Goal: Transaction & Acquisition: Purchase product/service

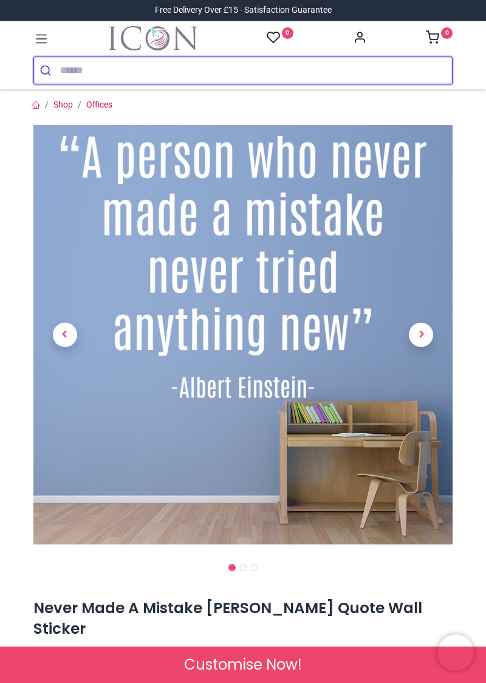
click at [72, 64] on input "search" at bounding box center [256, 70] width 392 height 27
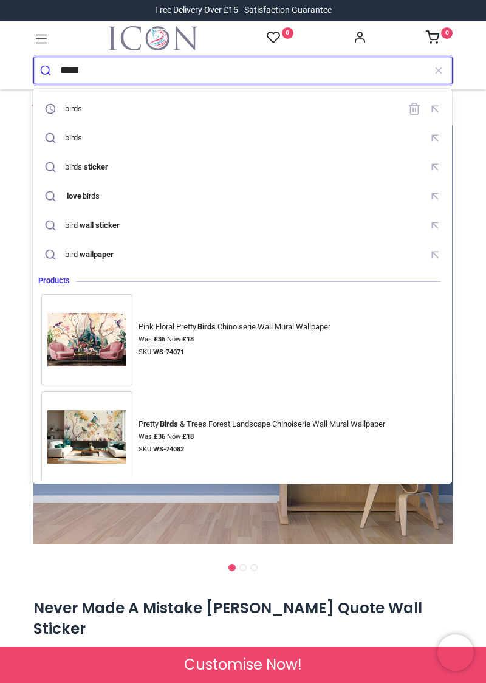
type input "*****"
click at [34, 57] on button "submit" at bounding box center [47, 70] width 26 height 27
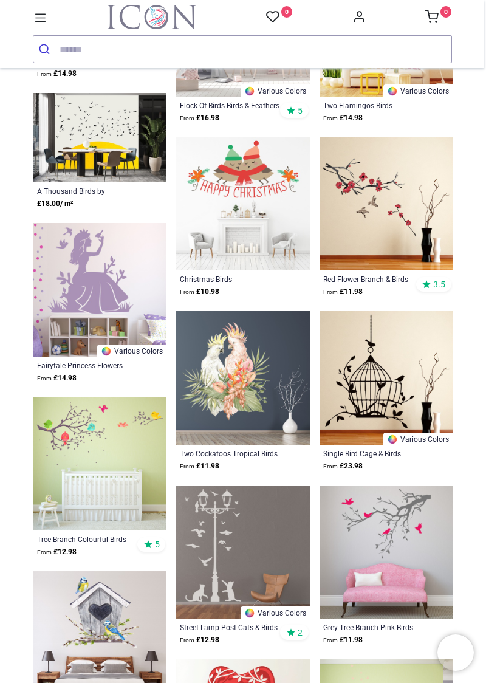
scroll to position [2048, 0]
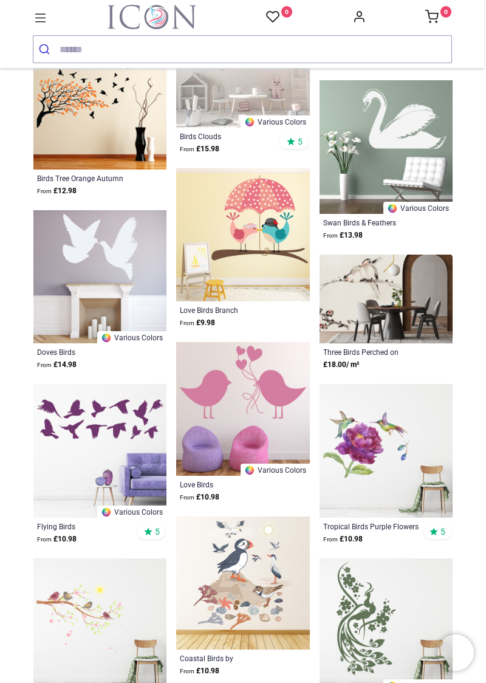
scroll to position [3887, 0]
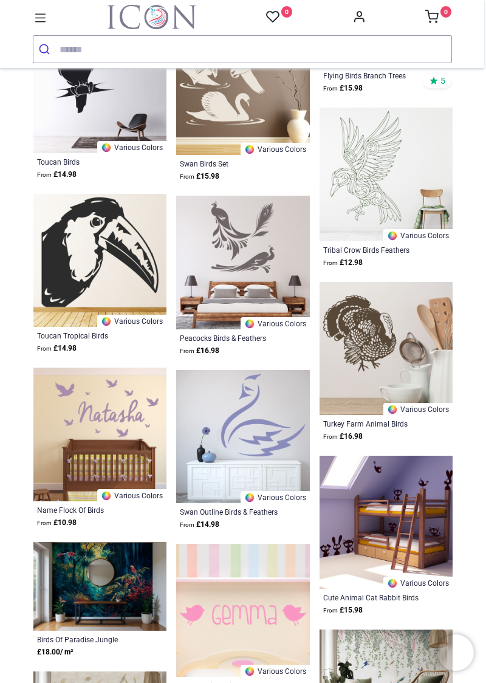
click at [340, 593] on div "Cute Animal Cat Rabbit Birds Set" at bounding box center [373, 597] width 101 height 10
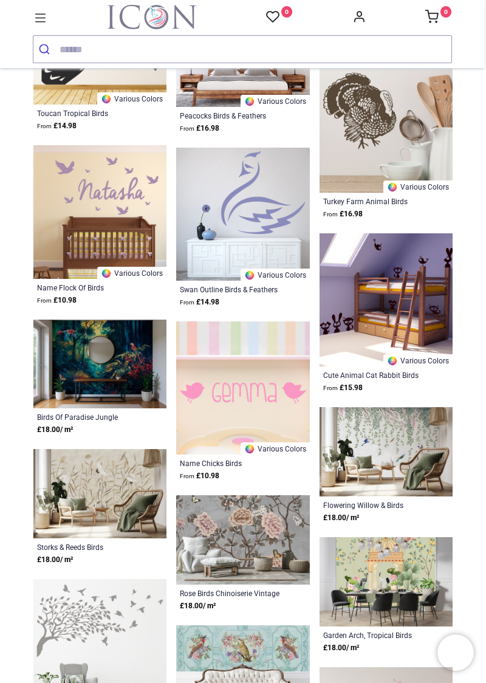
scroll to position [6473, 0]
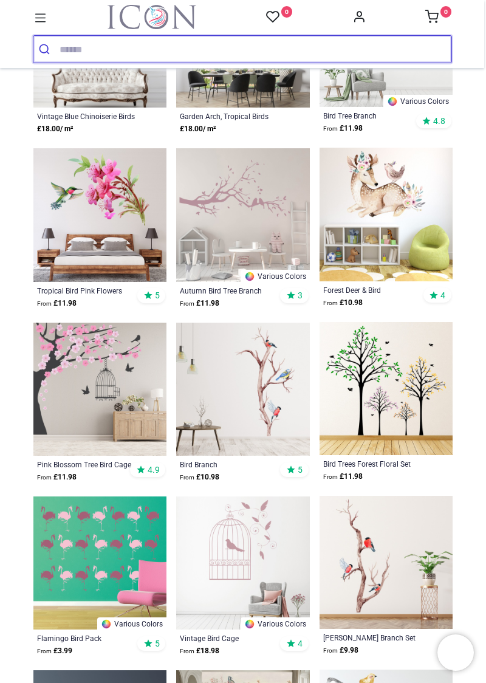
scroll to position [843, 0]
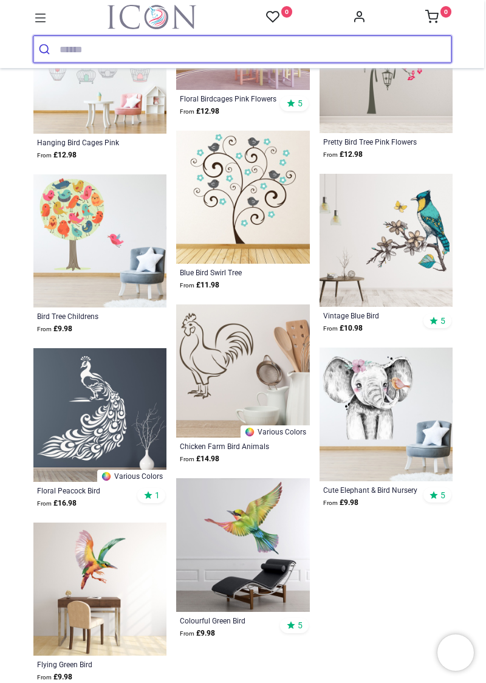
scroll to position [2731, 0]
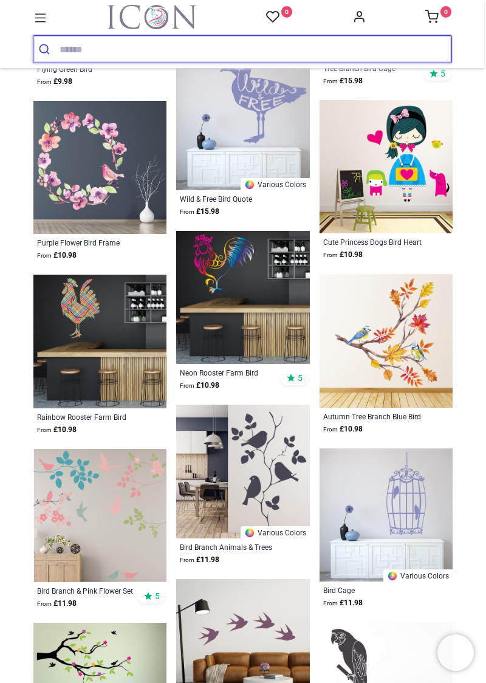
scroll to position [3326, 0]
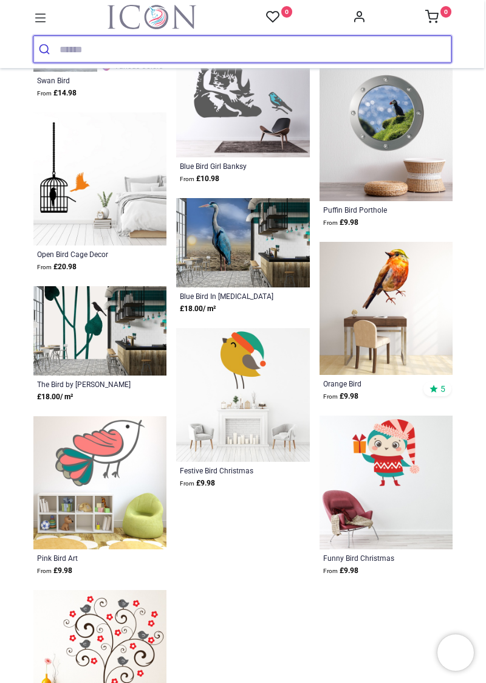
scroll to position [5926, 0]
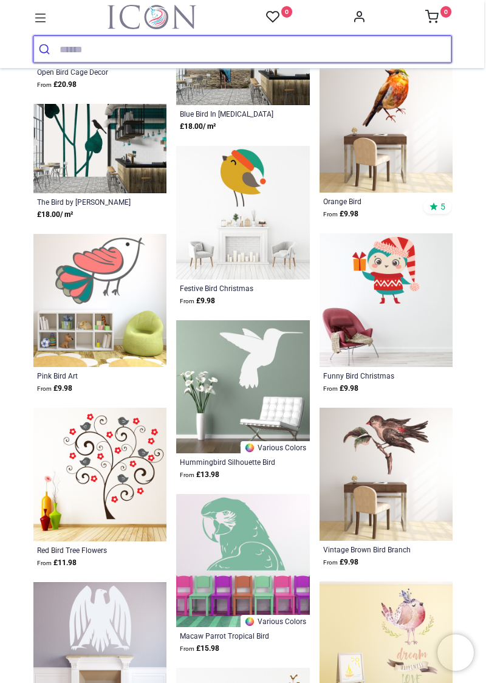
scroll to position [6107, 0]
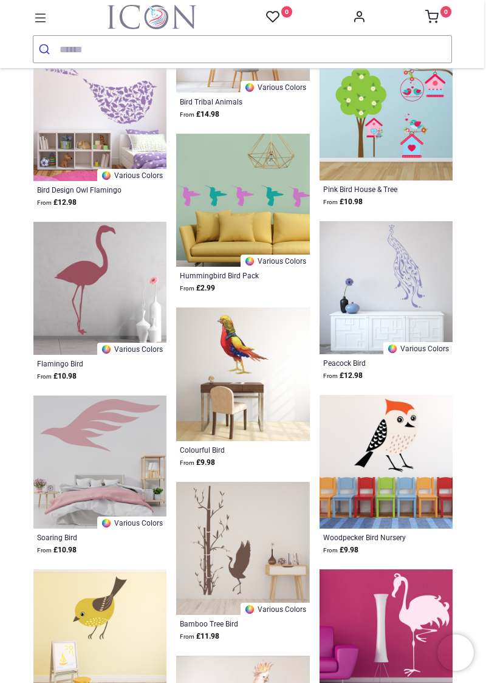
click at [261, 619] on div "Bamboo Tree Bird" at bounding box center [230, 624] width 101 height 10
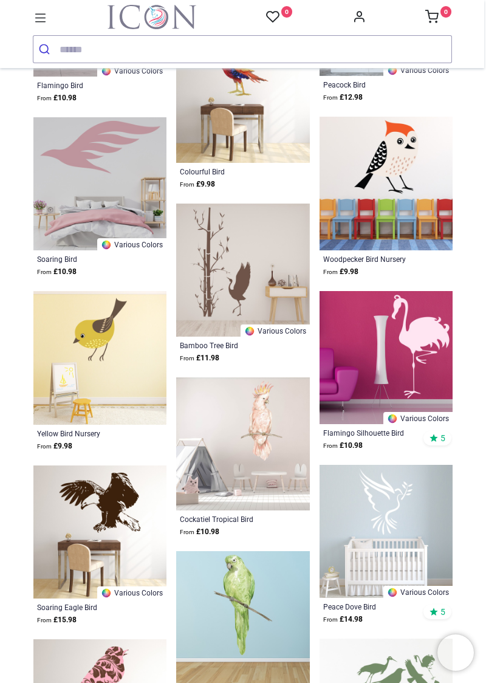
scroll to position [7267, 0]
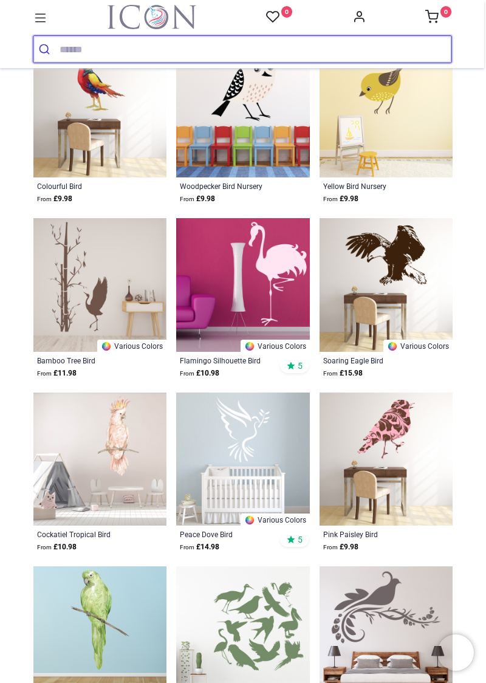
scroll to position [1035, 0]
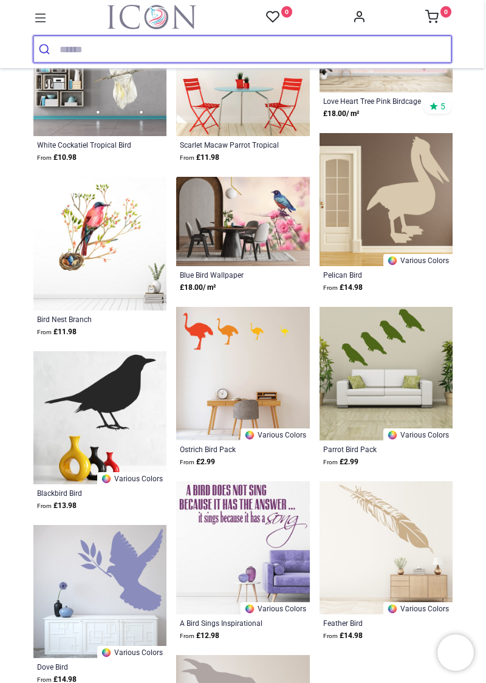
scroll to position [2644, 0]
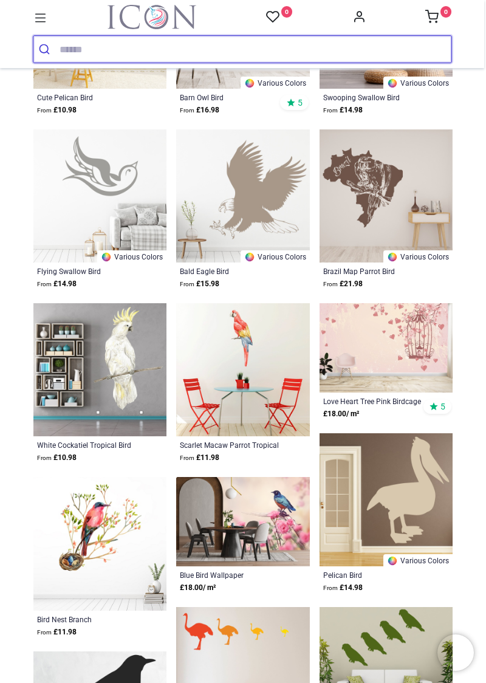
scroll to position [2339, 0]
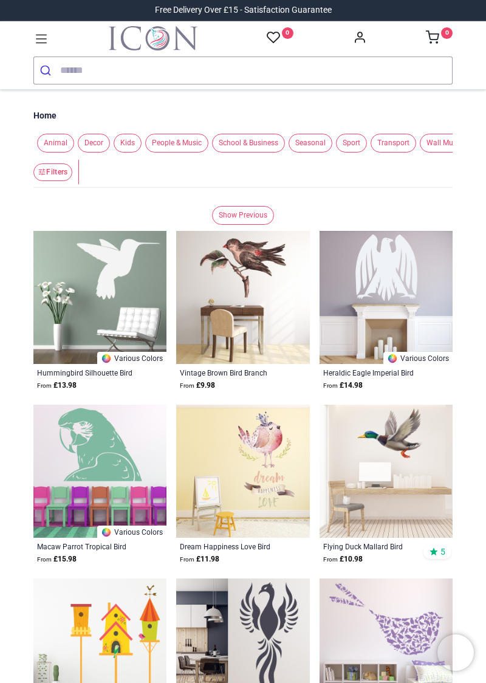
click at [246, 216] on link "Show Previous" at bounding box center [243, 215] width 62 height 19
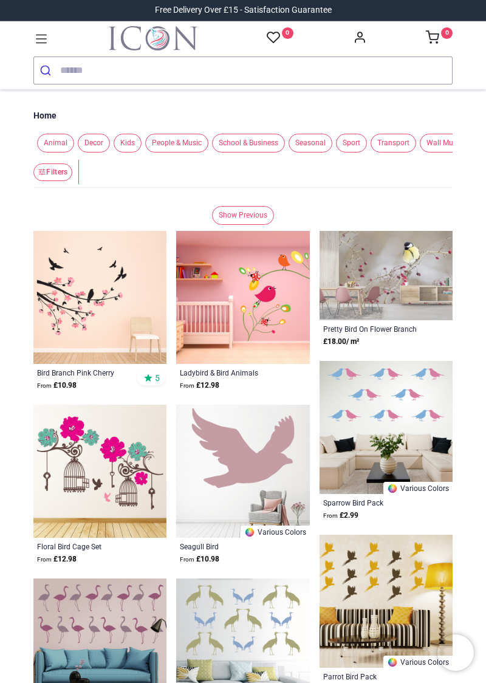
click at [250, 213] on link "Show Previous" at bounding box center [243, 215] width 62 height 19
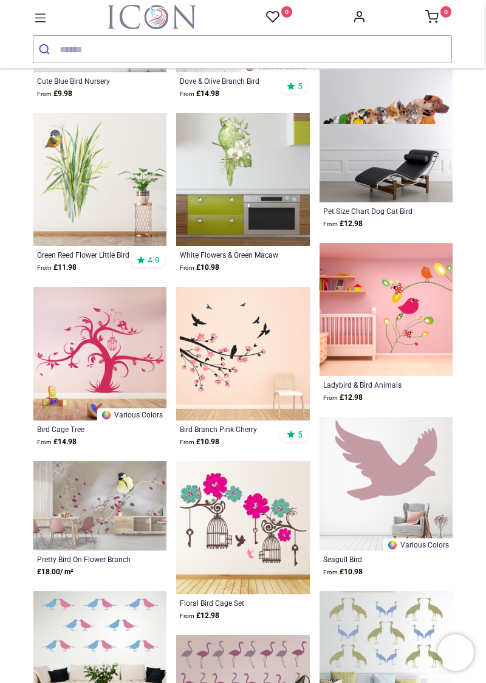
scroll to position [1489, 0]
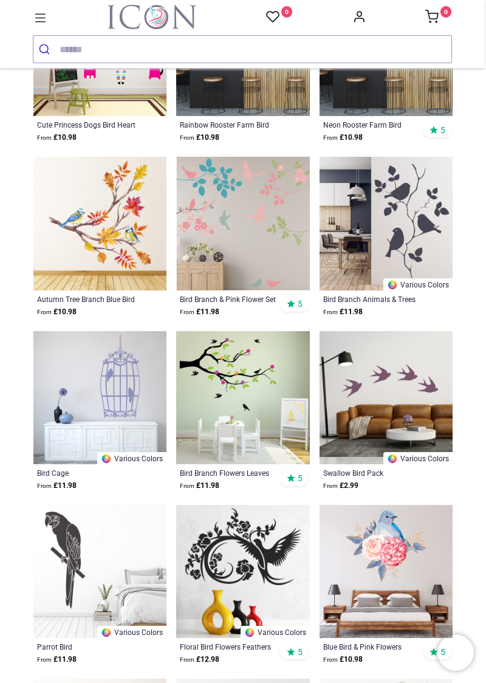
scroll to position [286, 0]
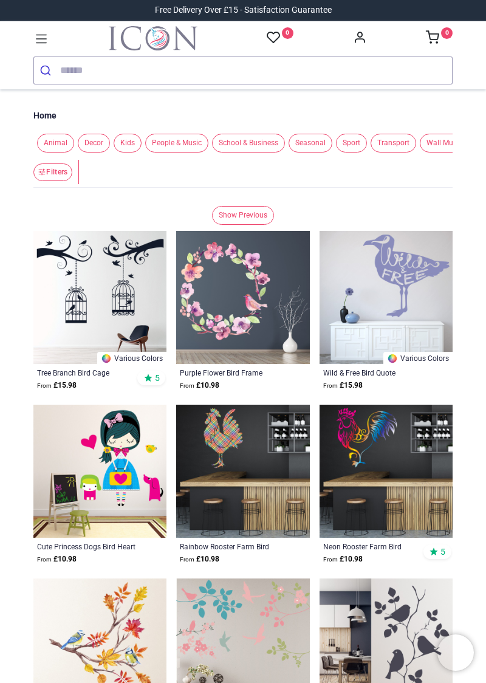
click at [239, 219] on link "Show Previous" at bounding box center [243, 215] width 62 height 19
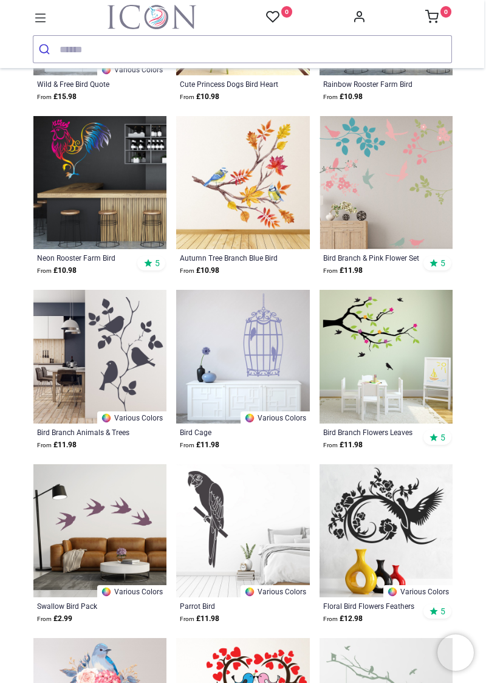
scroll to position [2007, 0]
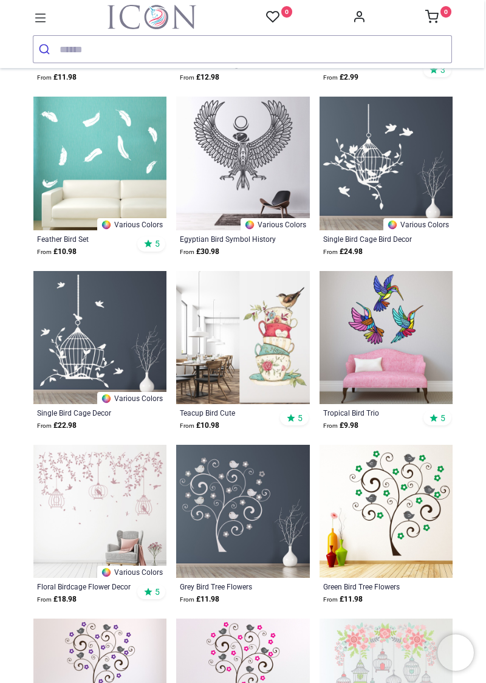
scroll to position [224, 0]
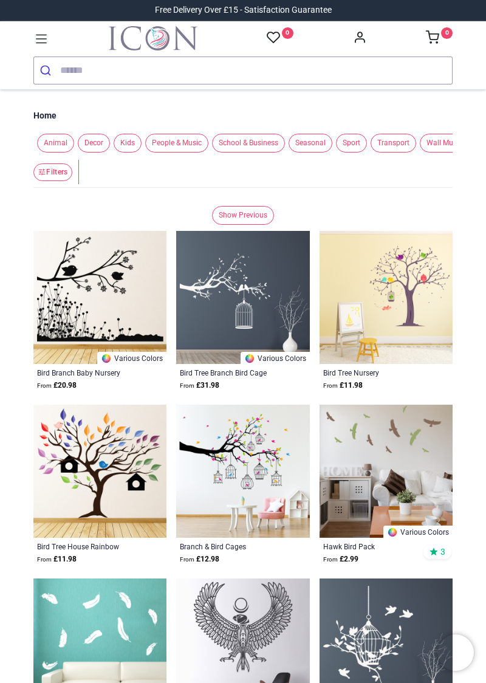
click at [242, 233] on img at bounding box center [242, 297] width 133 height 133
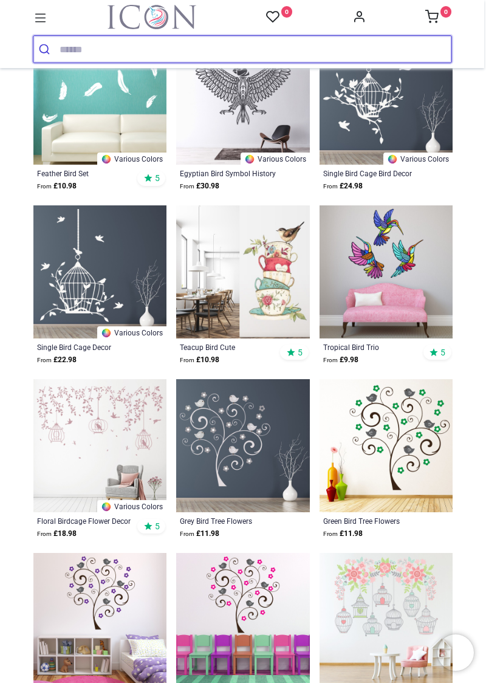
scroll to position [527, 0]
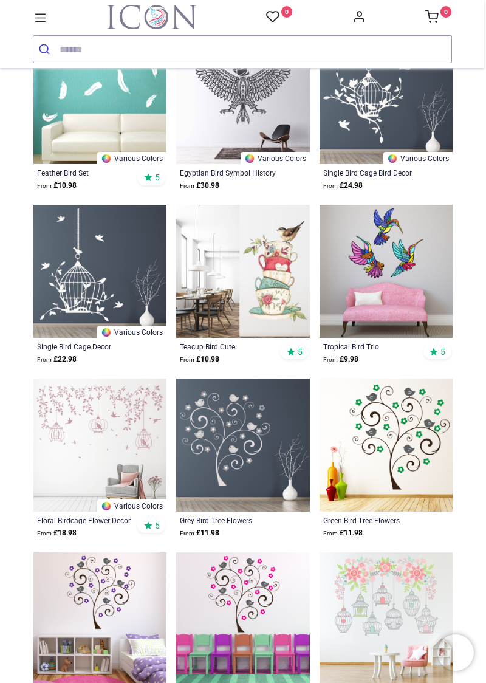
click at [388, 293] on img at bounding box center [386, 271] width 133 height 133
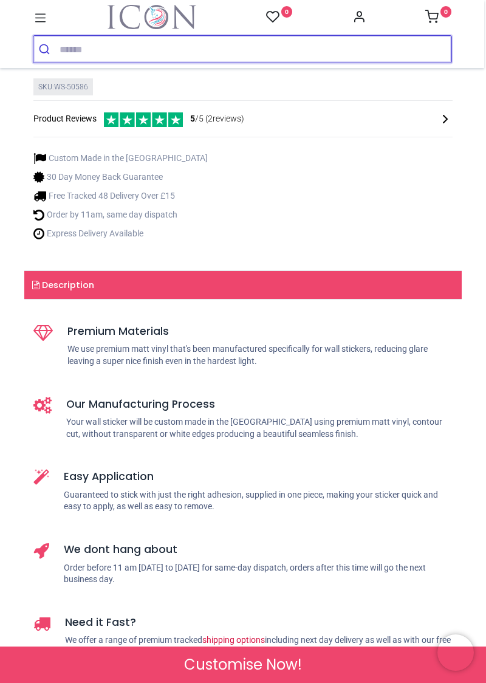
scroll to position [662, 0]
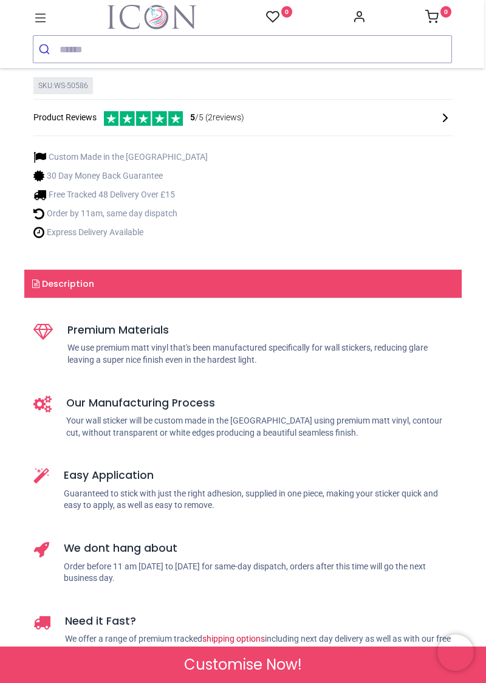
click at [70, 285] on link "Description" at bounding box center [242, 284] width 437 height 28
click at [67, 287] on link "Description" at bounding box center [242, 284] width 437 height 28
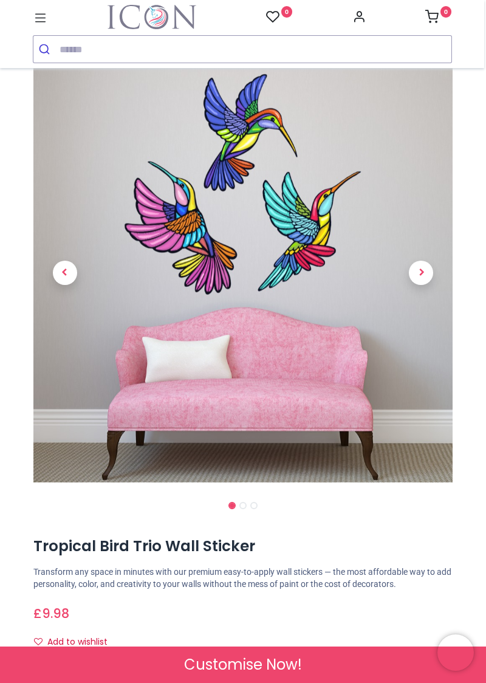
scroll to position [0, 0]
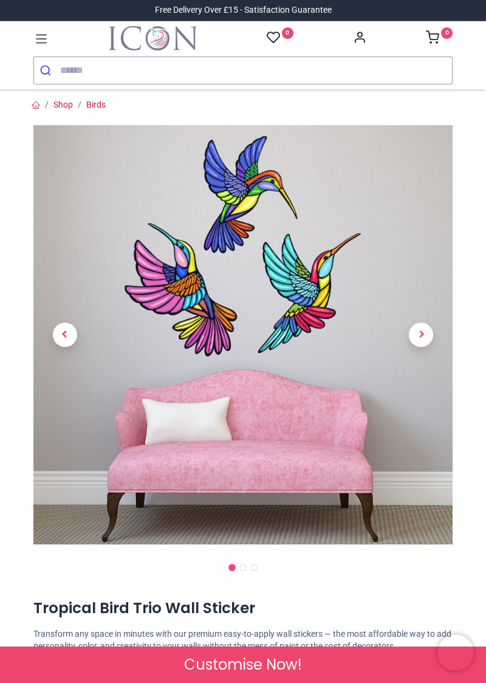
click at [420, 335] on span "Next" at bounding box center [421, 335] width 24 height 24
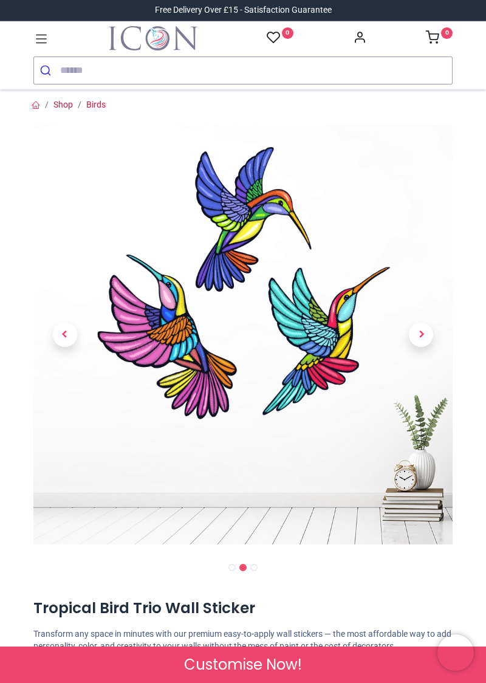
click at [64, 335] on span "Previous" at bounding box center [65, 335] width 24 height 24
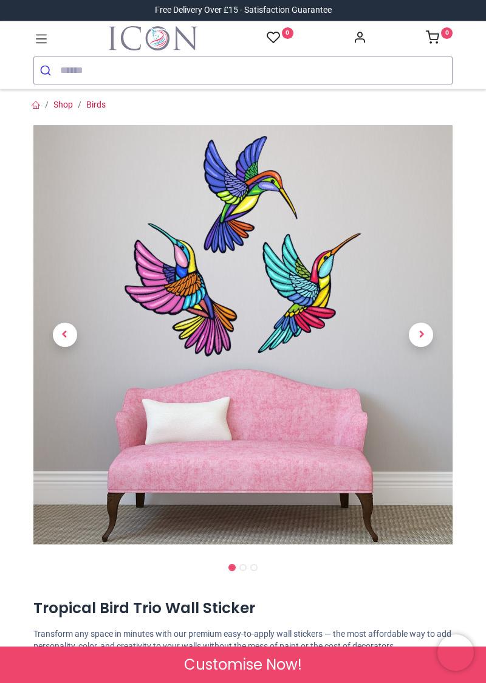
click at [236, 669] on span "Customise Now!" at bounding box center [243, 664] width 118 height 21
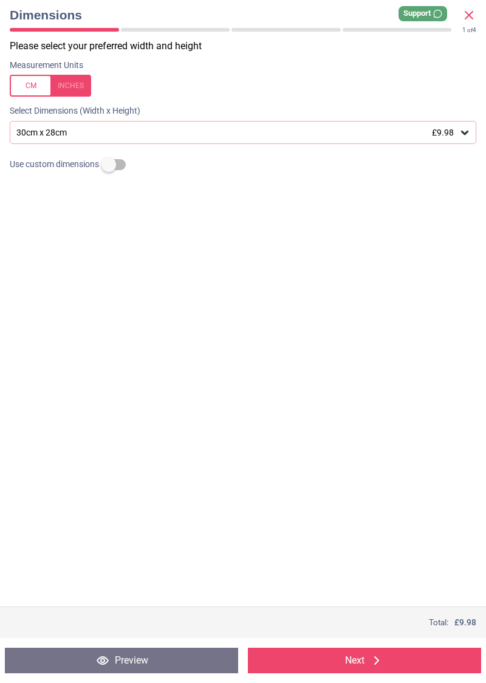
click at [38, 79] on div at bounding box center [50, 86] width 81 height 22
click at [76, 86] on div at bounding box center [50, 86] width 81 height 22
click at [72, 86] on div at bounding box center [50, 86] width 81 height 22
click at [26, 92] on div at bounding box center [50, 86] width 81 height 22
click at [137, 665] on button "Preview" at bounding box center [121, 661] width 233 height 26
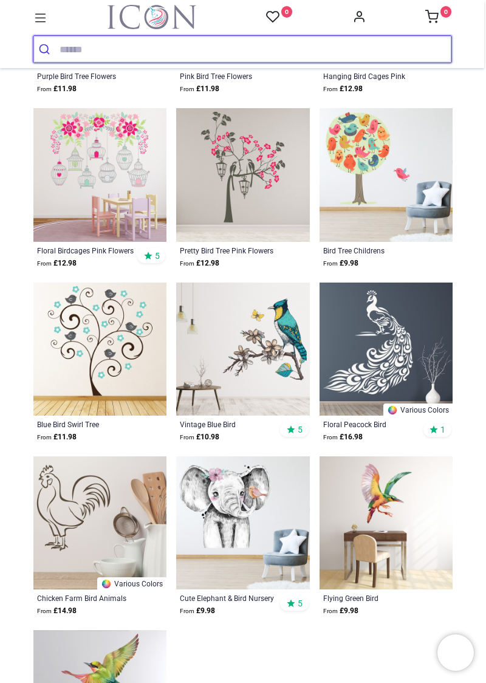
scroll to position [1147, 0]
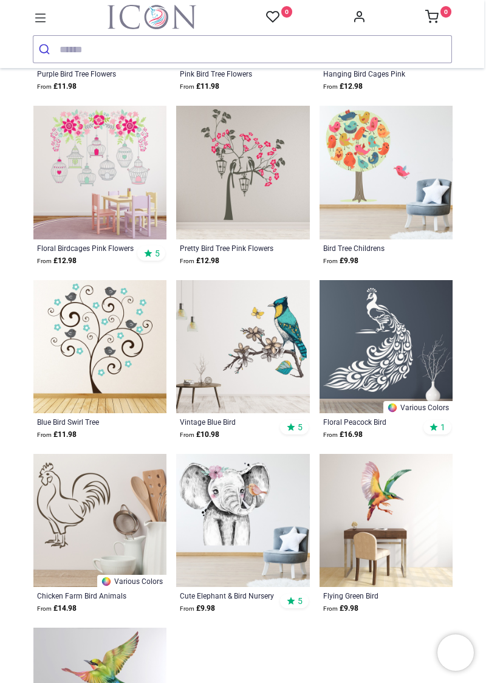
click at [389, 524] on img at bounding box center [386, 520] width 133 height 133
click at [352, 608] on strong "From £ 9.98" at bounding box center [340, 609] width 35 height 12
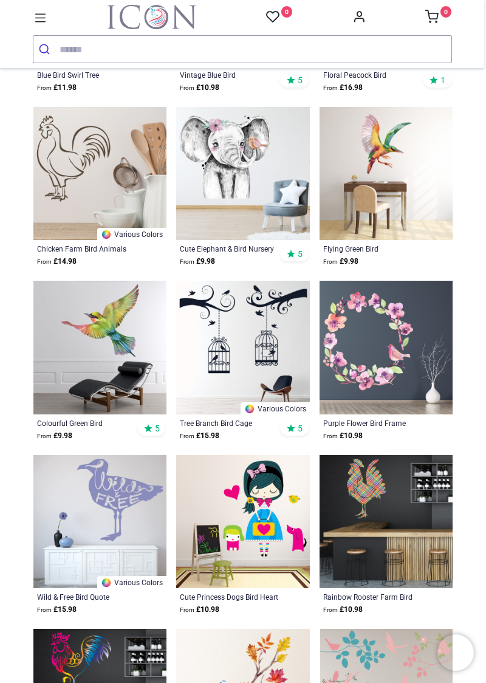
scroll to position [1495, 0]
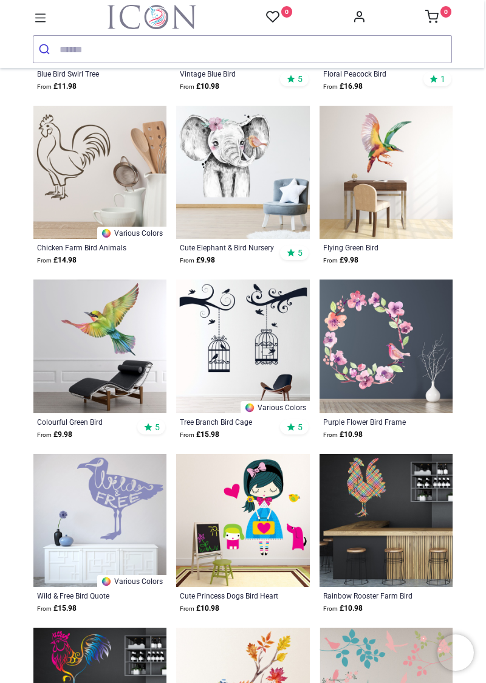
click at [81, 422] on div "Colourful Green Bird" at bounding box center [87, 422] width 101 height 10
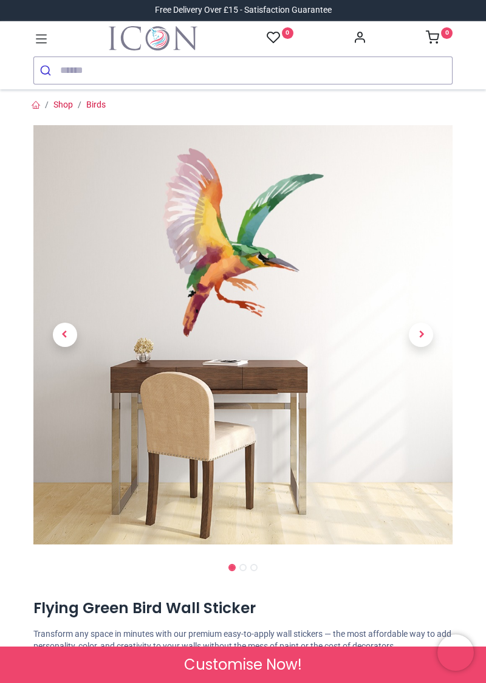
click at [419, 338] on span "Next" at bounding box center [421, 335] width 24 height 24
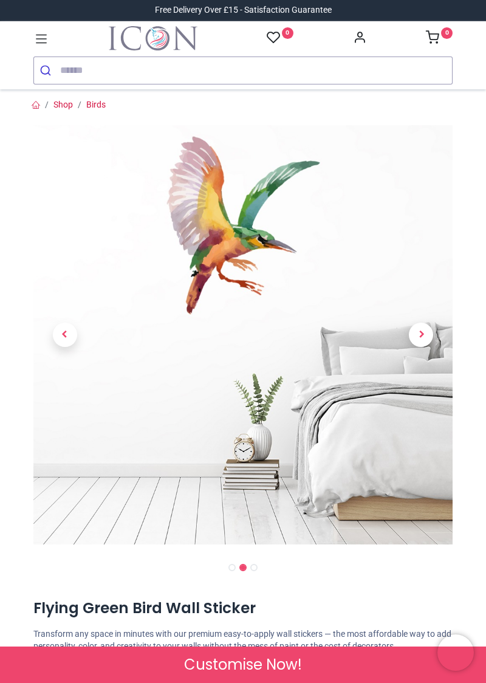
click at [420, 335] on span "Next" at bounding box center [421, 335] width 24 height 24
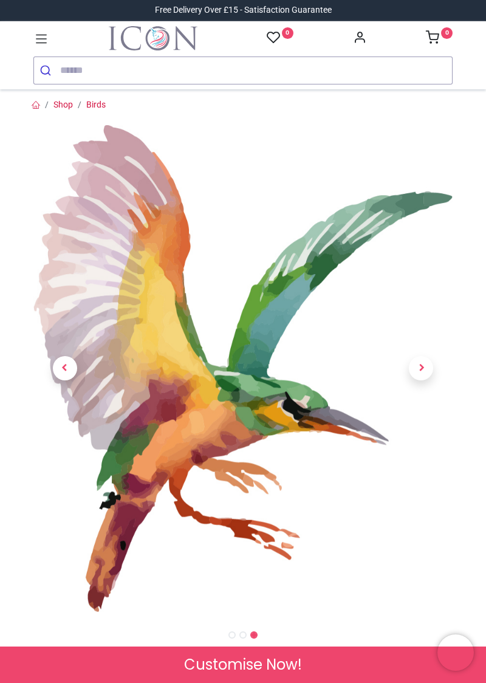
click at [64, 368] on span "Previous" at bounding box center [65, 368] width 24 height 24
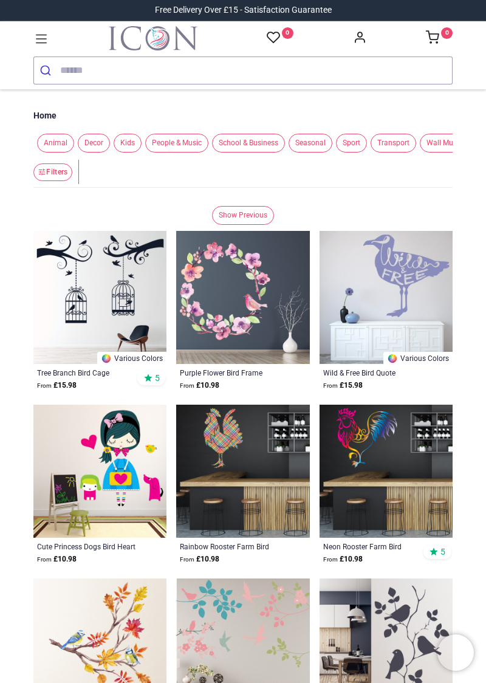
click at [219, 369] on div "Purple Flower Bird Frame" at bounding box center [230, 373] width 101 height 10
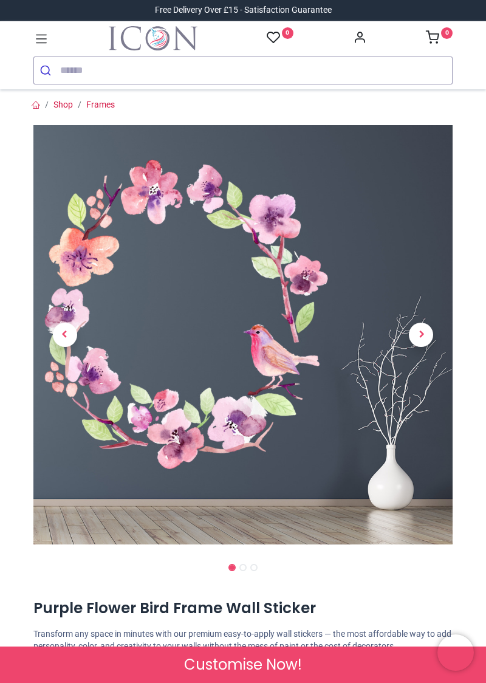
click at [422, 337] on span "Next" at bounding box center [421, 335] width 24 height 24
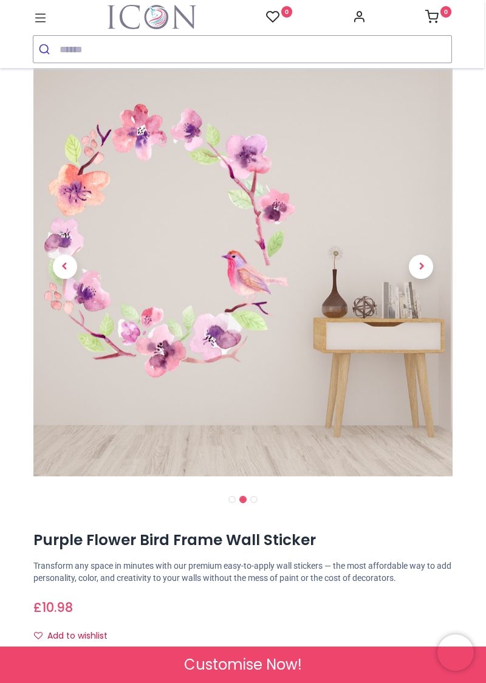
scroll to position [47, 0]
click at [278, 666] on span "Customise Now!" at bounding box center [243, 664] width 118 height 21
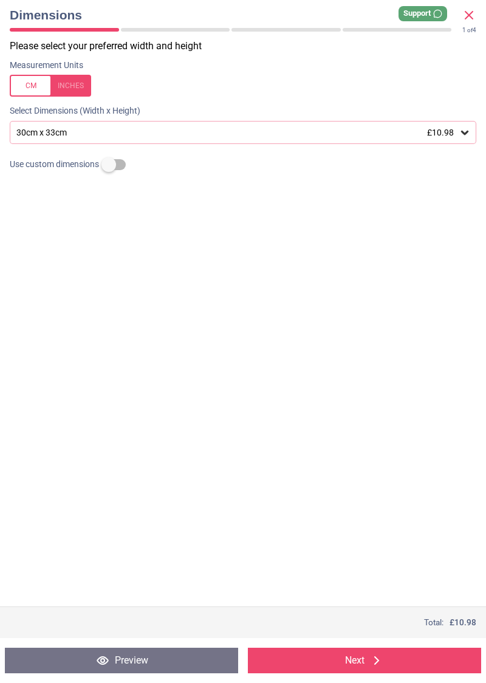
click at [41, 86] on div at bounding box center [50, 86] width 81 height 22
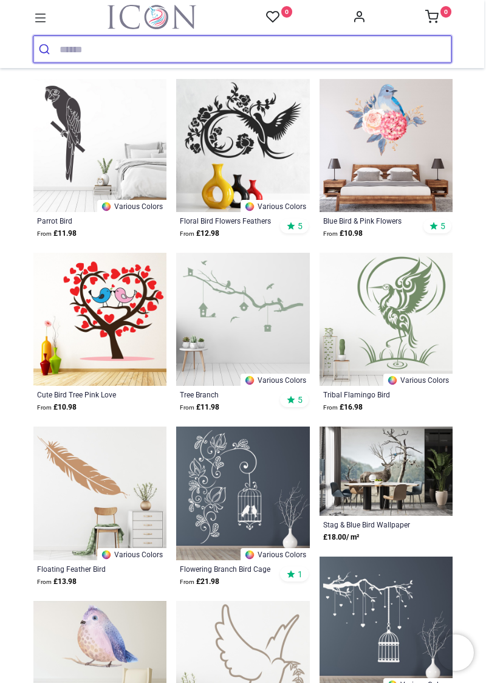
scroll to position [827, 0]
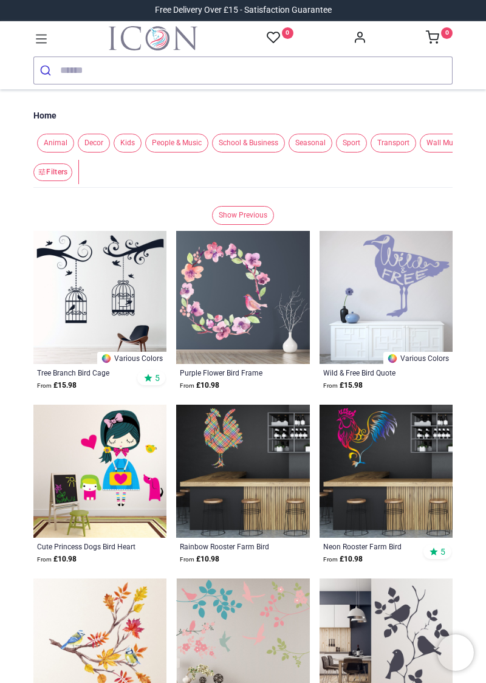
click at [49, 134] on span "Animal" at bounding box center [55, 143] width 37 height 19
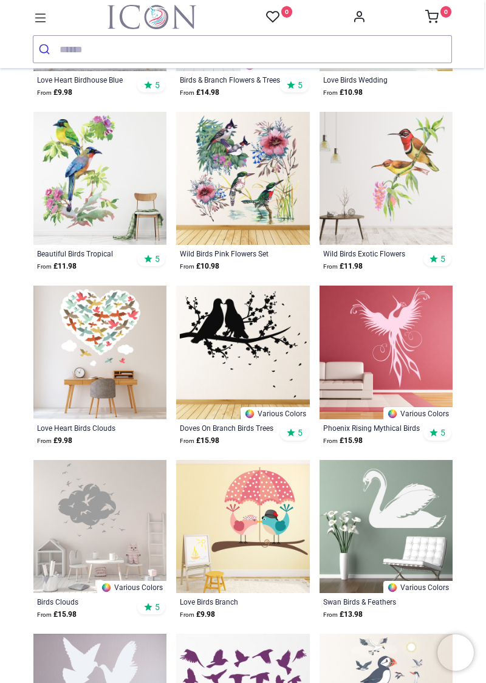
scroll to position [944, 0]
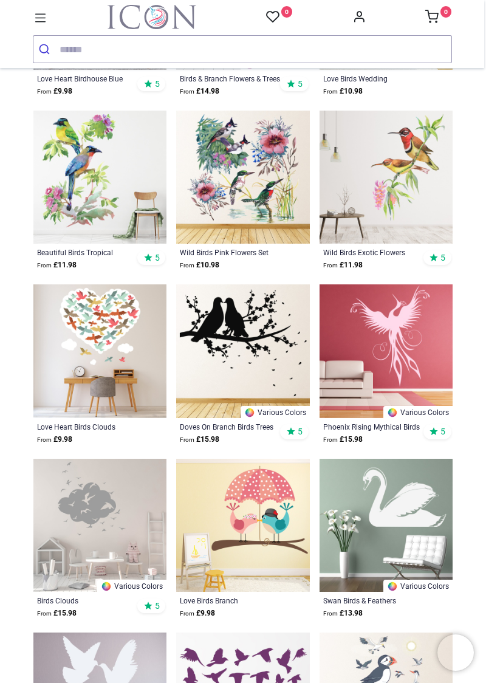
click at [358, 252] on div "Wild Birds Exotic Flowers" at bounding box center [373, 252] width 101 height 10
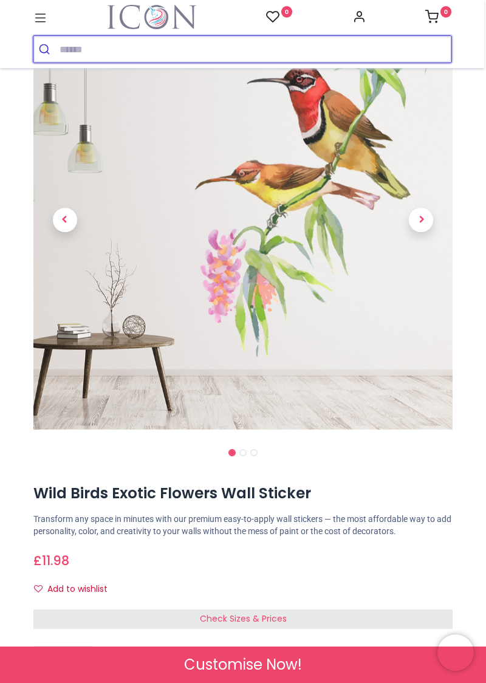
scroll to position [94, 0]
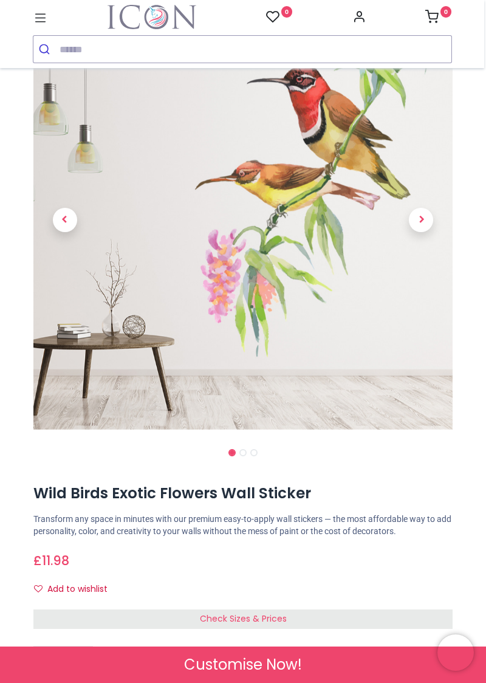
click at [237, 671] on span "Customise Now!" at bounding box center [243, 664] width 118 height 21
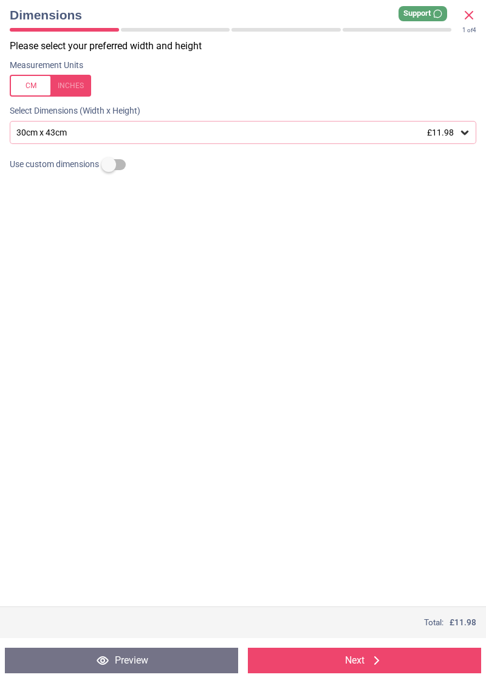
click at [89, 87] on div at bounding box center [50, 86] width 81 height 22
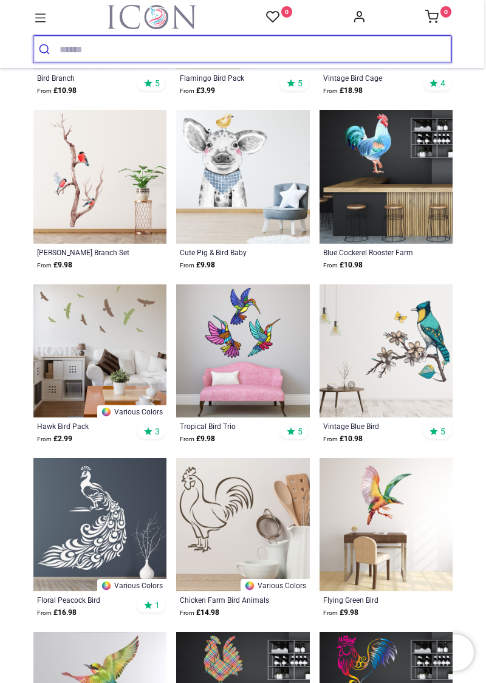
scroll to position [1986, 0]
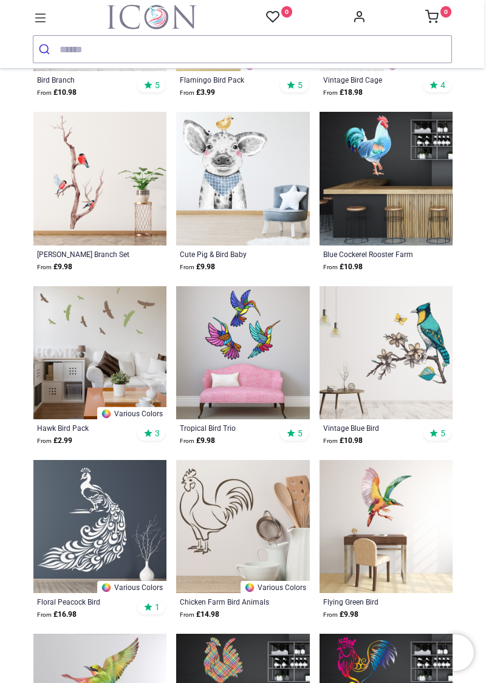
click at [271, 566] on img at bounding box center [242, 526] width 133 height 133
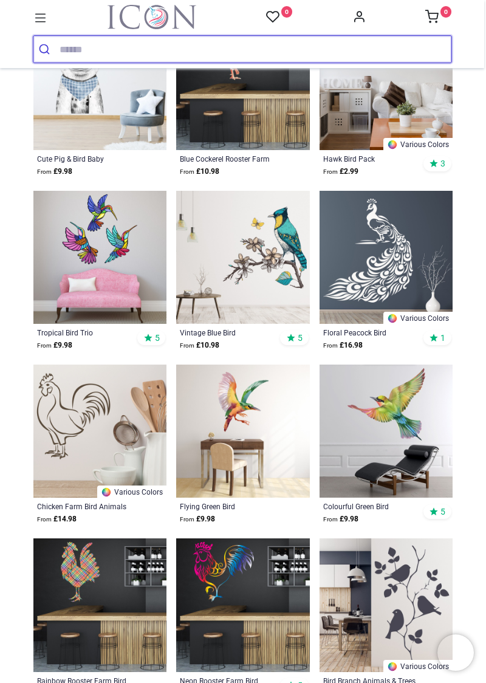
scroll to position [518, 0]
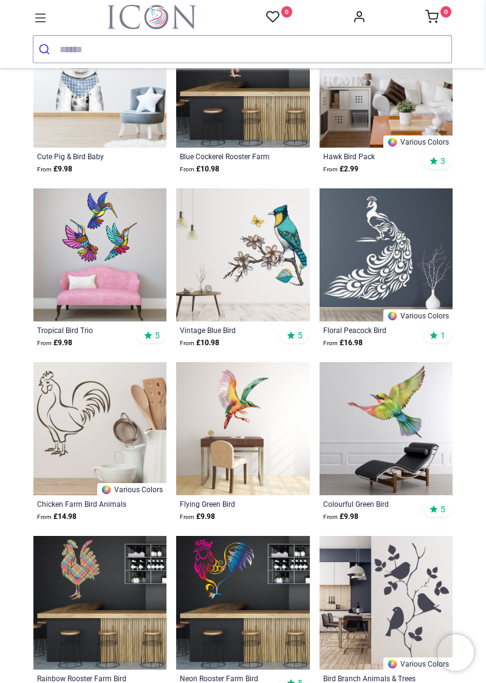
click at [261, 301] on img at bounding box center [242, 254] width 133 height 133
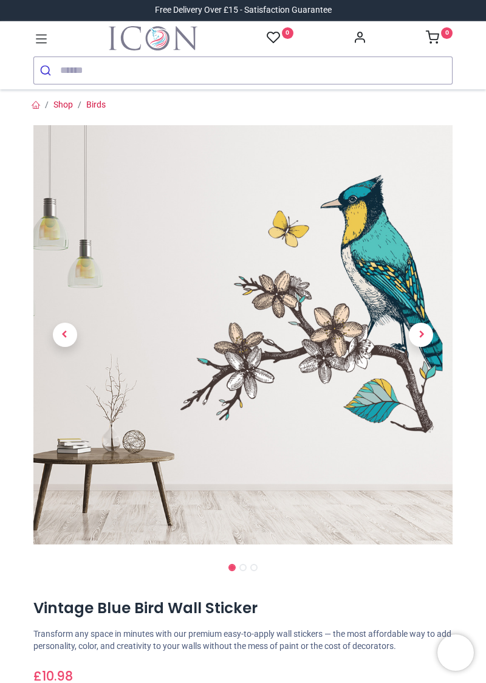
click at [420, 335] on span "Next" at bounding box center [421, 335] width 24 height 24
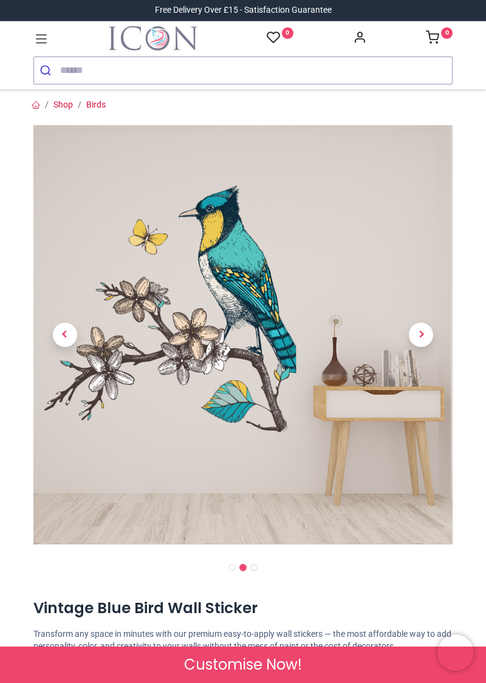
click at [236, 663] on span "Customise Now!" at bounding box center [243, 664] width 118 height 21
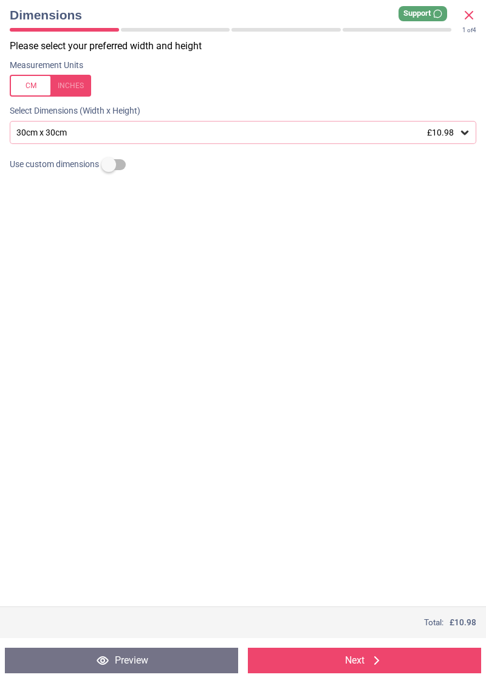
click at [78, 132] on div "30cm x 30cm £10.98" at bounding box center [237, 133] width 444 height 10
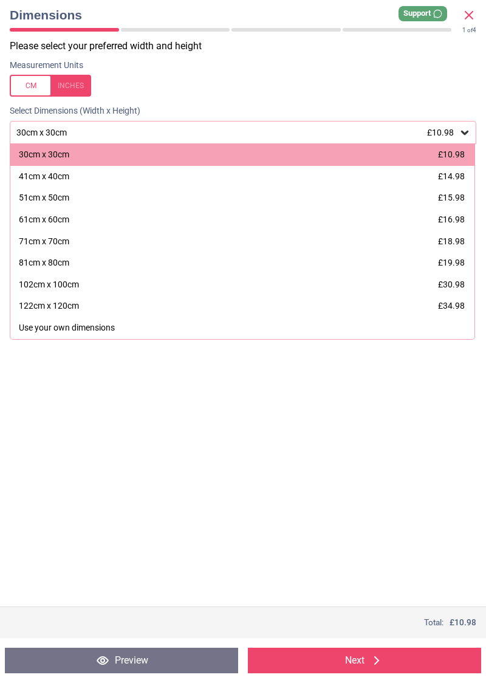
click at [61, 179] on div "41cm x 40cm" at bounding box center [44, 177] width 50 height 12
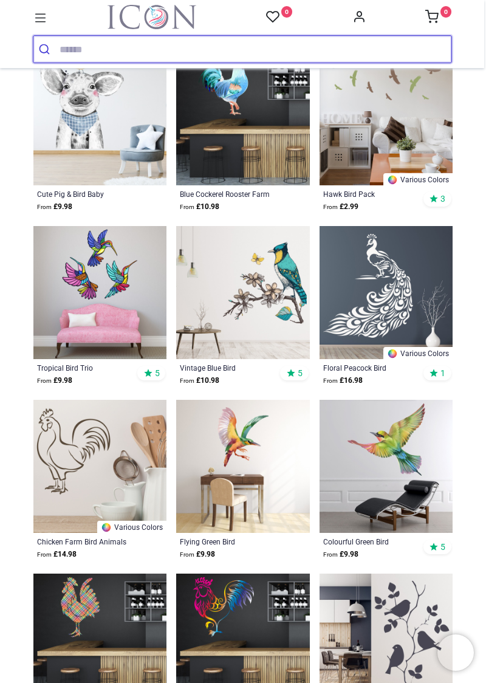
scroll to position [481, 0]
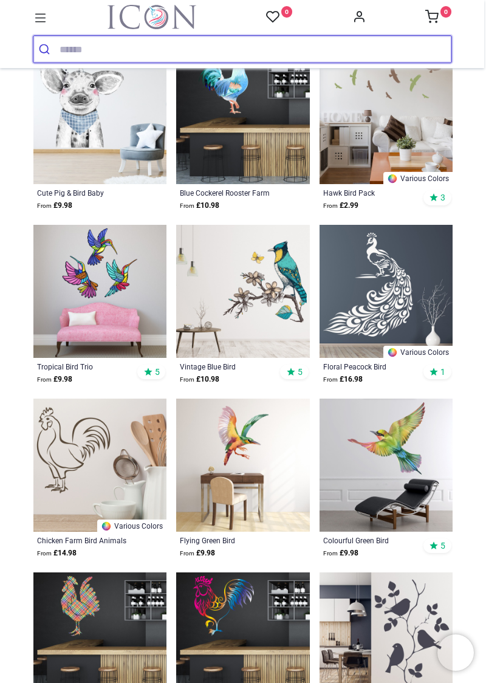
click at [63, 46] on input "search" at bounding box center [256, 49] width 392 height 27
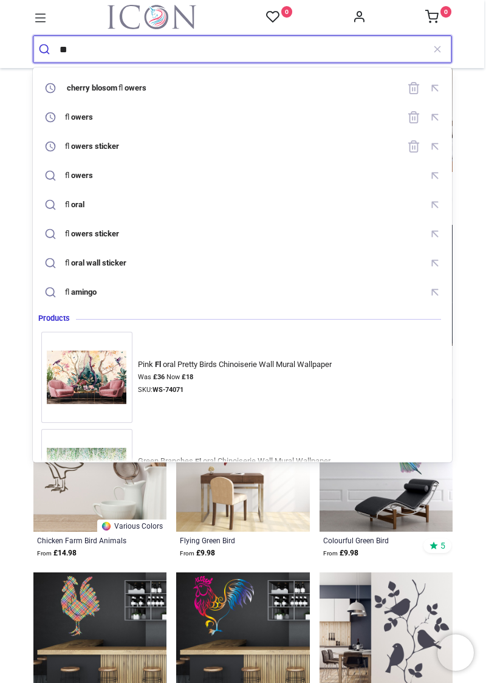
click at [126, 86] on mark "owers" at bounding box center [135, 87] width 25 height 12
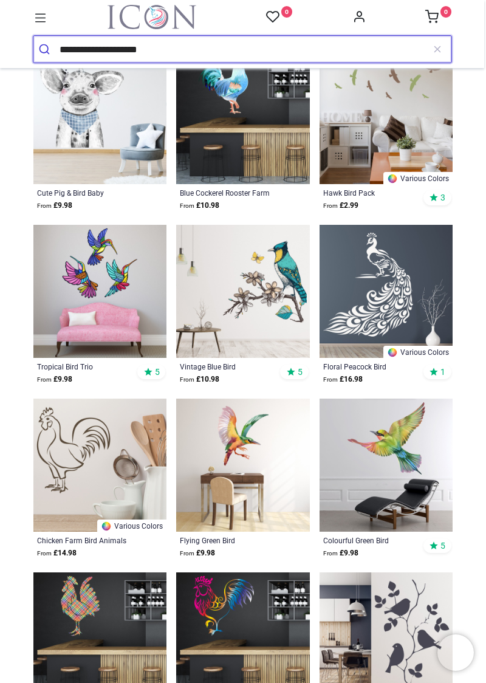
type input "**********"
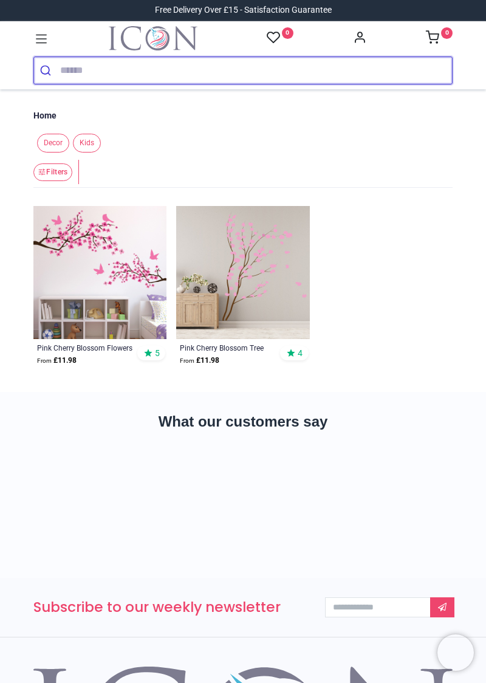
click at [69, 72] on input "search" at bounding box center [256, 70] width 392 height 27
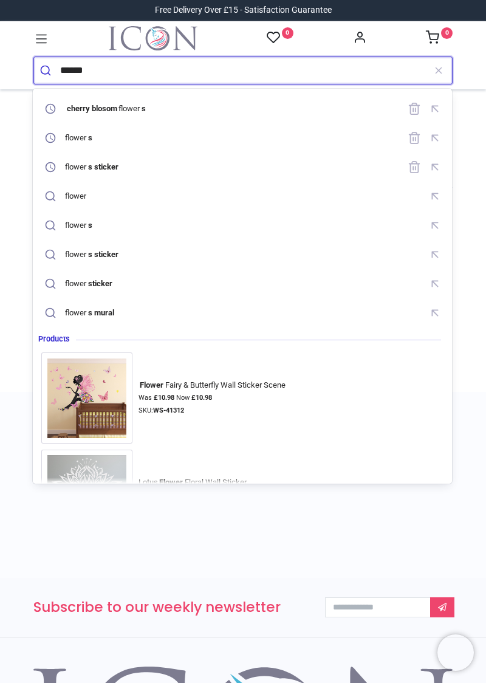
type input "*******"
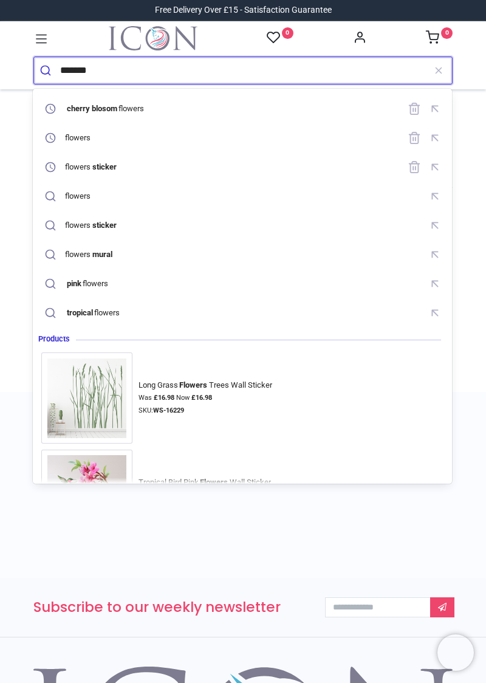
click at [75, 136] on div "flowers" at bounding box center [78, 138] width 26 height 10
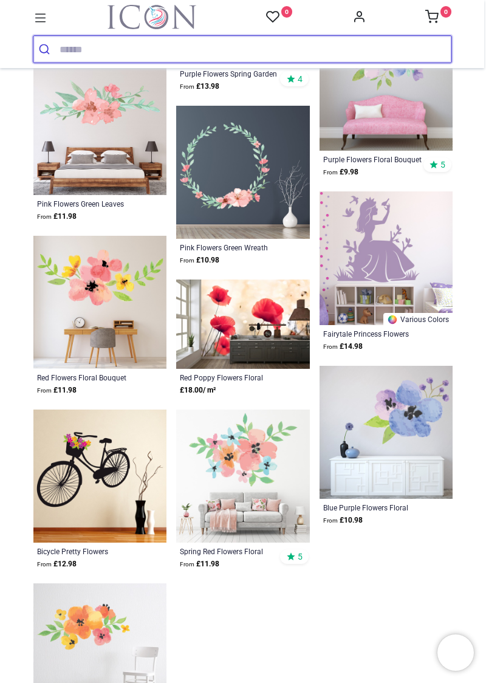
scroll to position [1123, 0]
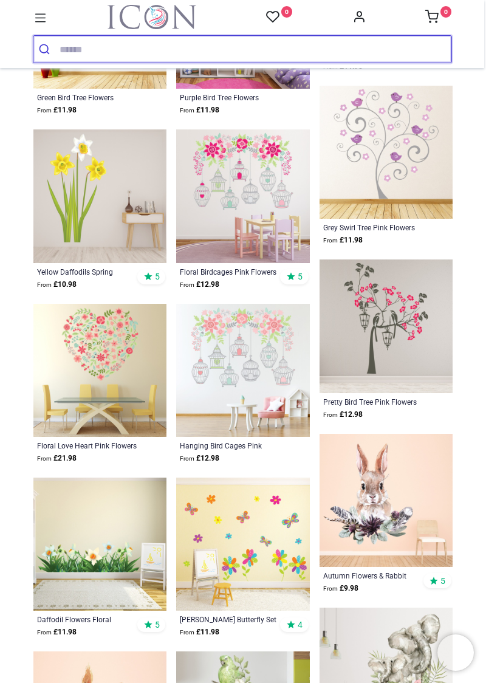
scroll to position [2099, 0]
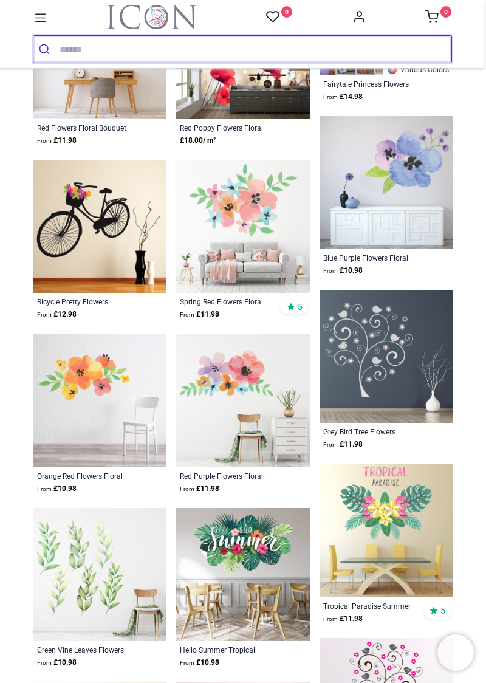
scroll to position [1372, 0]
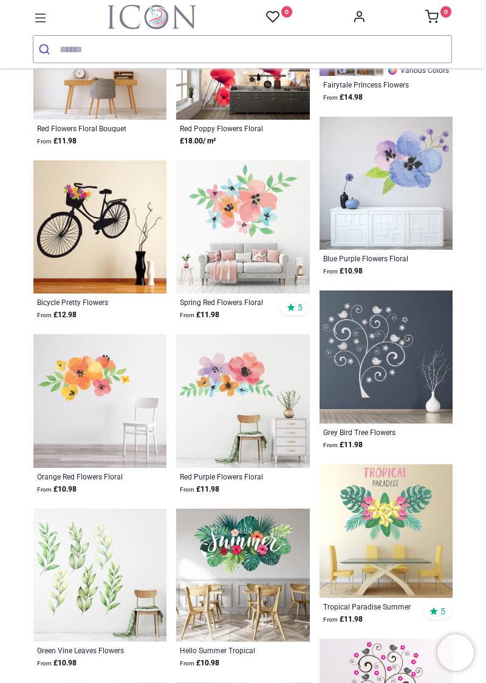
click at [84, 477] on div "Orange Red Flowers Floral Bouquet" at bounding box center [87, 476] width 101 height 10
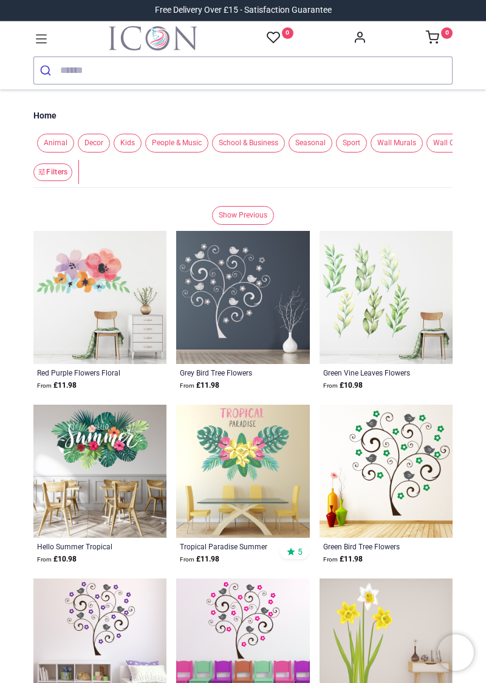
click at [211, 551] on div "Tropical Paradise Summer Flowers" at bounding box center [230, 546] width 101 height 10
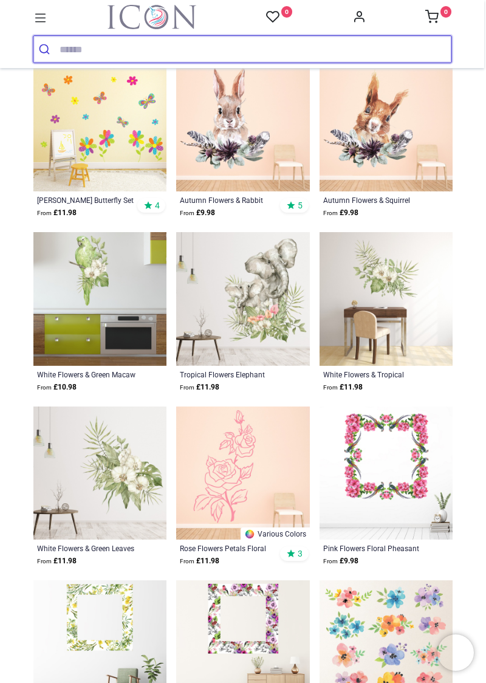
scroll to position [1023, 0]
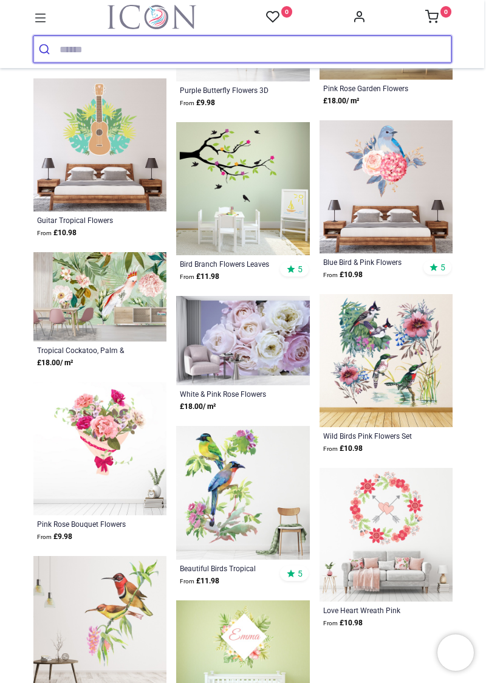
scroll to position [2523, 0]
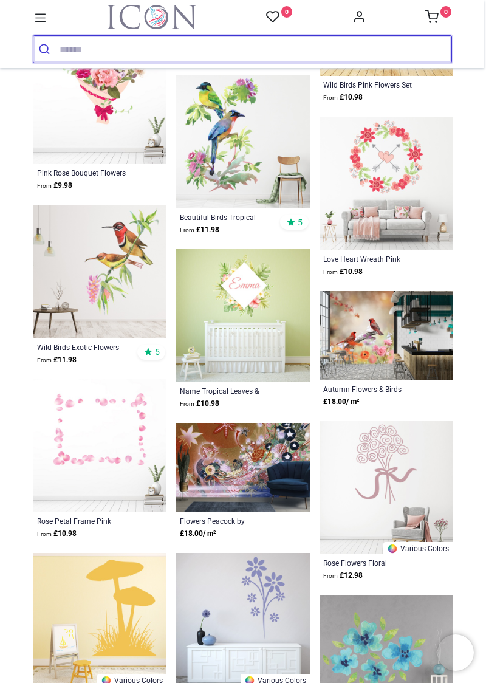
scroll to position [2875, 0]
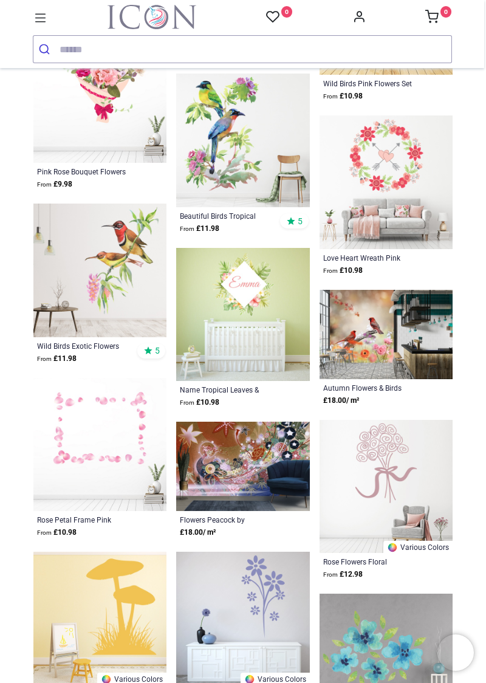
click at [80, 346] on div "Wild Birds Exotic Flowers" at bounding box center [87, 346] width 101 height 10
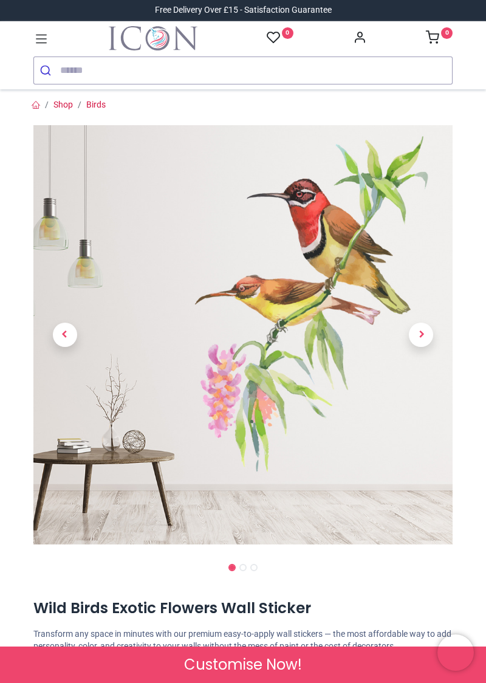
click at [227, 670] on span "Customise Now!" at bounding box center [243, 664] width 118 height 21
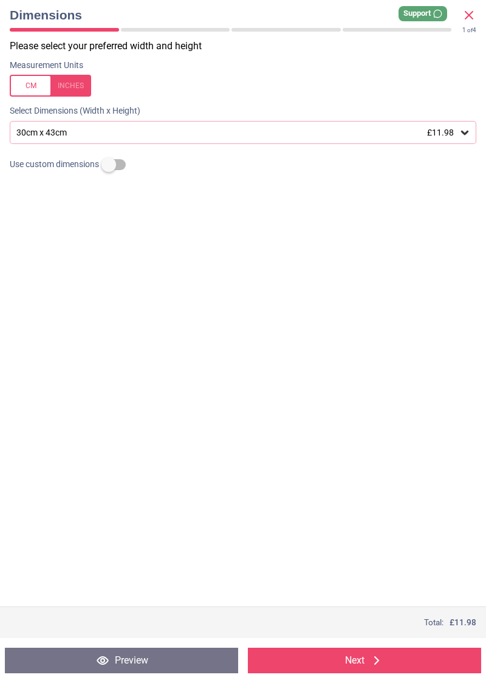
click at [70, 130] on div "30cm x 43cm £11.98" at bounding box center [237, 133] width 444 height 10
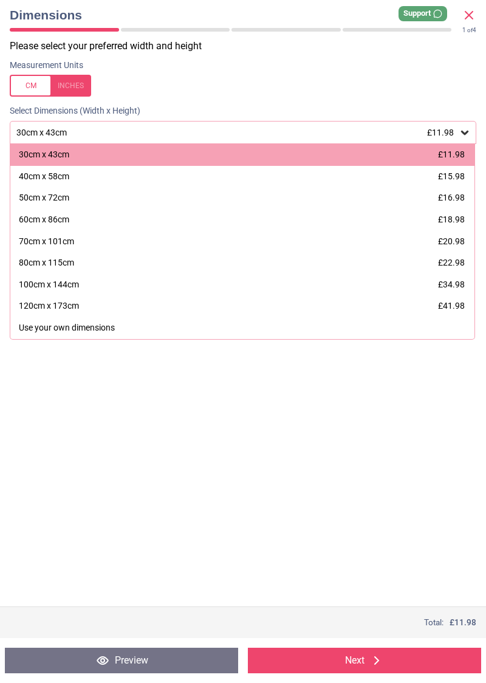
click at [69, 206] on div "50cm x 72cm £16.98" at bounding box center [242, 198] width 464 height 22
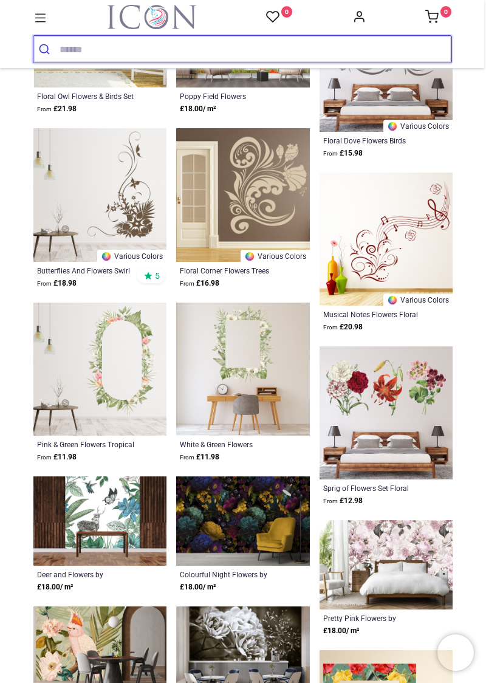
scroll to position [735, 0]
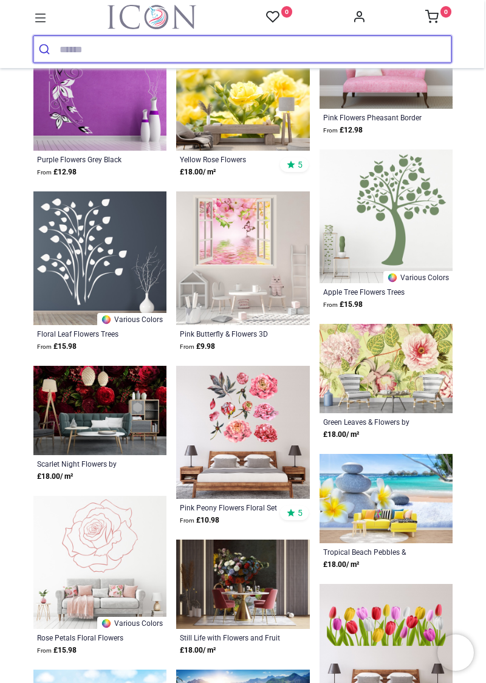
scroll to position [2278, 0]
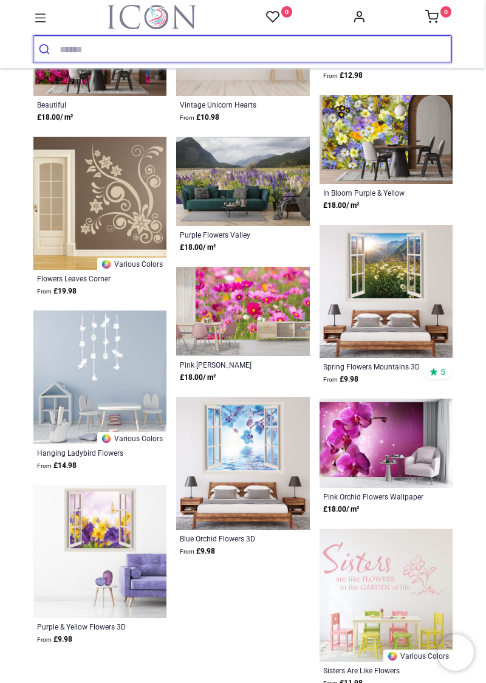
scroll to position [4027, 0]
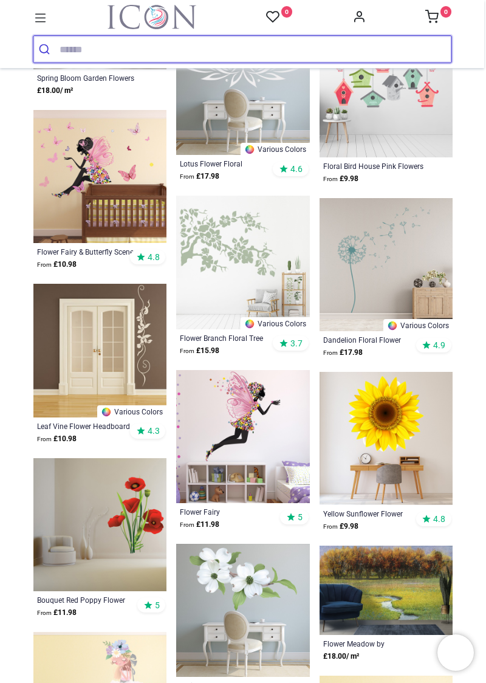
scroll to position [5358, 0]
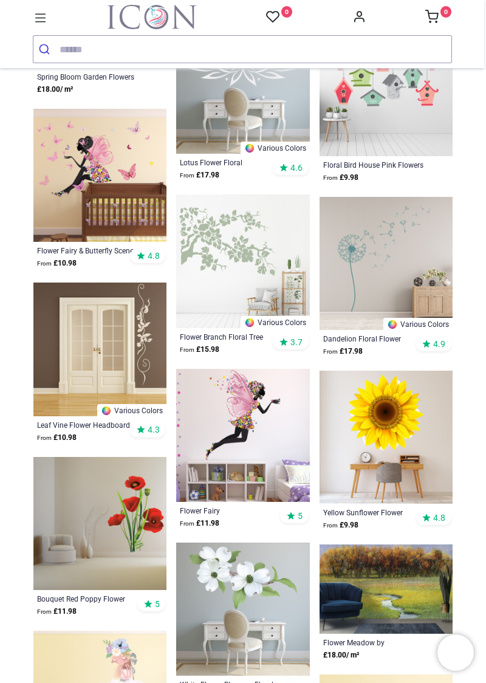
click at [377, 508] on div "Yellow Sunflower Flower" at bounding box center [373, 512] width 101 height 10
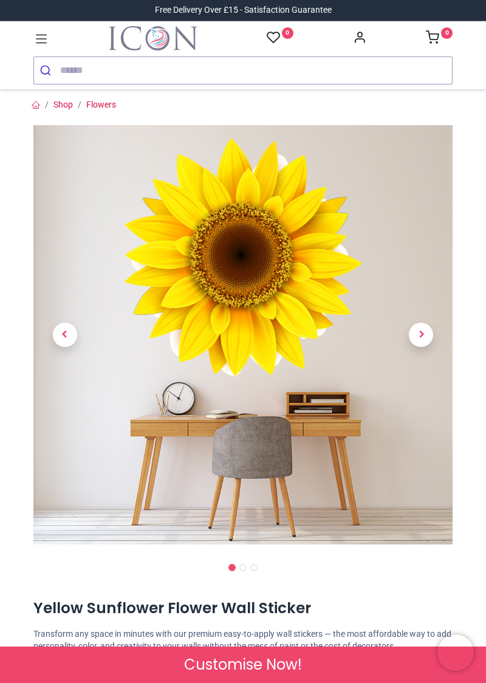
click at [419, 334] on span "Next" at bounding box center [421, 335] width 24 height 24
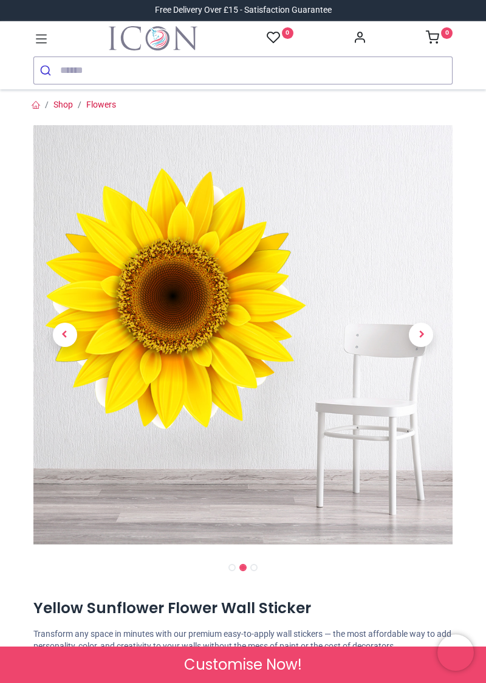
click at [420, 345] on span "Next" at bounding box center [421, 335] width 24 height 24
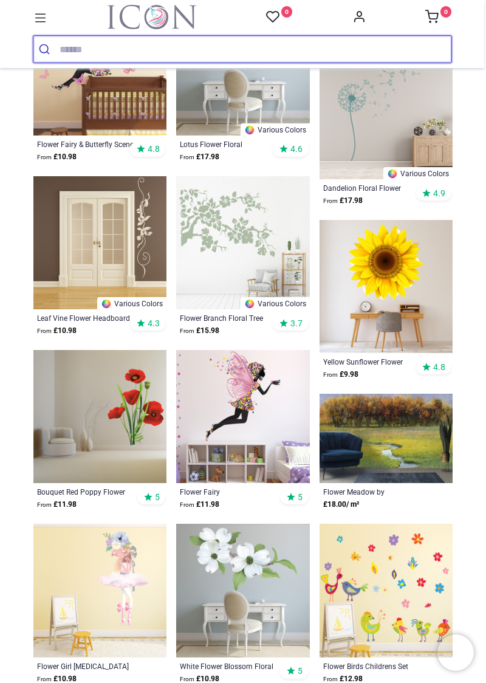
scroll to position [992, 0]
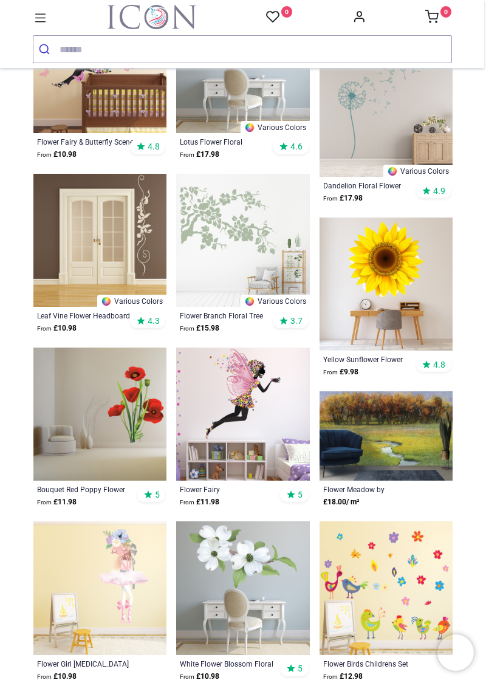
click at [128, 465] on img at bounding box center [99, 414] width 133 height 133
click at [81, 501] on p "From £ 11.98" at bounding box center [87, 502] width 101 height 12
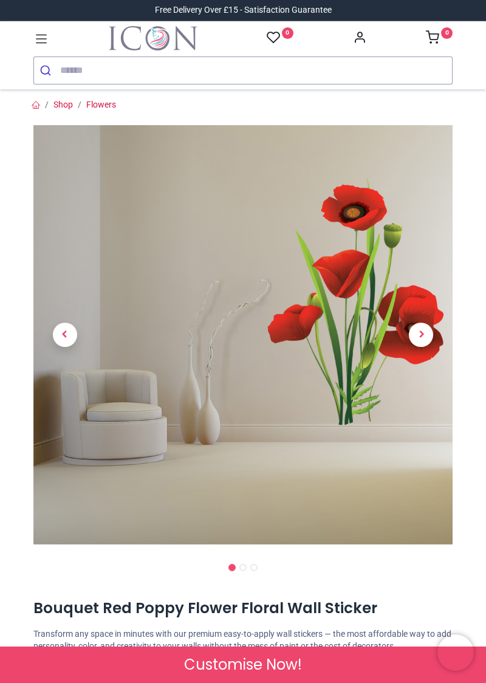
click at [233, 667] on span "Customise Now!" at bounding box center [243, 664] width 118 height 21
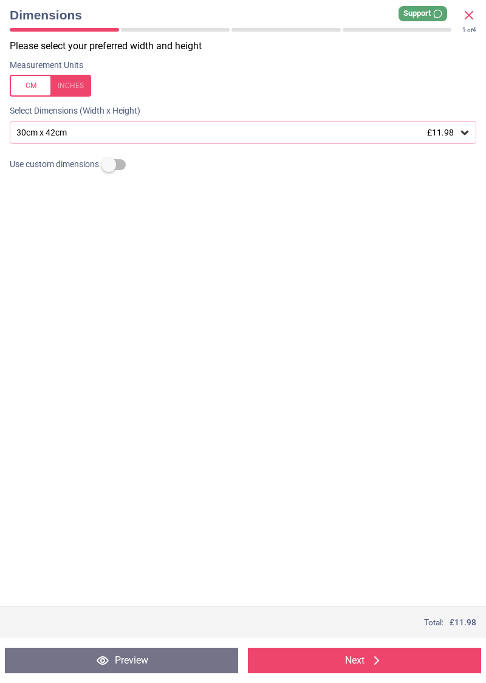
click at [95, 131] on div "30cm x 42cm £11.98" at bounding box center [237, 133] width 444 height 10
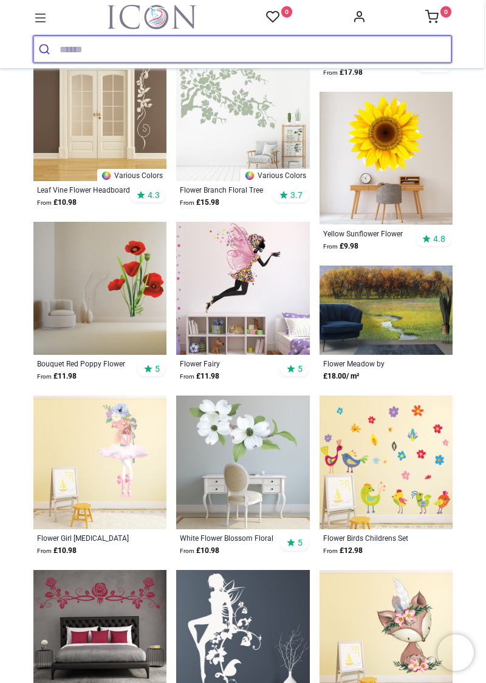
scroll to position [1109, 0]
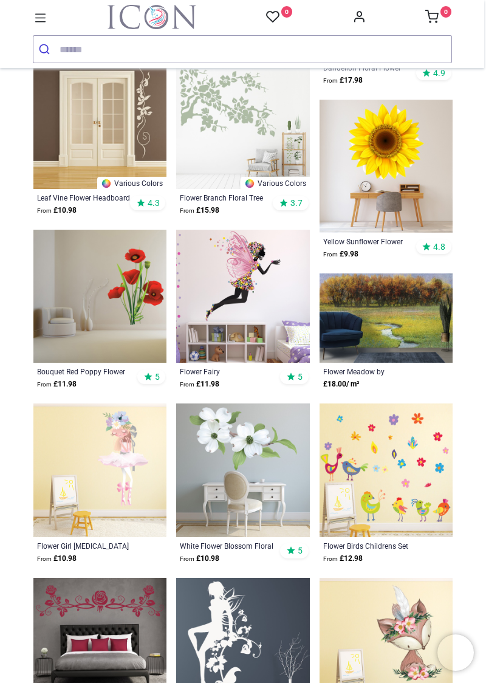
click at [123, 337] on img at bounding box center [99, 296] width 133 height 133
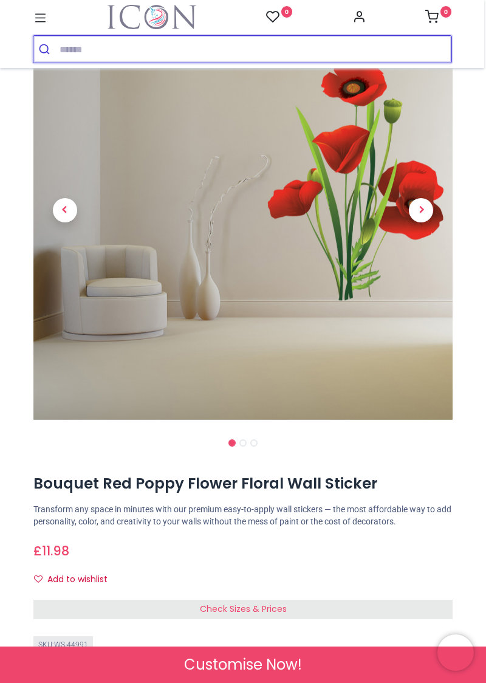
scroll to position [104, 0]
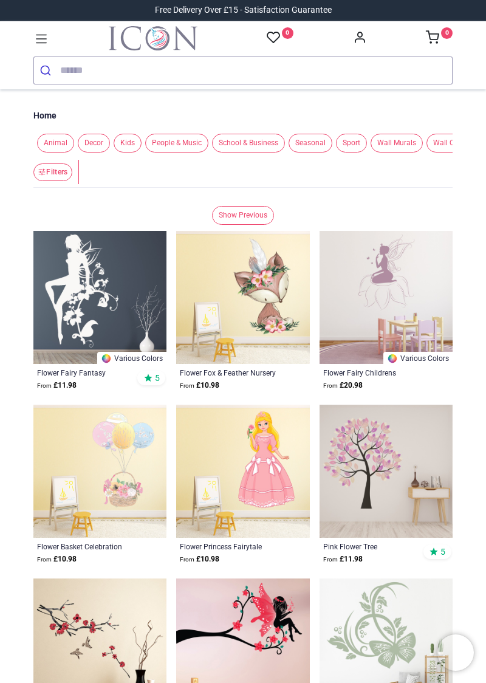
click at [60, 142] on span "Animal" at bounding box center [55, 143] width 37 height 19
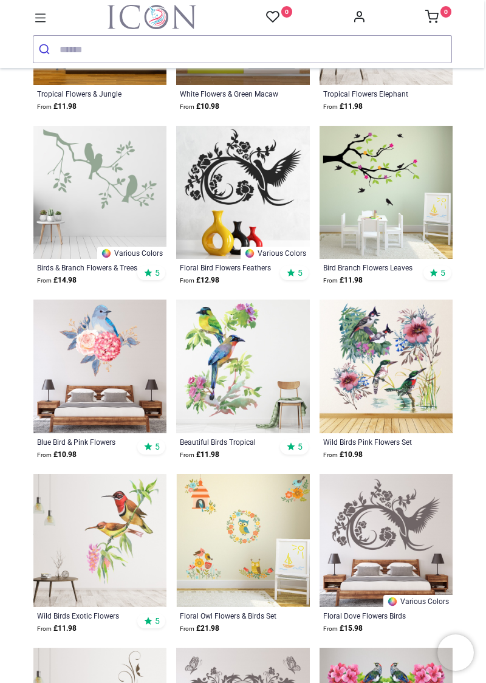
scroll to position [410, 0]
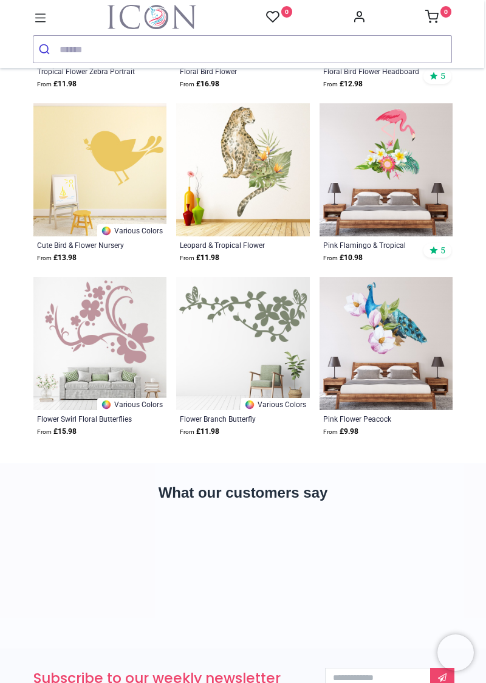
scroll to position [1823, 0]
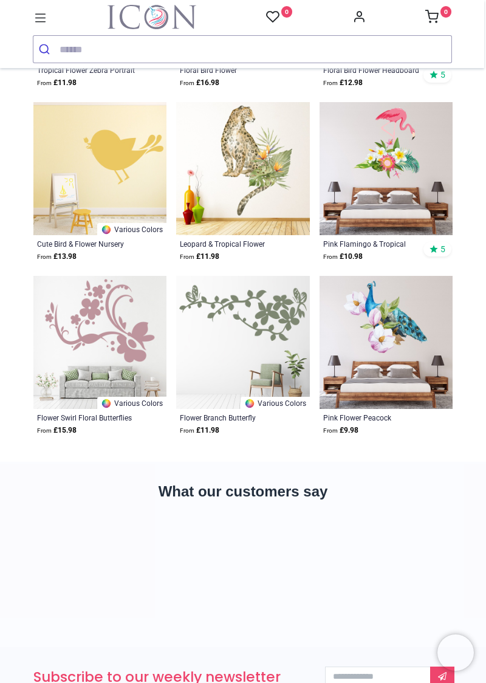
click at [356, 428] on strong "From £ 9.98" at bounding box center [340, 431] width 35 height 12
click at [357, 417] on div "Pink Flower Peacock" at bounding box center [373, 418] width 101 height 10
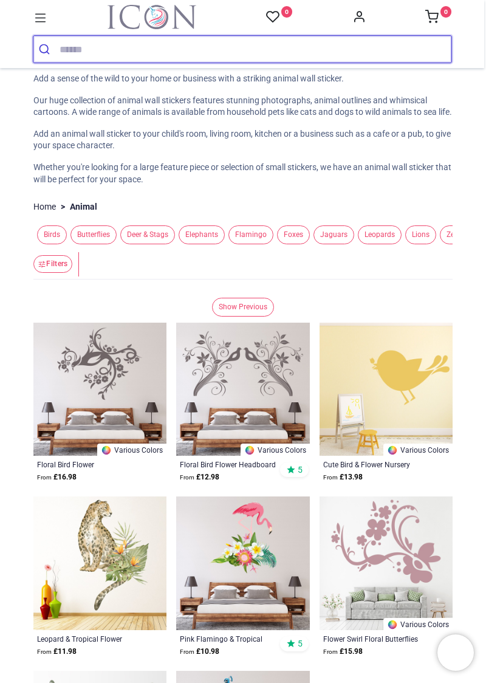
scroll to position [34, 0]
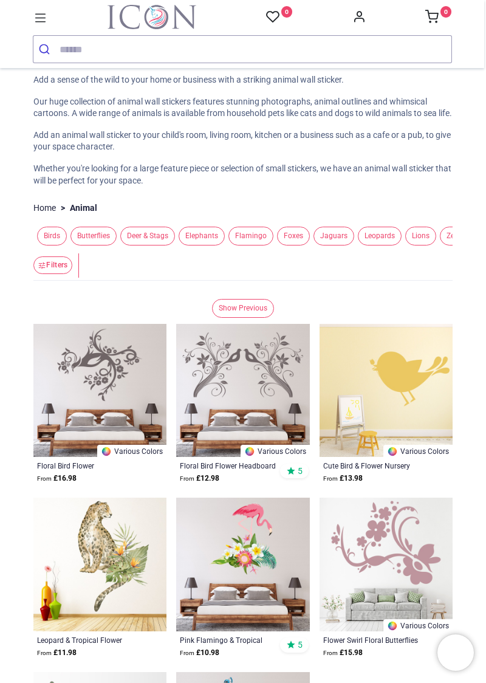
click at [242, 318] on link "Show Previous" at bounding box center [243, 308] width 62 height 19
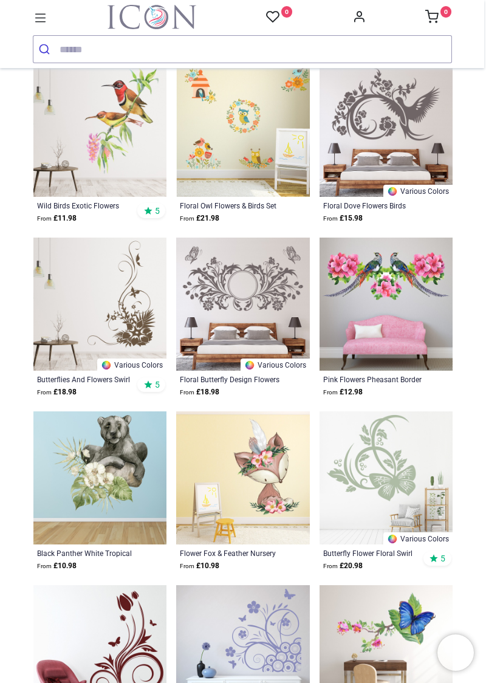
scroll to position [966, 0]
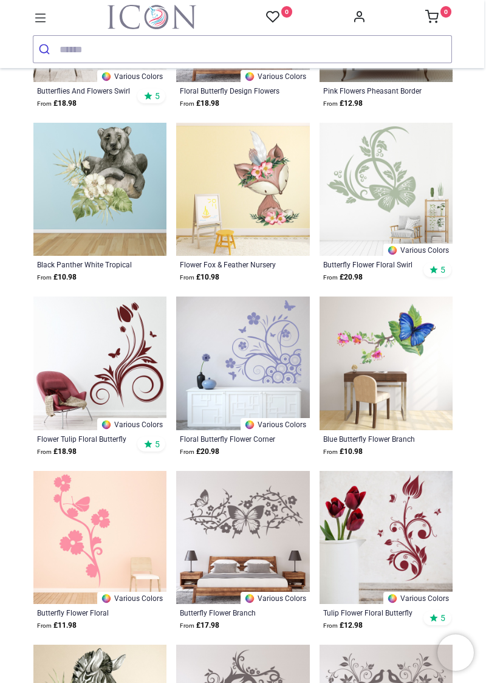
scroll to position [1257, 0]
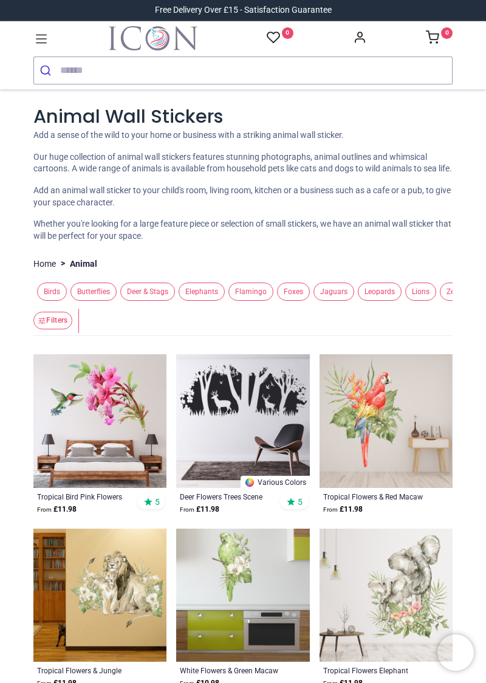
click at [97, 300] on span "Butterflies" at bounding box center [93, 292] width 46 height 19
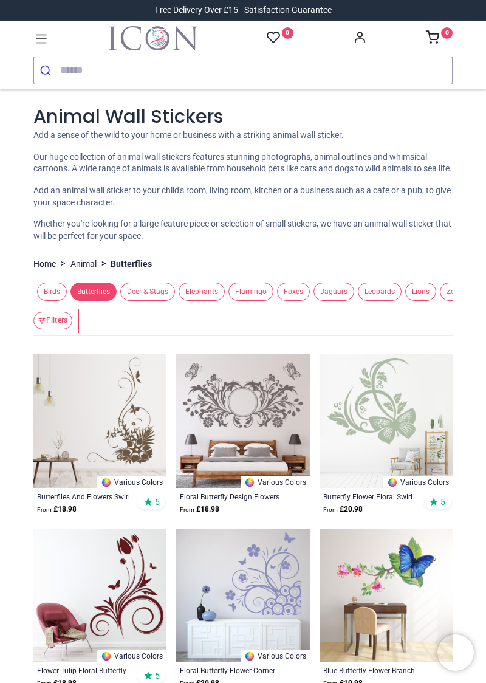
click at [128, 270] on li "> Butterflies" at bounding box center [124, 264] width 55 height 12
click at [151, 301] on span "Deer & Stags" at bounding box center [147, 292] width 55 height 19
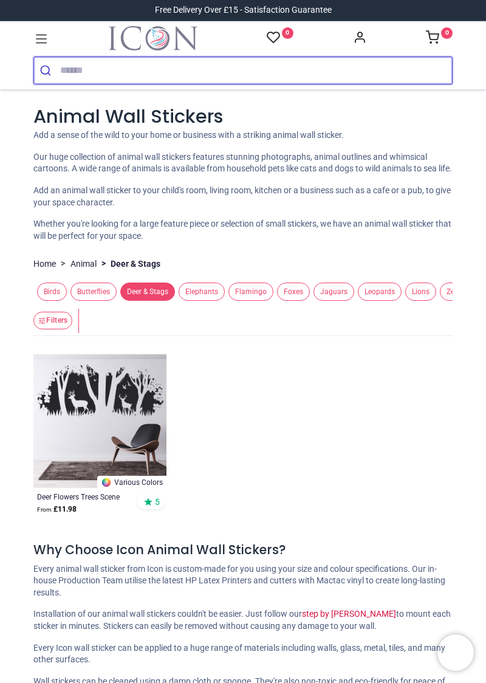
click at [69, 66] on input "search" at bounding box center [256, 70] width 392 height 27
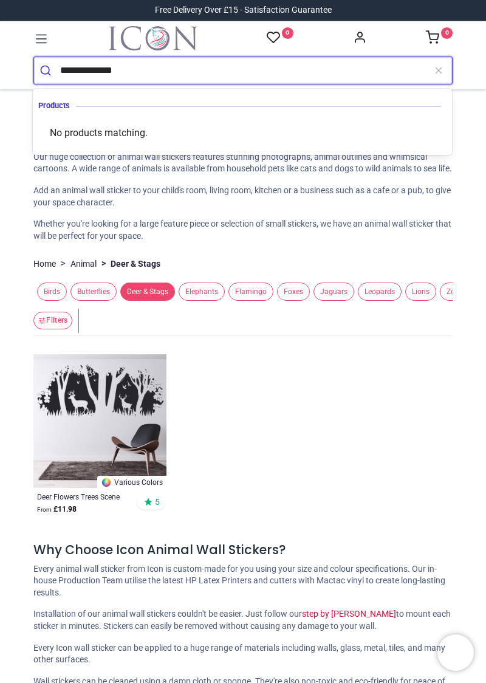
type input "**********"
click at [34, 57] on button "submit" at bounding box center [47, 70] width 26 height 27
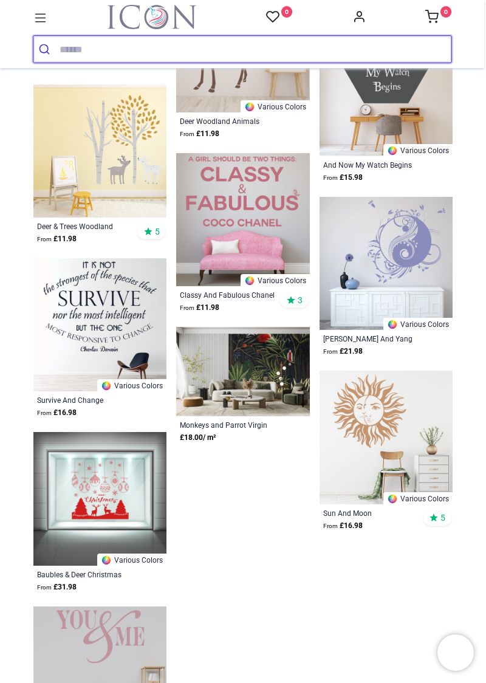
scroll to position [1207, 0]
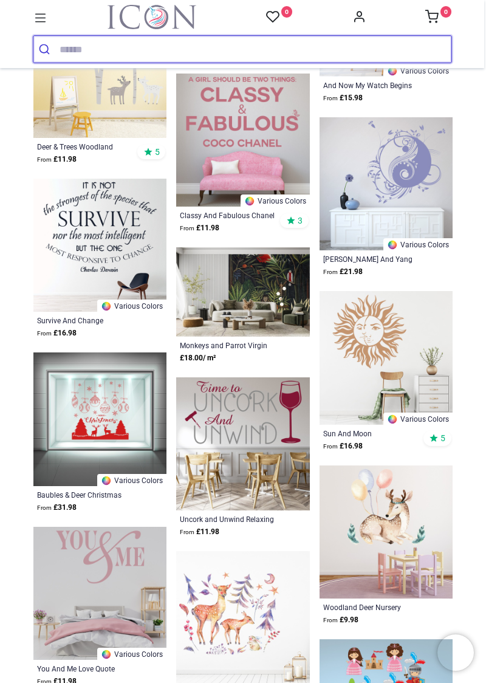
scroll to position [1323, 0]
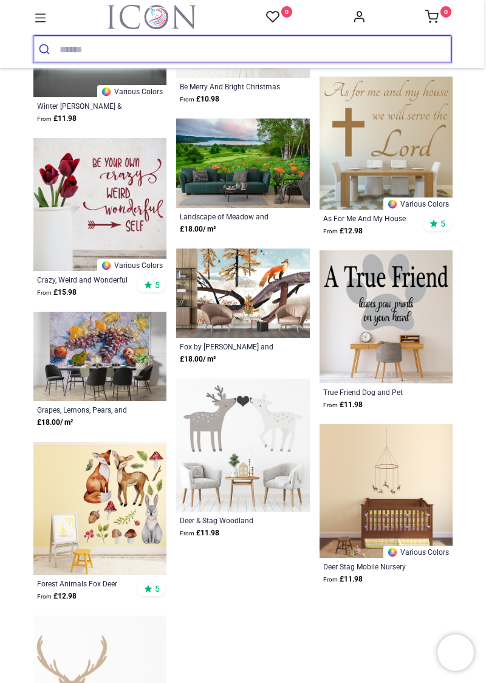
scroll to position [2721, 0]
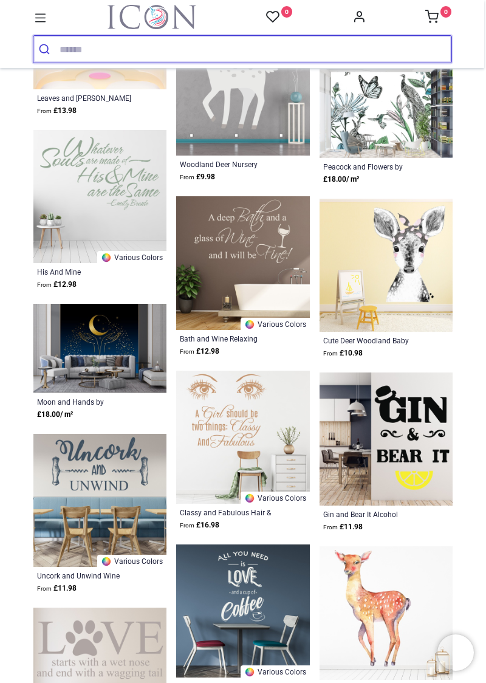
scroll to position [4076, 0]
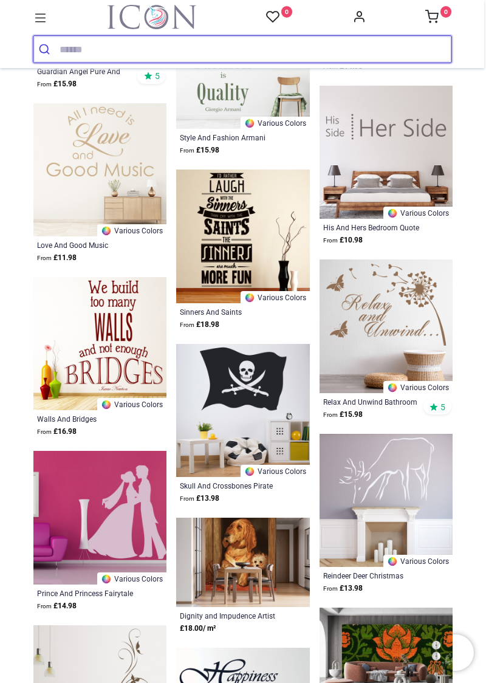
scroll to position [5404, 0]
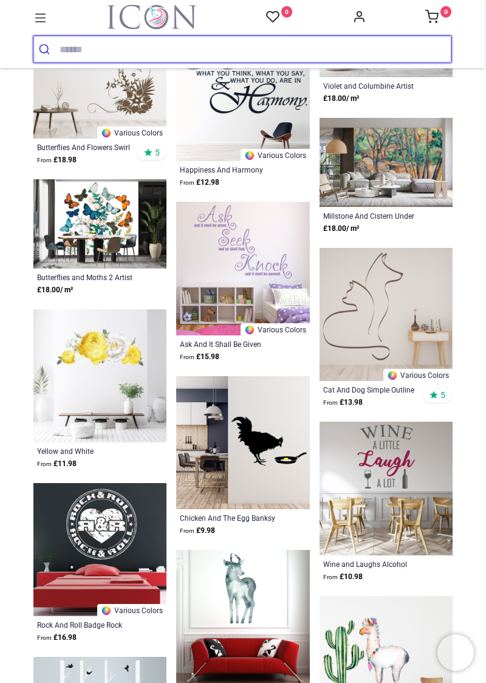
scroll to position [6027, 0]
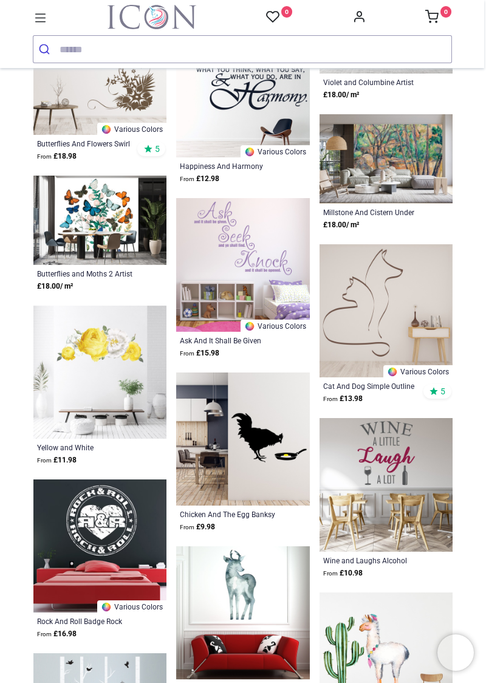
click at [113, 389] on img at bounding box center [99, 372] width 133 height 133
click at [63, 445] on div "Yellow and White Rose Garland Floral" at bounding box center [87, 447] width 101 height 10
click at [71, 442] on div "Yellow and White Rose Garland Floral" at bounding box center [87, 447] width 101 height 10
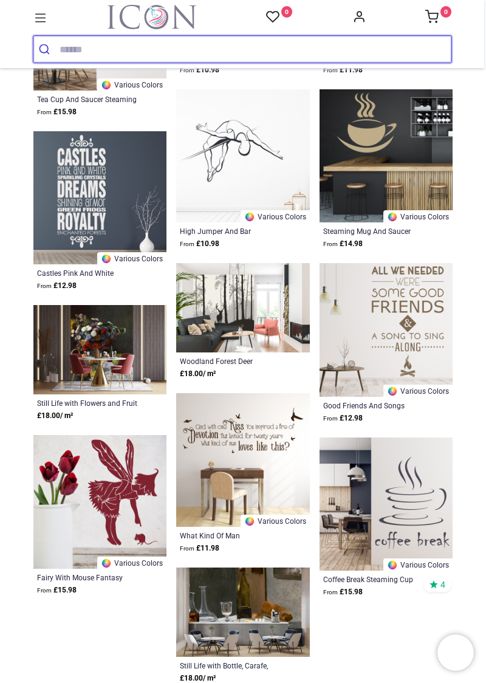
scroll to position [2688, 0]
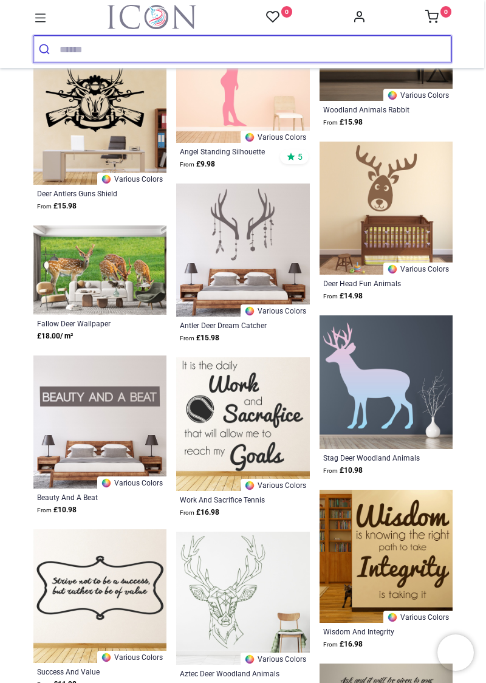
scroll to position [4723, 0]
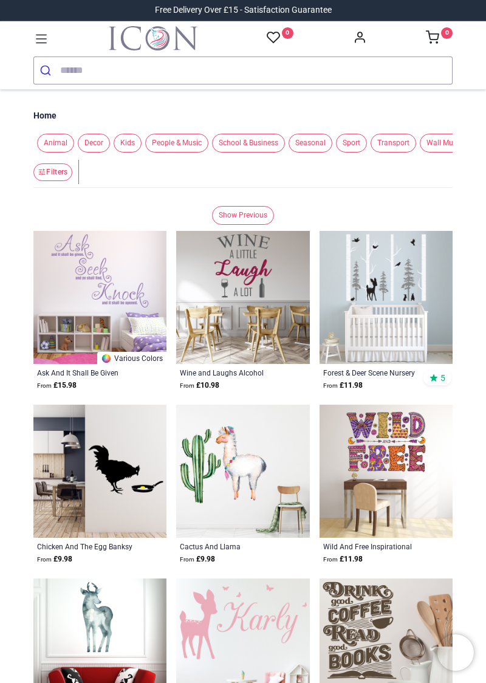
click at [308, 148] on span "Seasonal" at bounding box center [311, 143] width 44 height 19
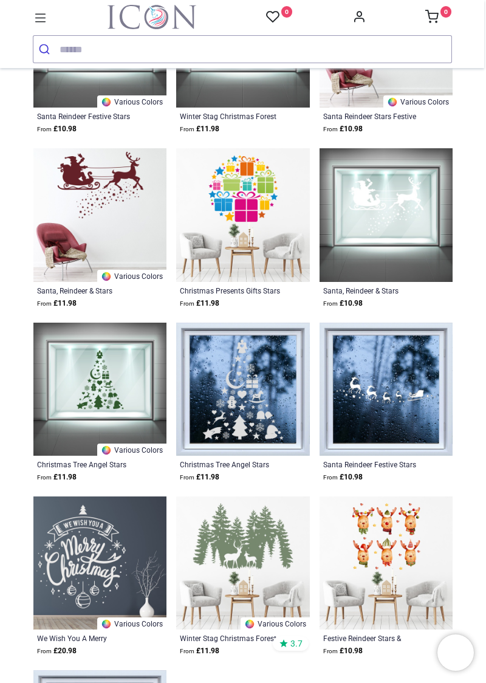
scroll to position [1081, 0]
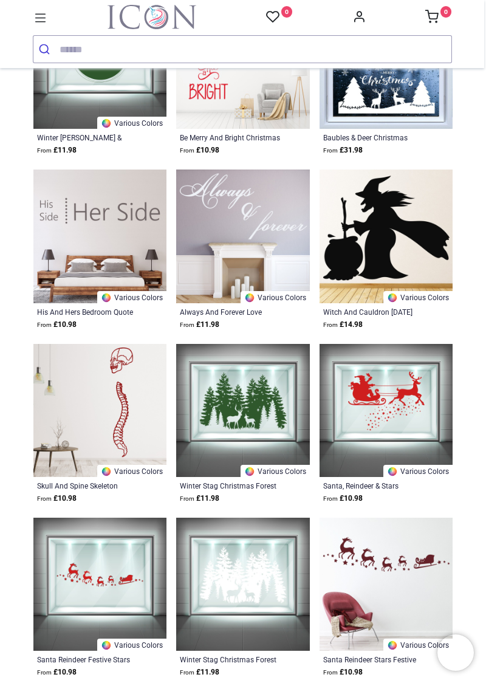
scroll to position [241, 0]
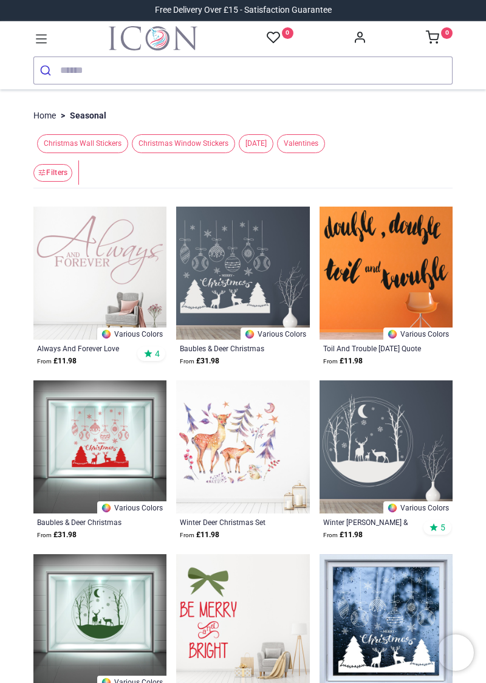
click at [53, 115] on link "Home" at bounding box center [44, 116] width 22 height 12
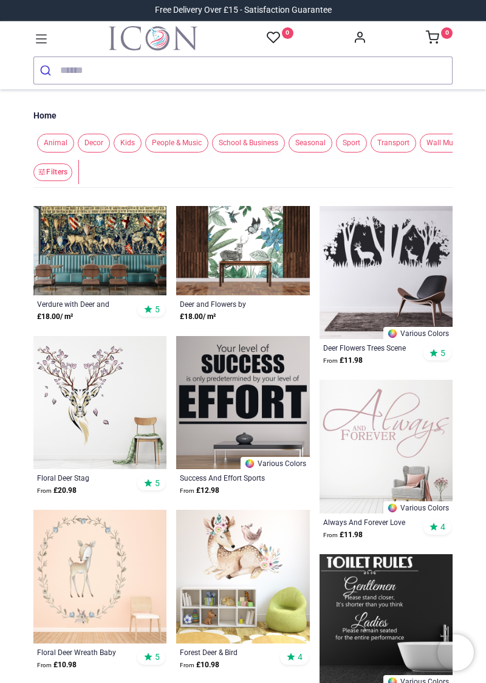
click at [185, 147] on span "People & Music" at bounding box center [176, 143] width 63 height 19
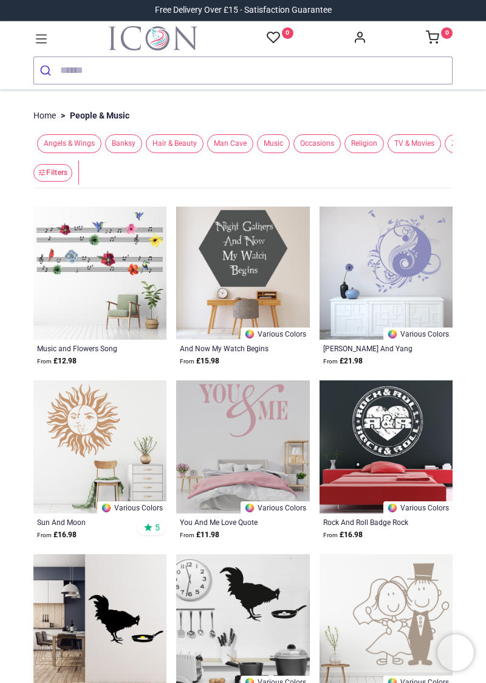
click at [131, 143] on span "Banksy" at bounding box center [123, 143] width 37 height 19
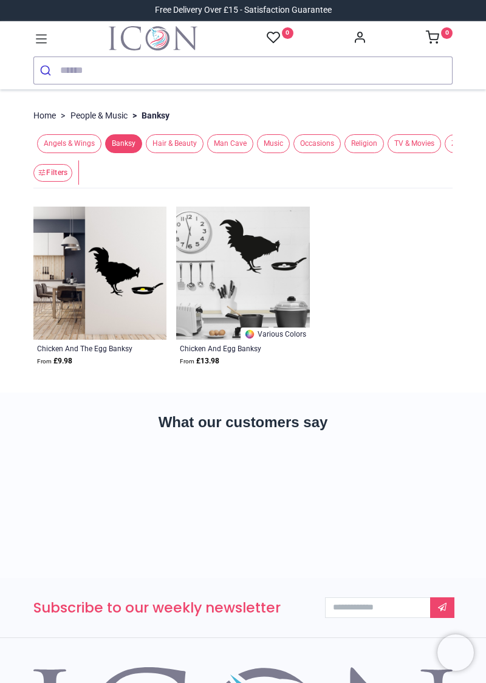
click at [74, 139] on span "Angels & Wings" at bounding box center [69, 143] width 64 height 19
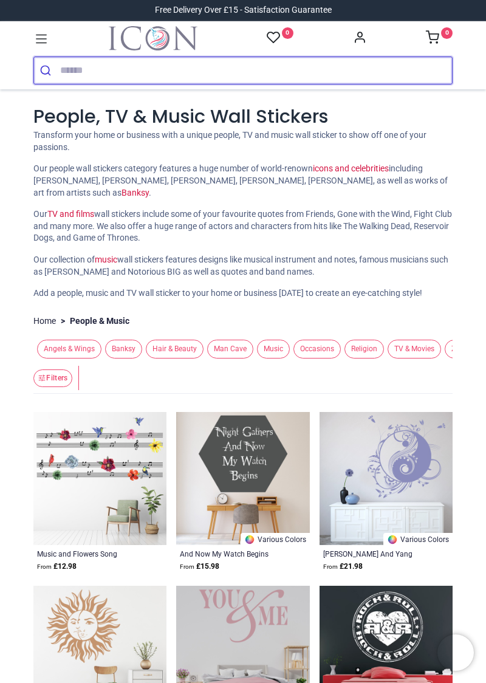
click at [52, 68] on button "submit" at bounding box center [47, 70] width 26 height 27
click at [66, 68] on input "search" at bounding box center [256, 70] width 392 height 27
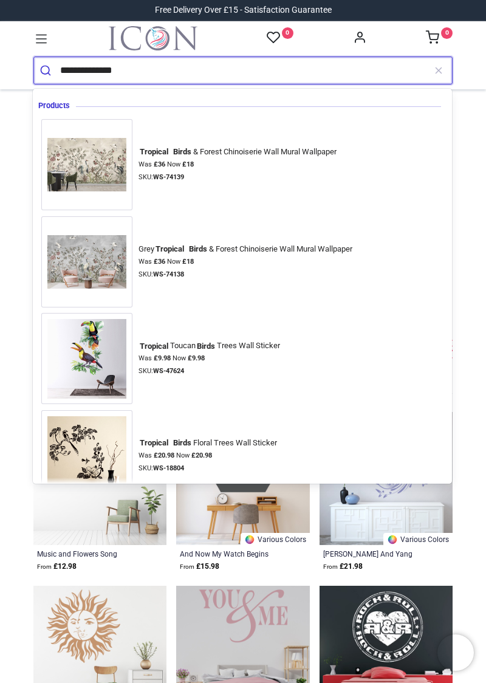
type input "**********"
click at [34, 57] on button "submit" at bounding box center [47, 70] width 26 height 27
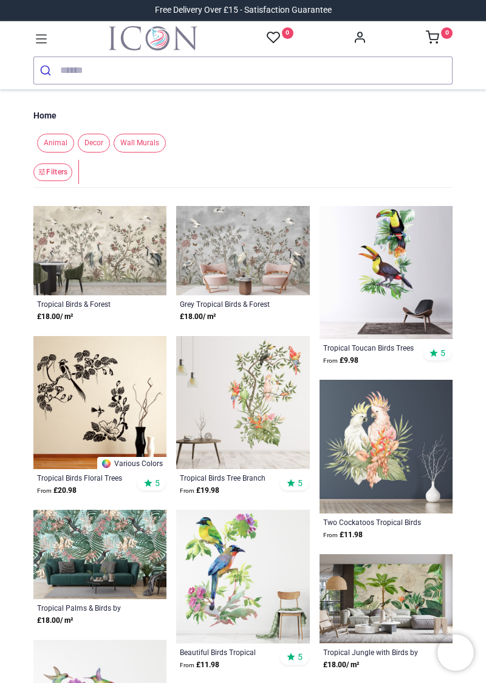
click at [206, 478] on div "Tropical Birds Tree Branch" at bounding box center [230, 478] width 101 height 10
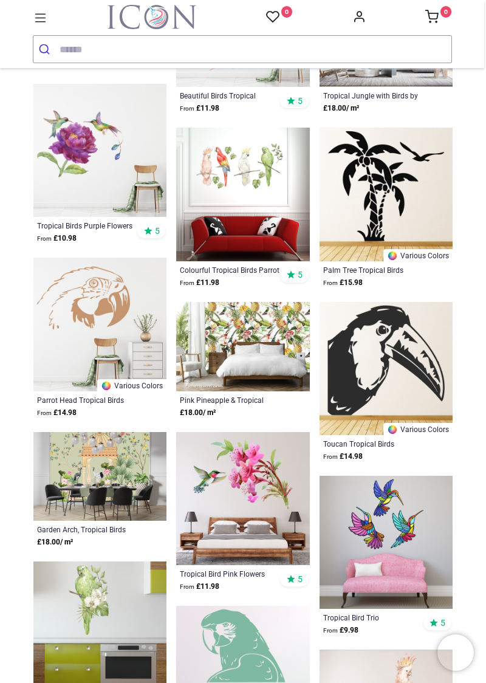
scroll to position [535, 0]
click at [77, 221] on div "Tropical Birds Purple Flowers" at bounding box center [87, 226] width 101 height 10
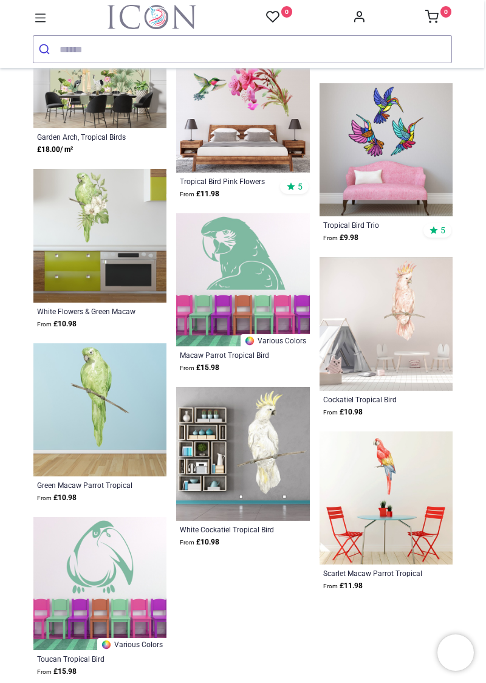
scroll to position [928, 0]
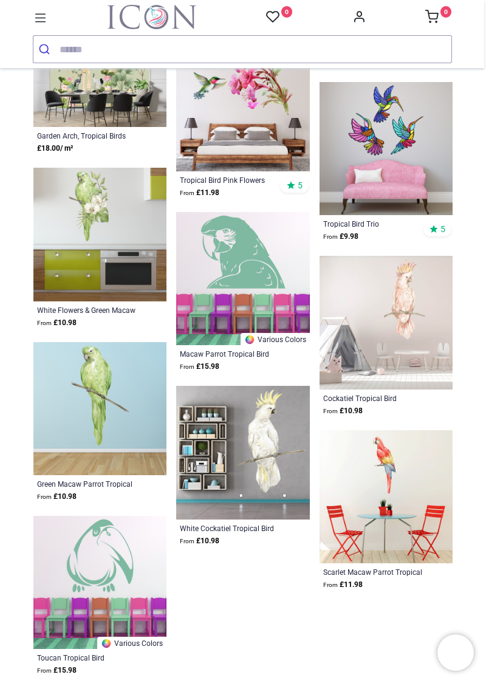
click at [374, 571] on div "Scarlet Macaw Parrot Tropical Bird" at bounding box center [373, 572] width 101 height 10
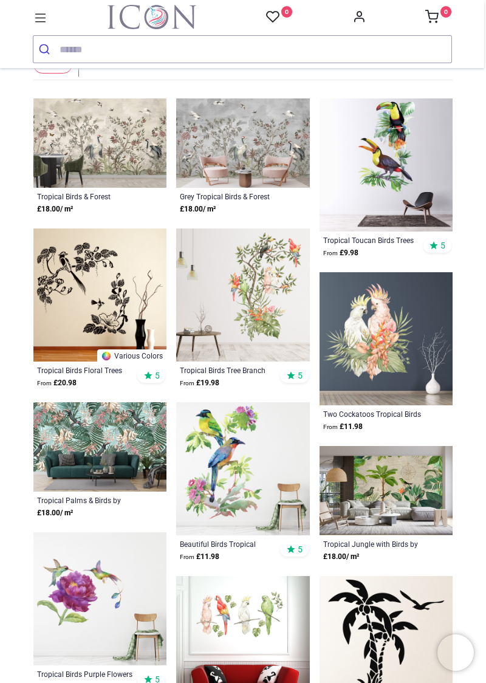
scroll to position [0, 0]
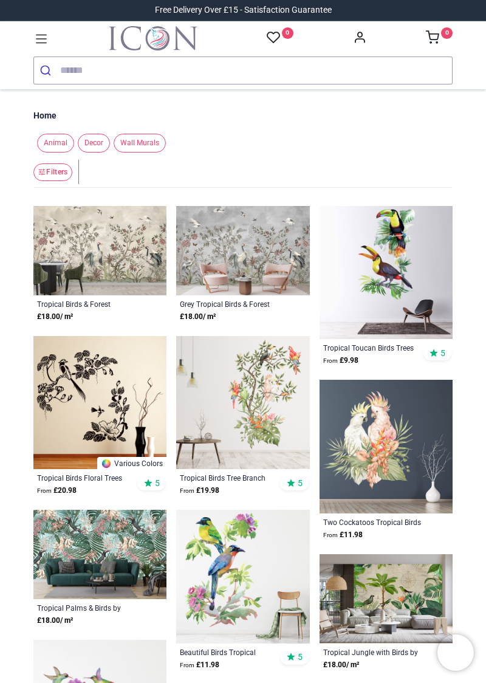
click at [95, 141] on span "Decor" at bounding box center [94, 143] width 32 height 19
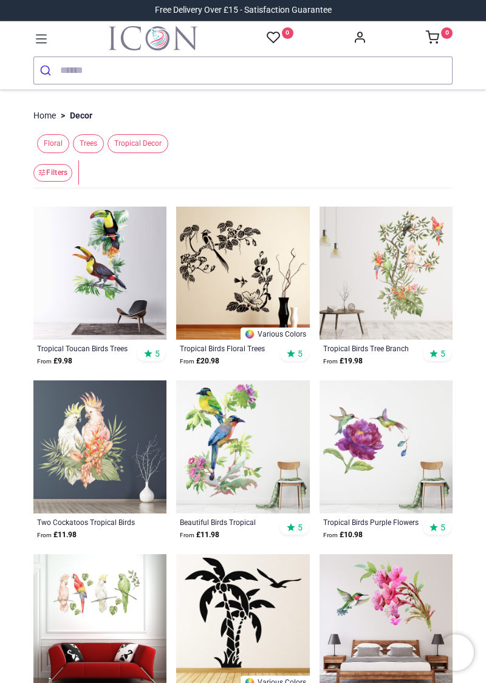
click at [87, 134] on span "Trees" at bounding box center [88, 143] width 31 height 19
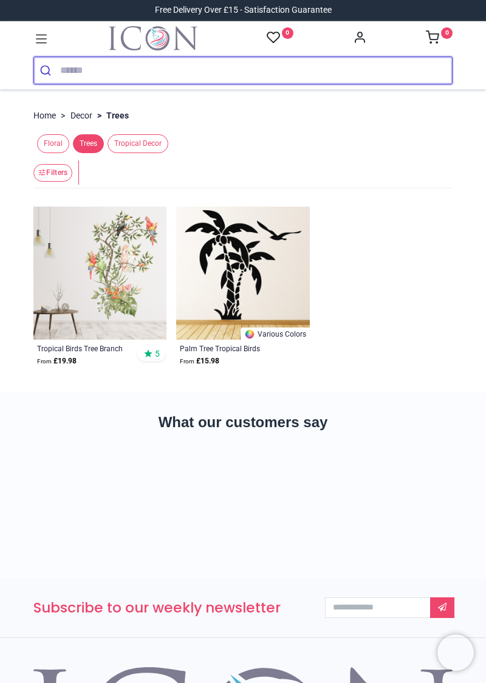
click at [71, 66] on input "search" at bounding box center [256, 70] width 392 height 27
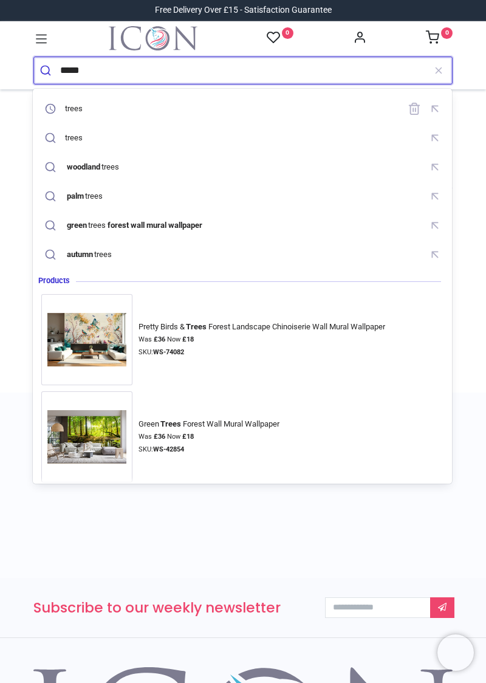
click at [94, 256] on mark "autumn" at bounding box center [79, 254] width 29 height 12
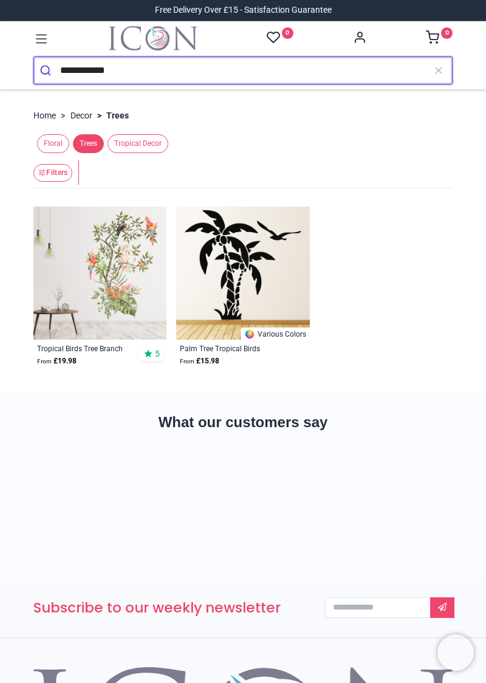
type input "**********"
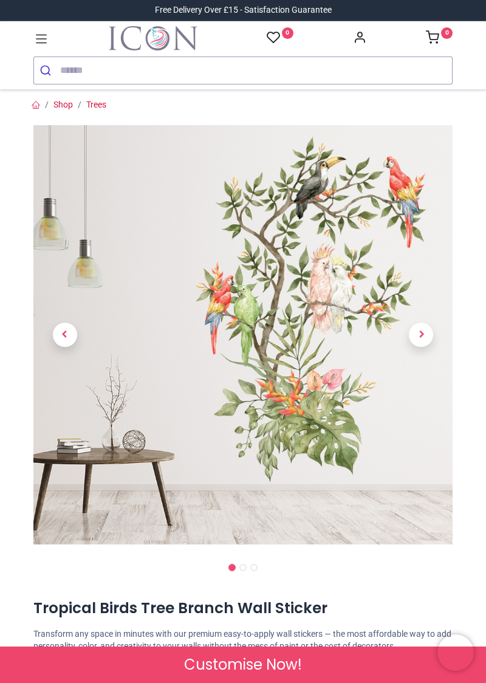
click at [234, 667] on span "Customise Now!" at bounding box center [243, 664] width 118 height 21
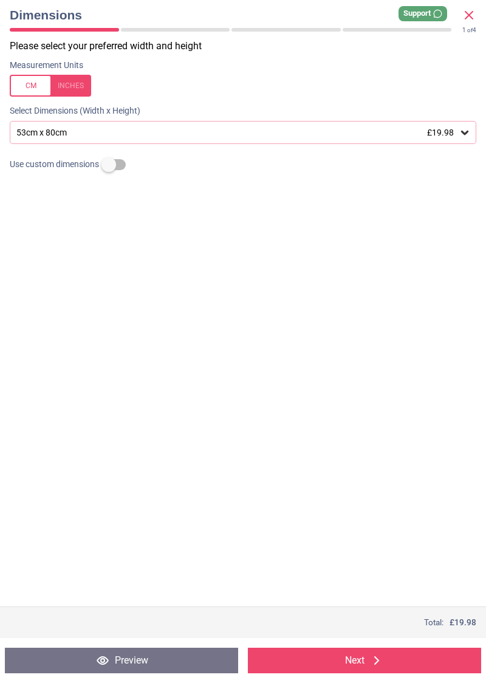
click at [89, 135] on div "53cm x 80cm £19.98" at bounding box center [237, 133] width 444 height 10
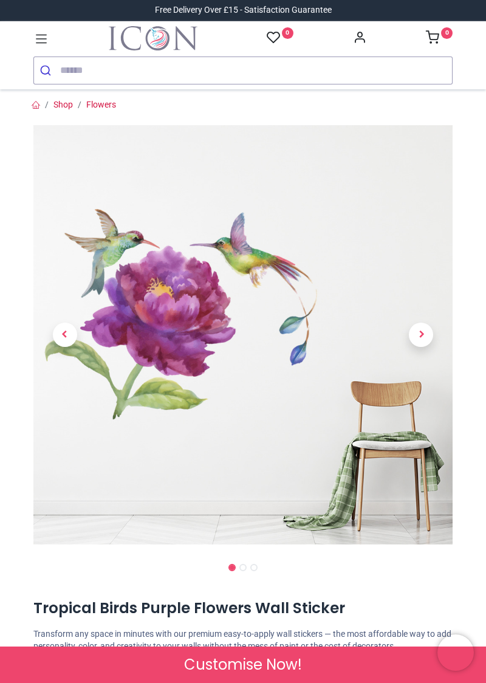
click at [232, 662] on span "Customise Now!" at bounding box center [243, 664] width 118 height 21
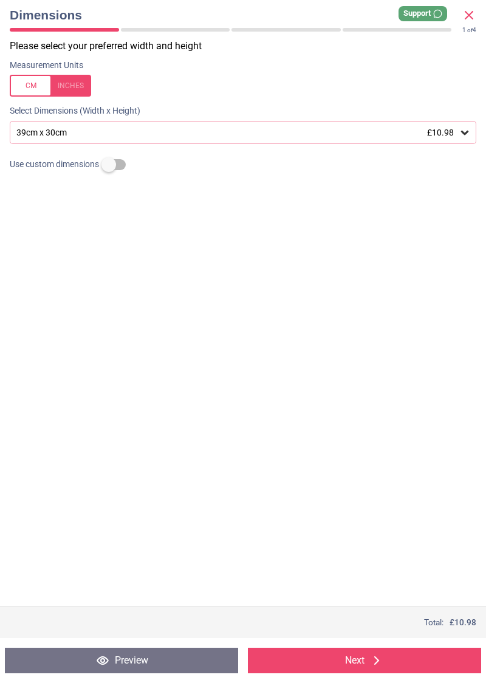
click at [74, 128] on div "39cm x 30cm £10.98" at bounding box center [237, 133] width 444 height 10
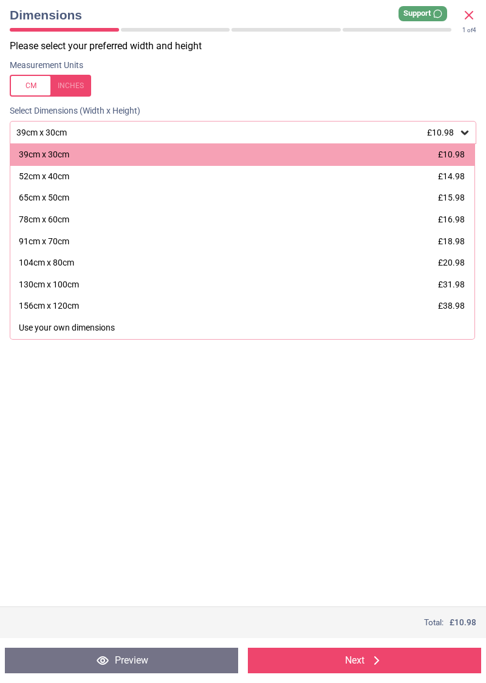
click at [50, 182] on div "52cm x 40cm" at bounding box center [44, 177] width 50 height 12
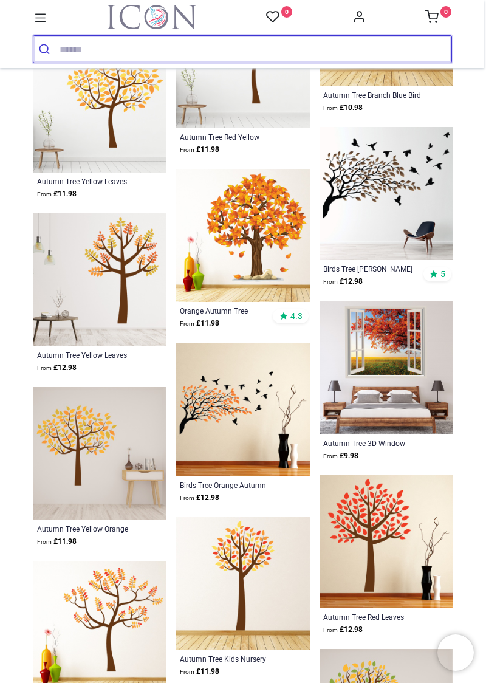
scroll to position [756, 0]
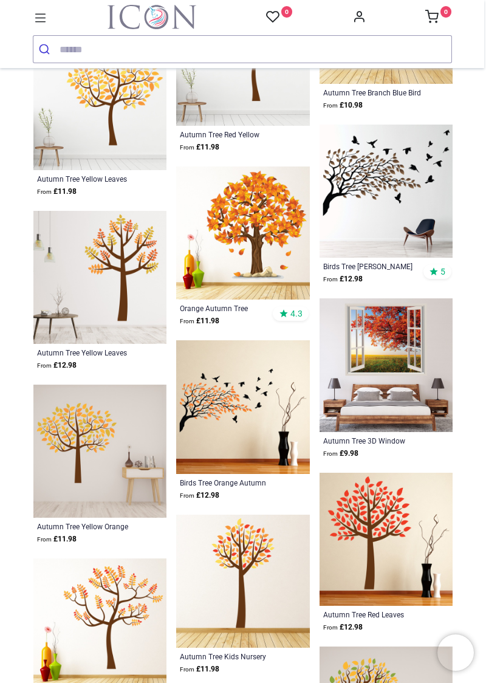
click at [212, 307] on div "Orange Autumn Tree" at bounding box center [230, 308] width 101 height 10
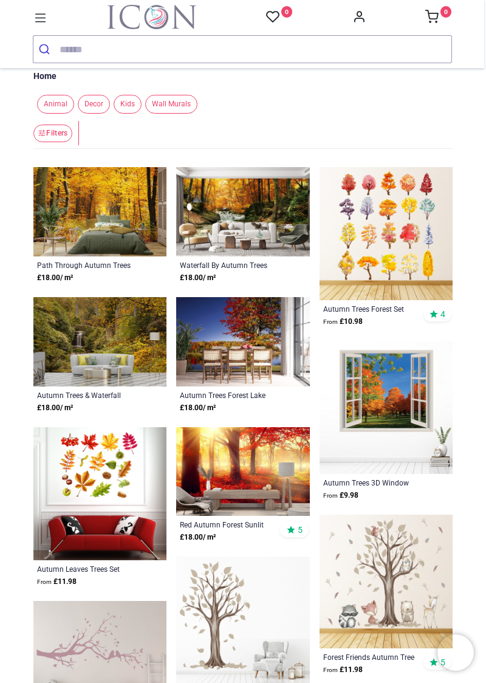
scroll to position [0, 0]
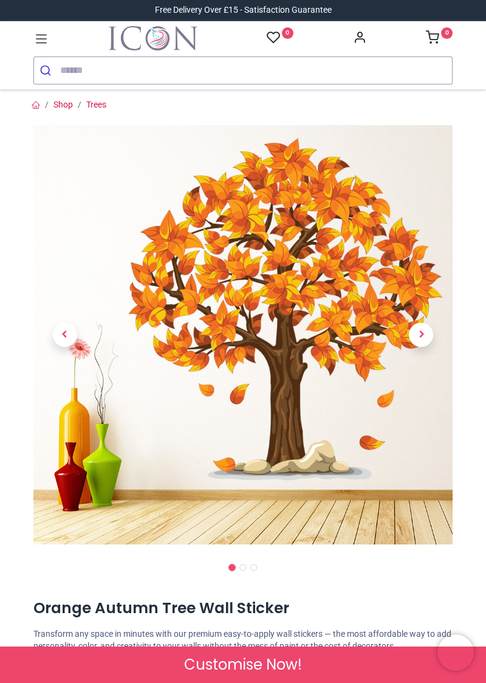
click at [244, 664] on span "Customise Now!" at bounding box center [243, 664] width 118 height 21
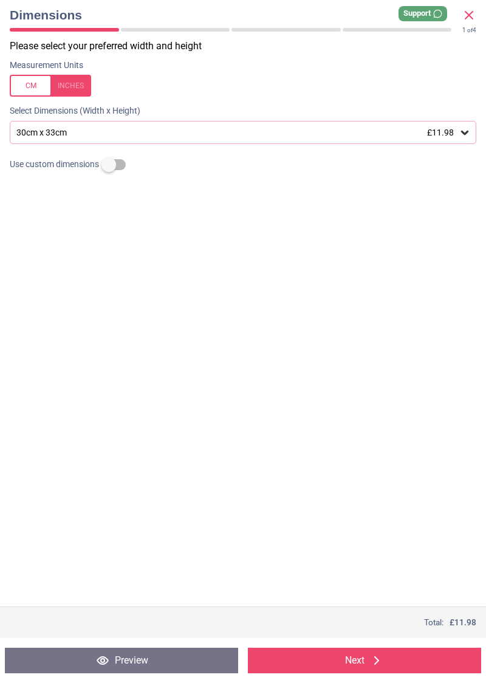
click at [87, 134] on div "30cm x 33cm £11.98" at bounding box center [237, 133] width 444 height 10
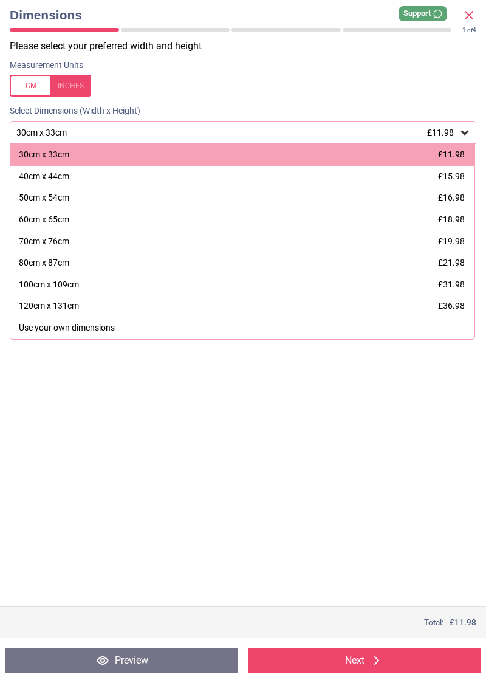
click at [64, 173] on div "40cm x 44cm" at bounding box center [44, 177] width 50 height 12
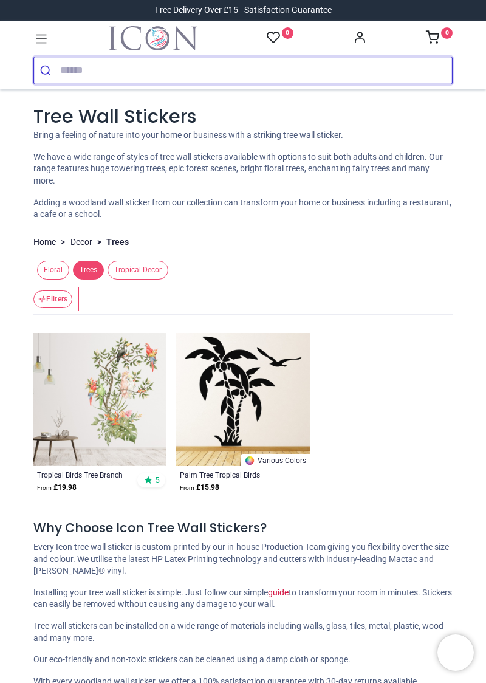
click at [66, 69] on input "search" at bounding box center [256, 70] width 392 height 27
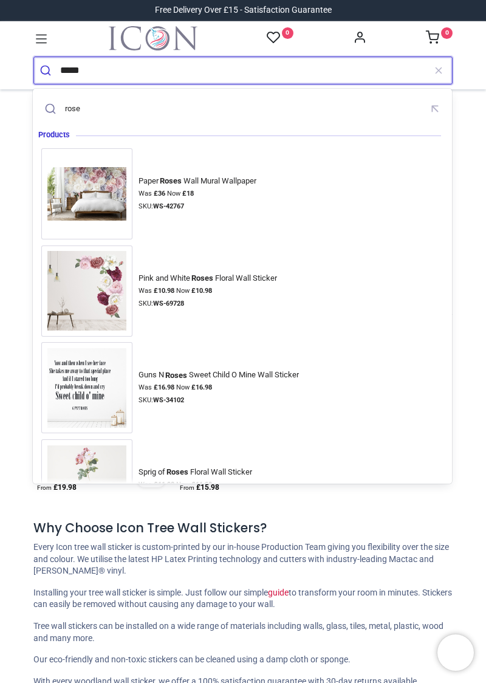
type input "*****"
click at [34, 57] on button "submit" at bounding box center [47, 70] width 26 height 27
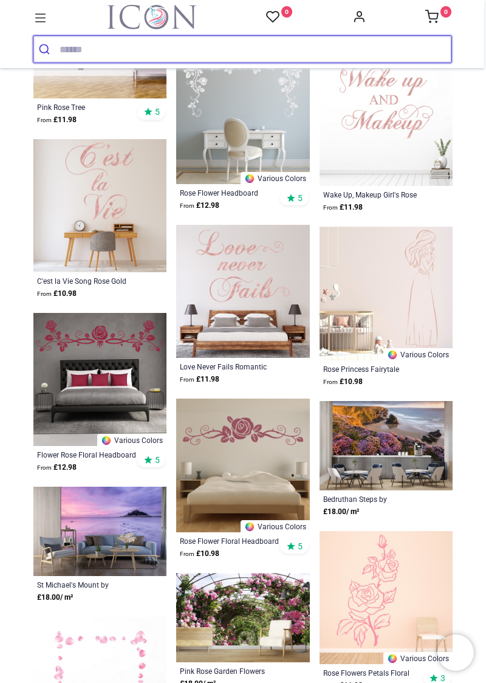
scroll to position [830, 0]
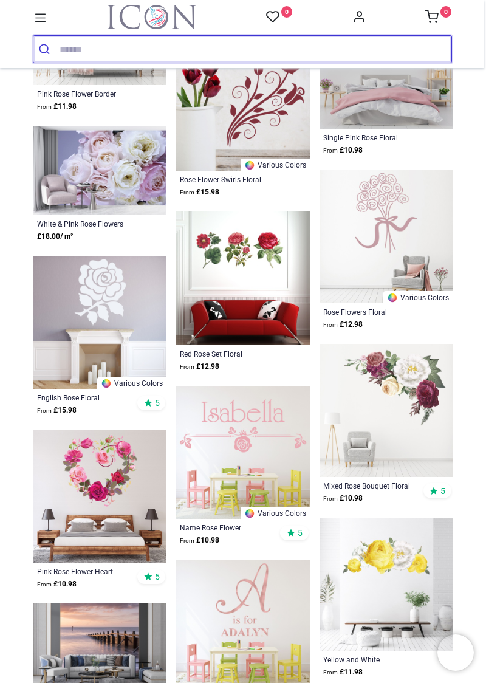
scroll to position [2190, 0]
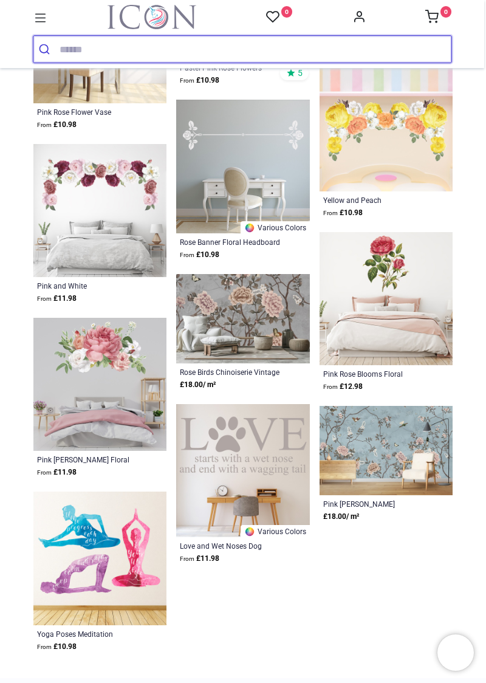
scroll to position [3779, 0]
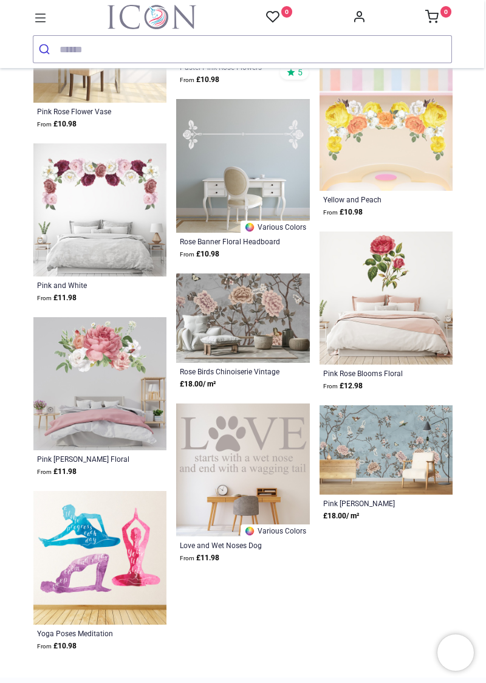
click at [103, 454] on div "Pink [PERSON_NAME] Floral" at bounding box center [87, 459] width 101 height 10
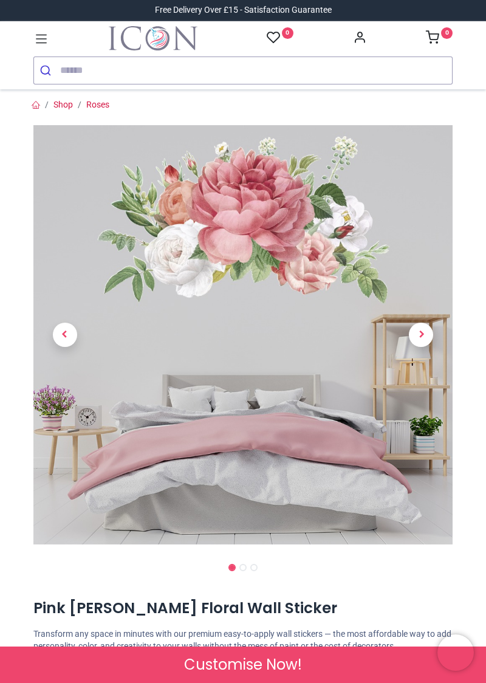
click at [420, 336] on span "Next" at bounding box center [421, 335] width 24 height 24
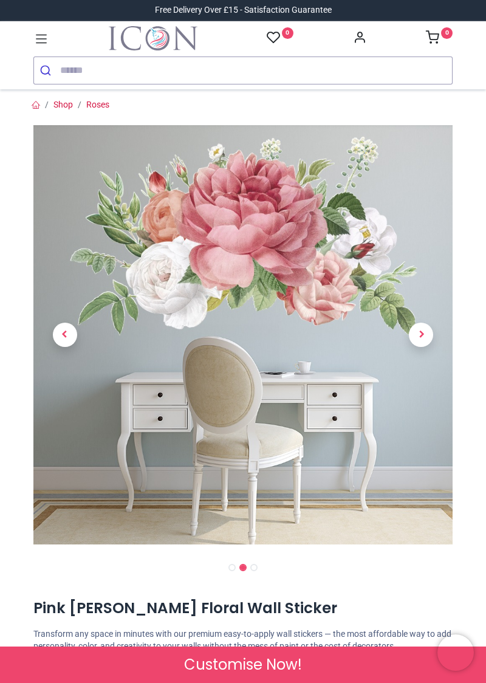
click at [231, 667] on span "Customise Now!" at bounding box center [243, 664] width 118 height 21
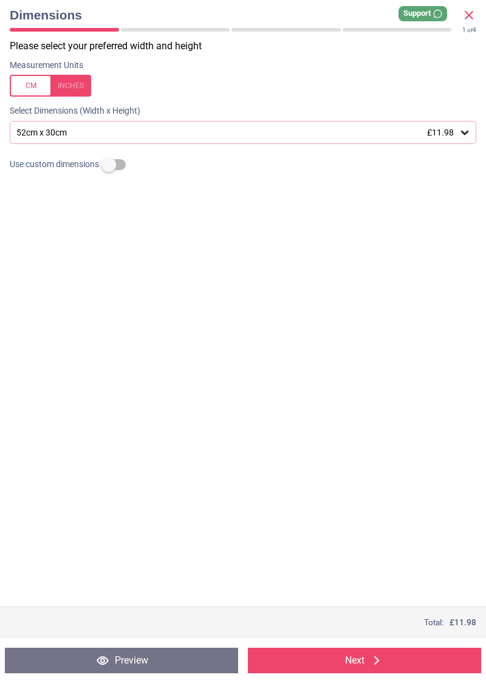
click at [81, 123] on div "52cm x 30cm £11.98" at bounding box center [243, 132] width 467 height 23
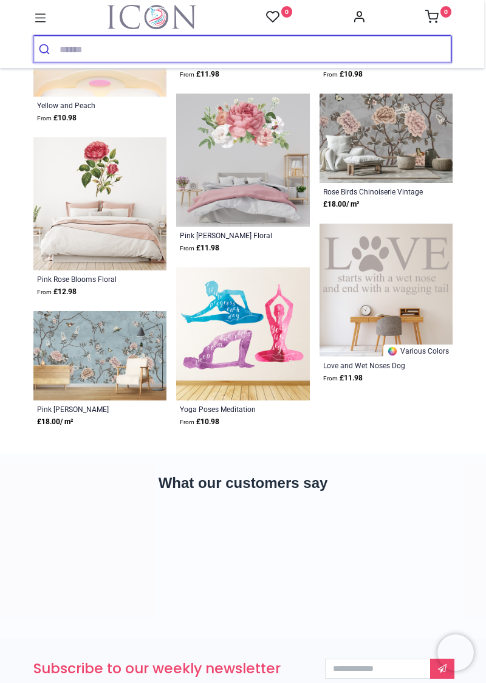
scroll to position [943, 0]
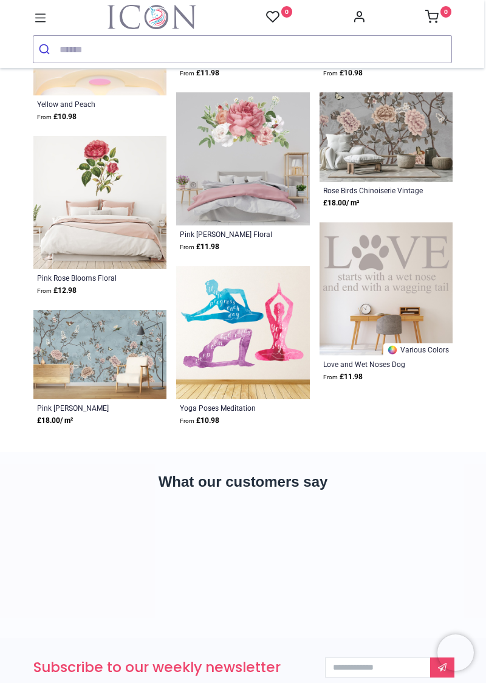
click at [92, 278] on div "Pink Rose Blooms Floral" at bounding box center [87, 278] width 101 height 10
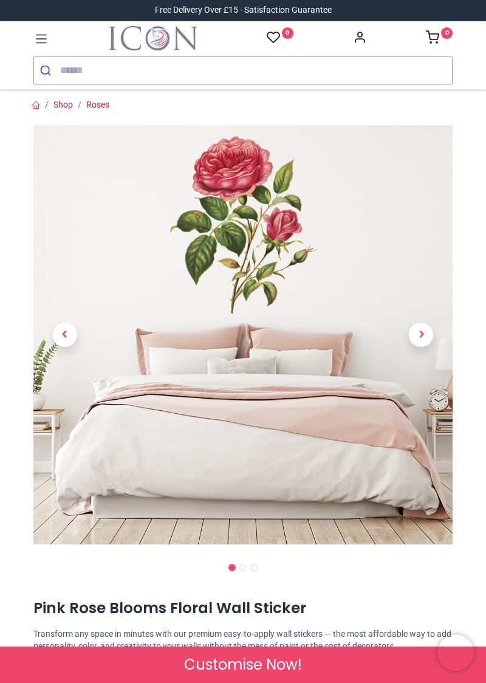
click at [420, 337] on span "Next" at bounding box center [421, 335] width 24 height 24
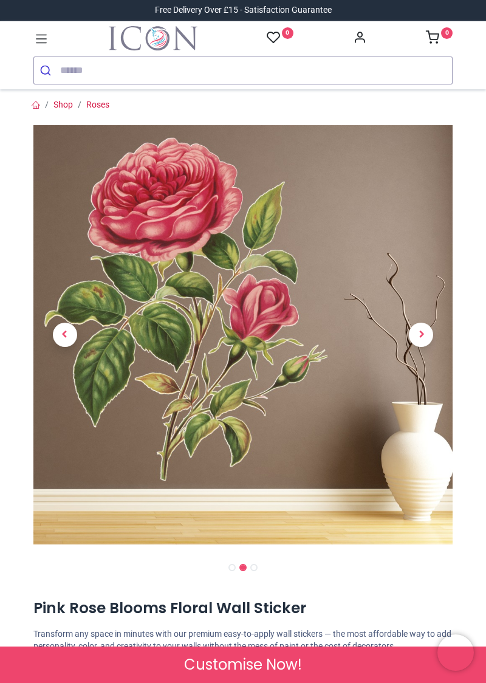
click at [410, 339] on span "Next" at bounding box center [421, 335] width 24 height 24
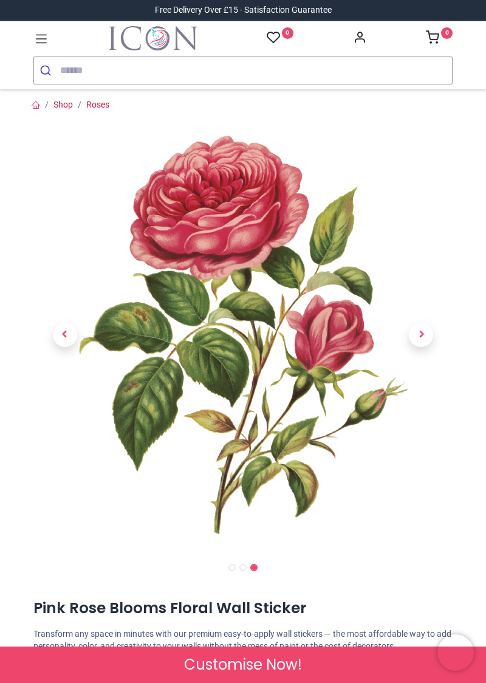
click at [231, 670] on span "Customise Now!" at bounding box center [243, 664] width 118 height 21
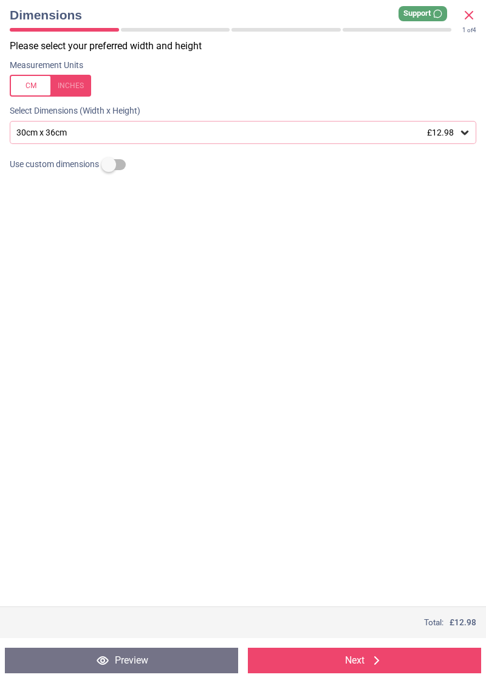
click at [64, 128] on div "30cm x 36cm £12.98" at bounding box center [237, 133] width 444 height 10
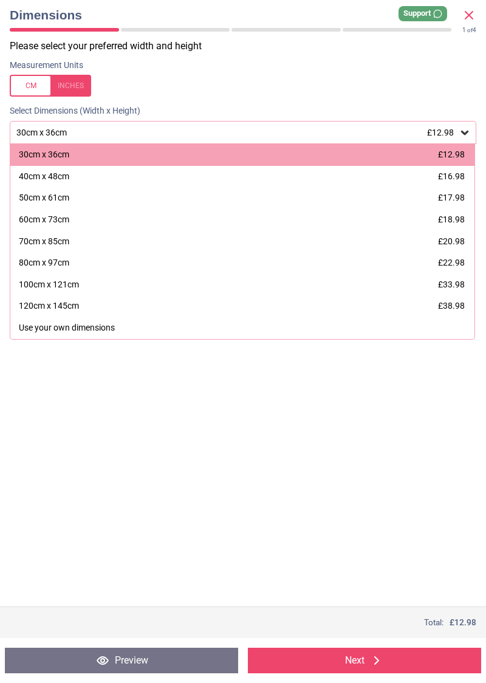
click at [66, 176] on div "40cm x 48cm" at bounding box center [44, 177] width 50 height 12
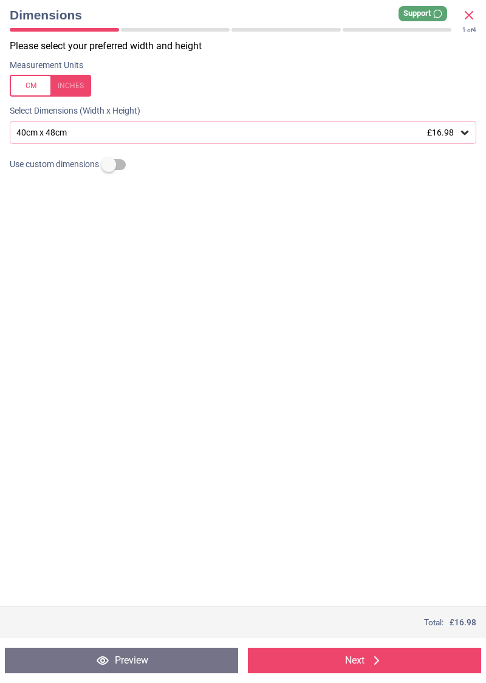
click at [140, 663] on button "Preview" at bounding box center [121, 661] width 233 height 26
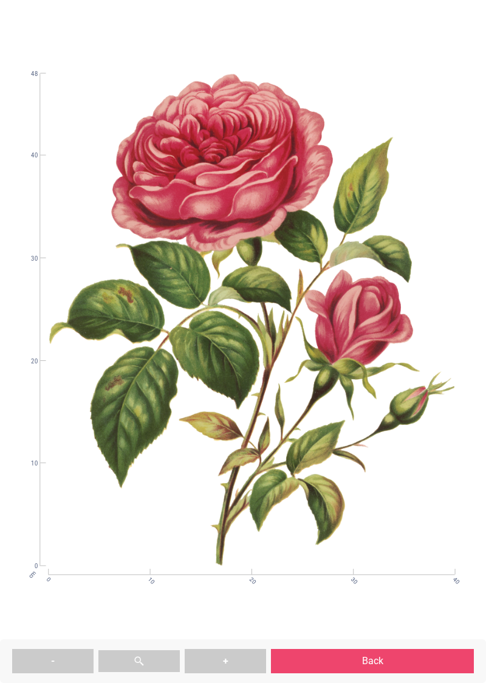
click at [378, 665] on button "Back" at bounding box center [372, 661] width 203 height 24
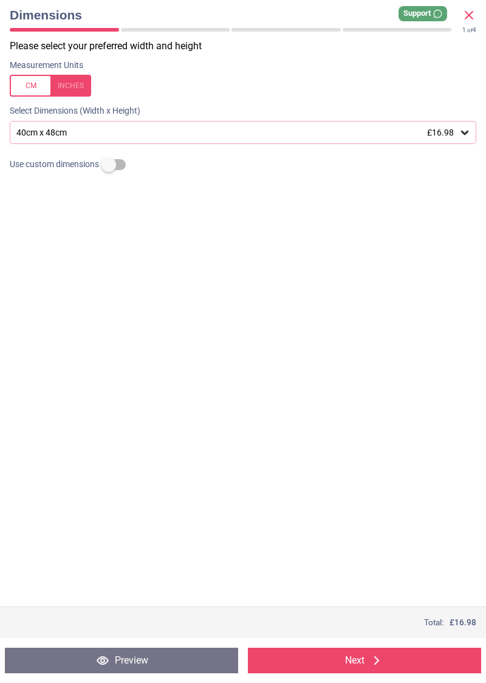
click at [135, 657] on button "Preview" at bounding box center [121, 661] width 233 height 26
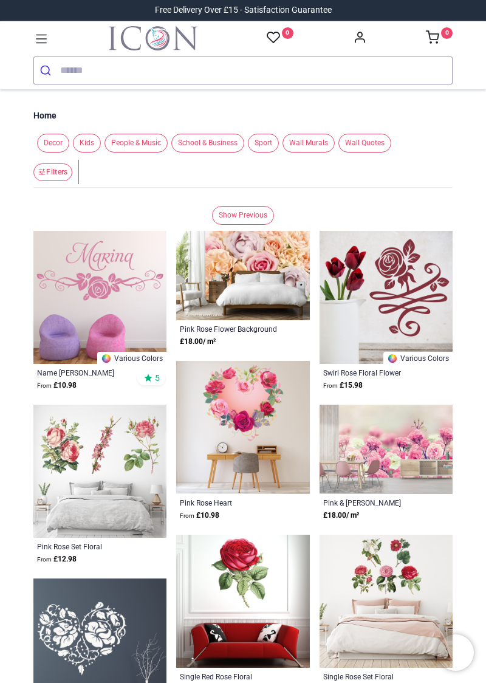
click at [257, 608] on img at bounding box center [242, 601] width 133 height 133
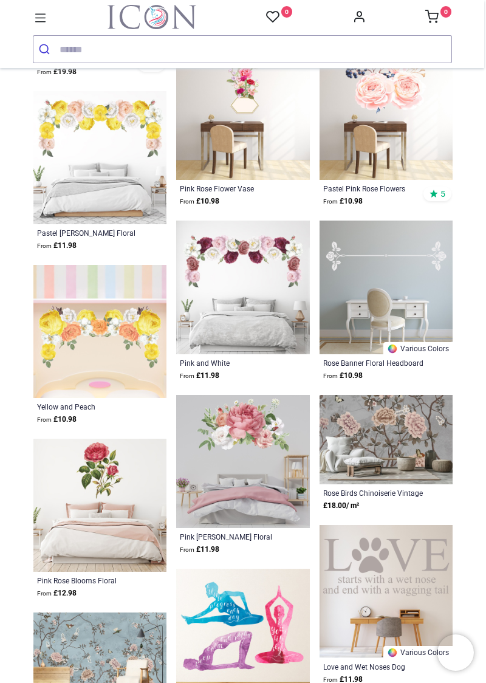
scroll to position [640, 0]
click at [98, 582] on div "Pink Rose Blooms Floral" at bounding box center [87, 580] width 101 height 10
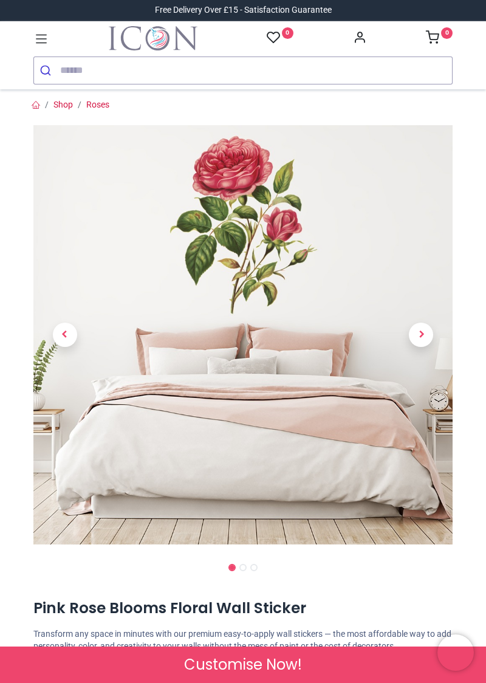
click at [252, 671] on span "Customise Now!" at bounding box center [243, 664] width 118 height 21
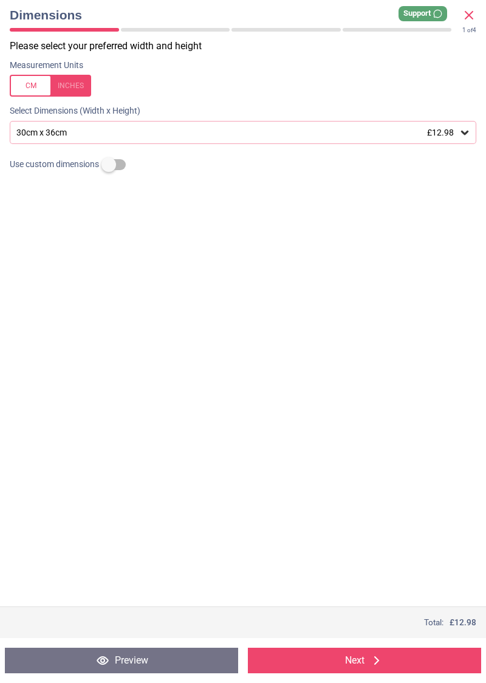
click at [88, 134] on div "30cm x 36cm £12.98" at bounding box center [237, 133] width 444 height 10
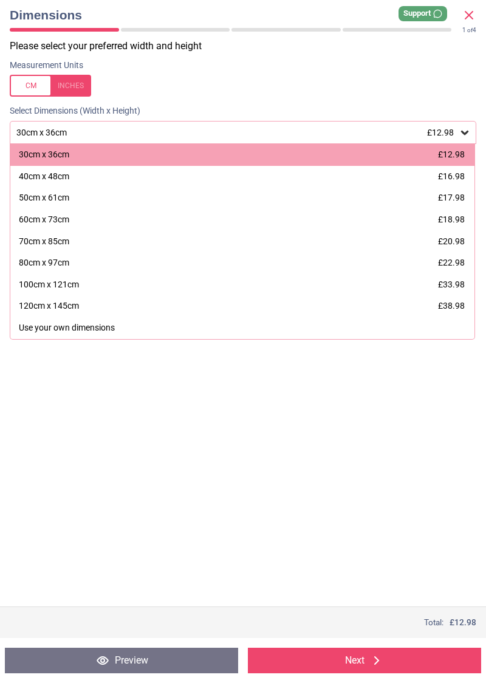
click at [71, 176] on div "40cm x 48cm £16.98" at bounding box center [242, 177] width 464 height 22
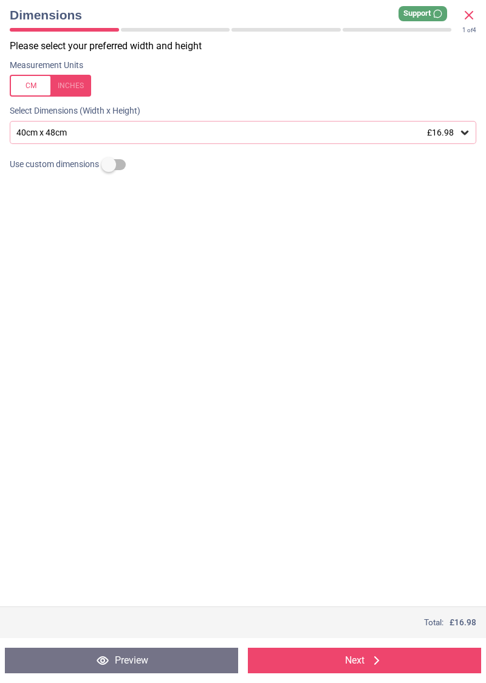
click at [358, 663] on button "Next" at bounding box center [364, 661] width 233 height 26
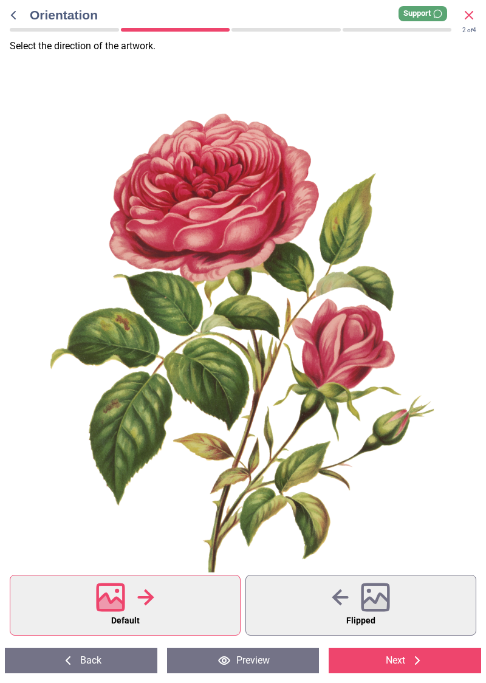
click at [397, 663] on button "Next" at bounding box center [405, 661] width 153 height 26
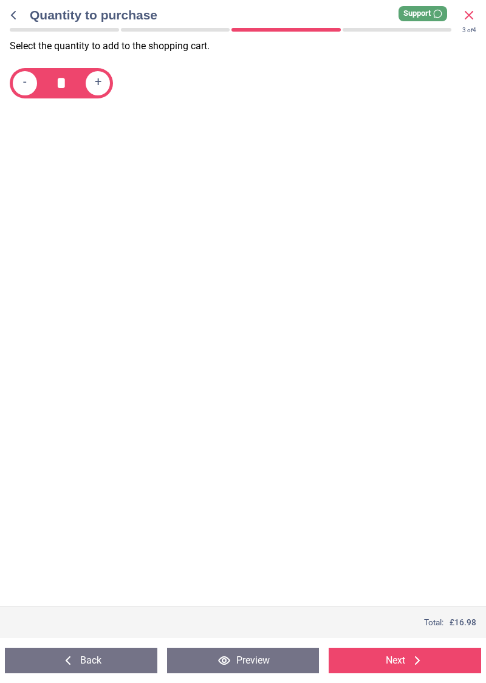
click at [252, 662] on button "Preview" at bounding box center [243, 661] width 153 height 26
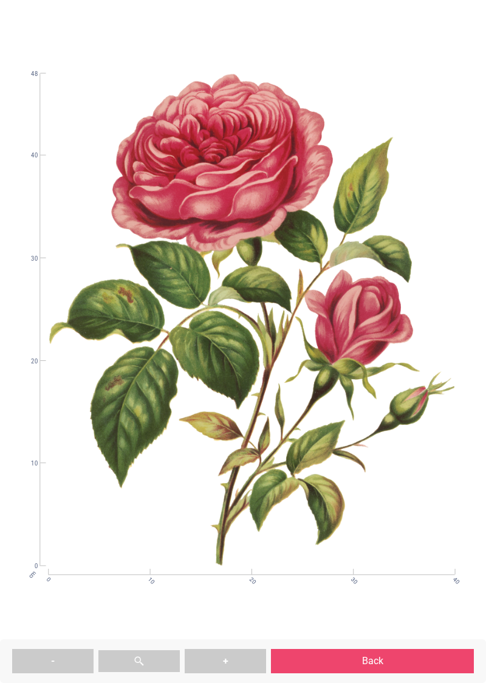
click at [369, 665] on button "Back" at bounding box center [372, 661] width 203 height 24
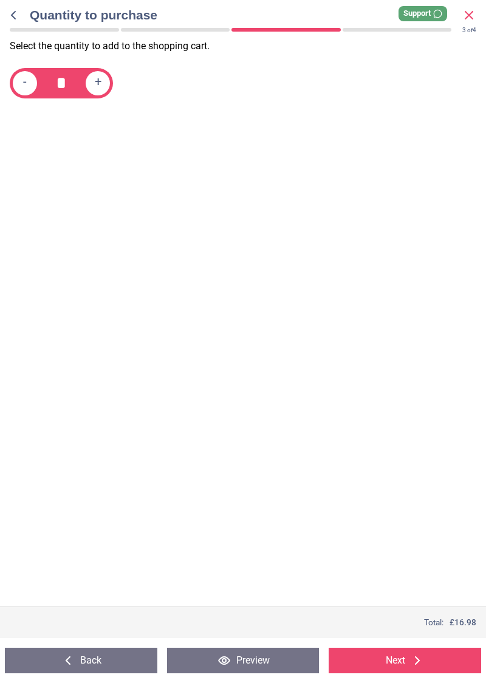
click at [100, 661] on button "Back" at bounding box center [81, 661] width 153 height 26
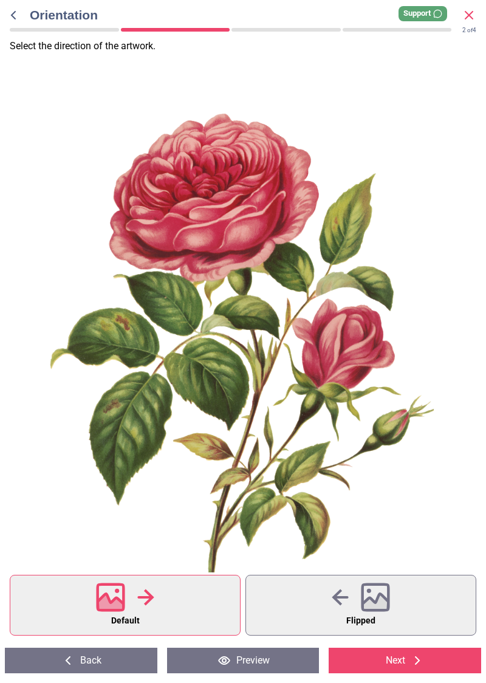
click at [98, 661] on button "Back" at bounding box center [81, 661] width 153 height 26
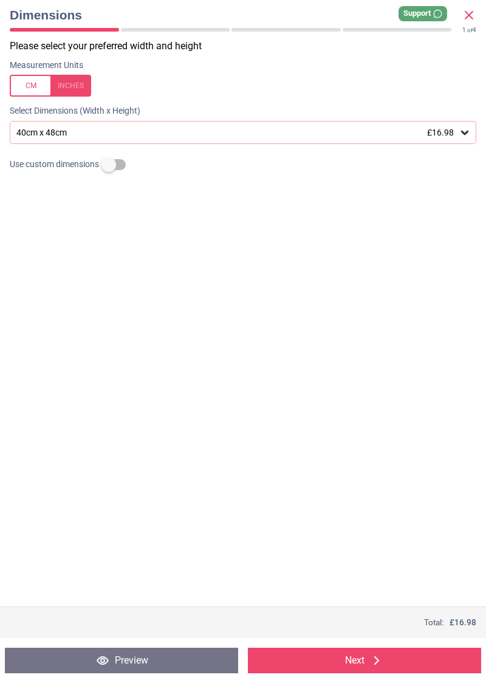
click at [109, 165] on label at bounding box center [109, 165] width 0 height 0
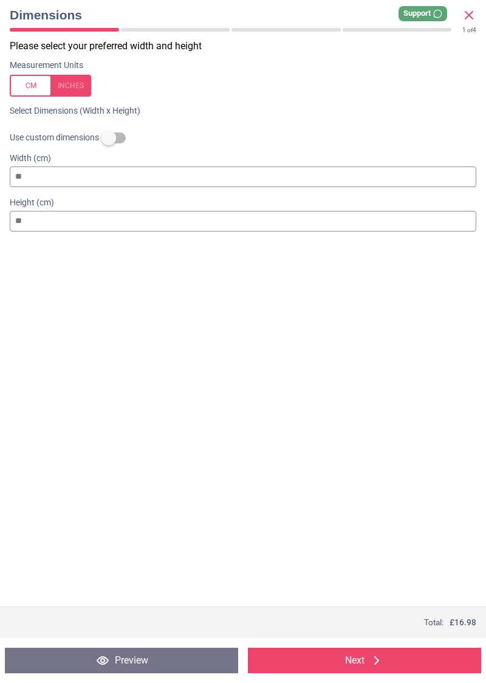
click at [459, 402] on div "Please select your preferred width and height Measurement Units Select Dimensio…" at bounding box center [243, 322] width 486 height 567
click at [355, 663] on button "Next" at bounding box center [364, 661] width 233 height 26
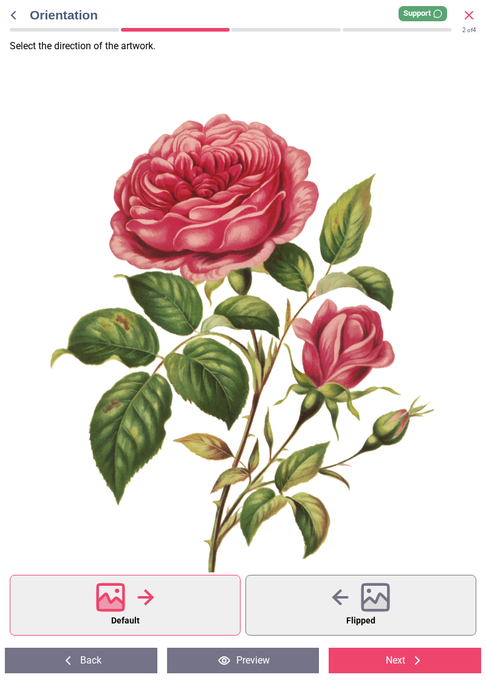
click at [394, 665] on button "Next" at bounding box center [405, 661] width 153 height 26
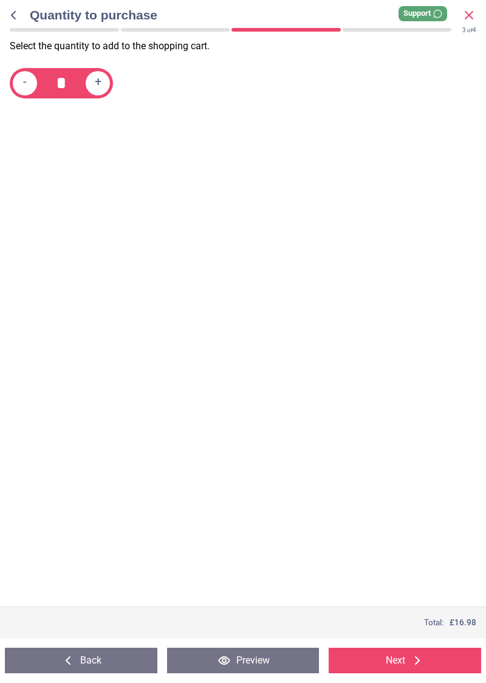
click at [399, 662] on button "Next" at bounding box center [405, 661] width 153 height 26
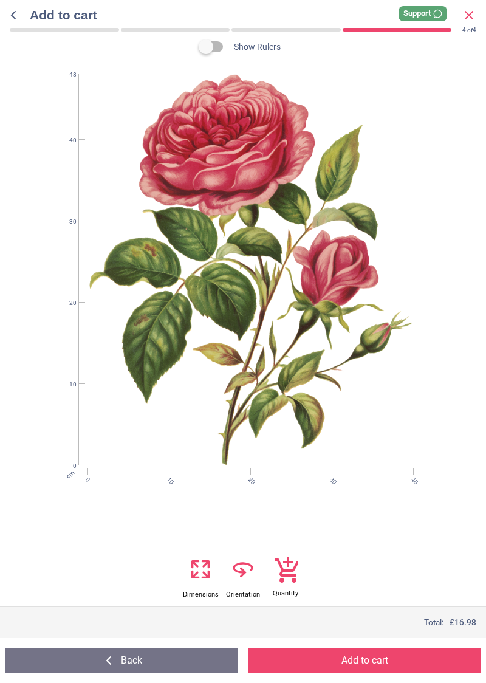
click at [364, 663] on button "Add to cart" at bounding box center [364, 661] width 233 height 26
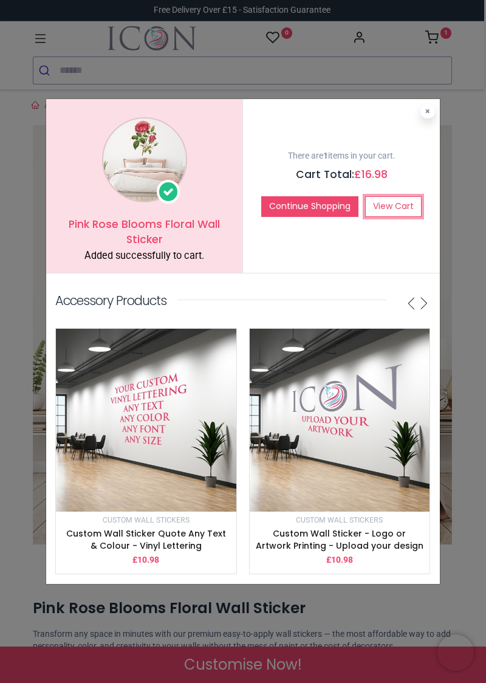
click at [397, 196] on link "View Cart" at bounding box center [393, 206] width 57 height 21
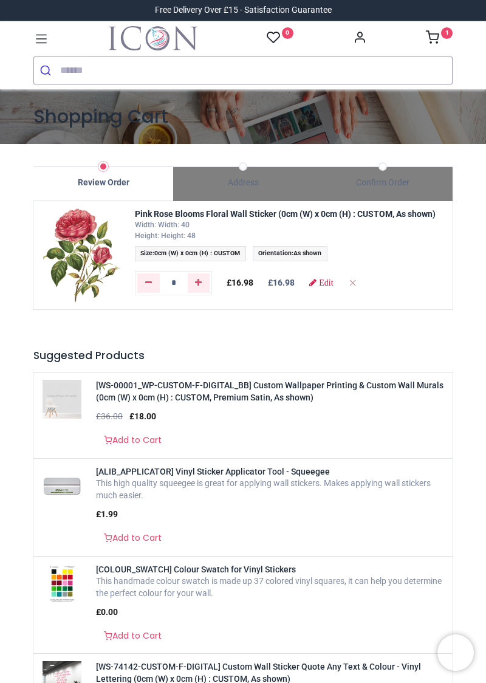
click at [439, 36] on link "1" at bounding box center [439, 39] width 27 height 10
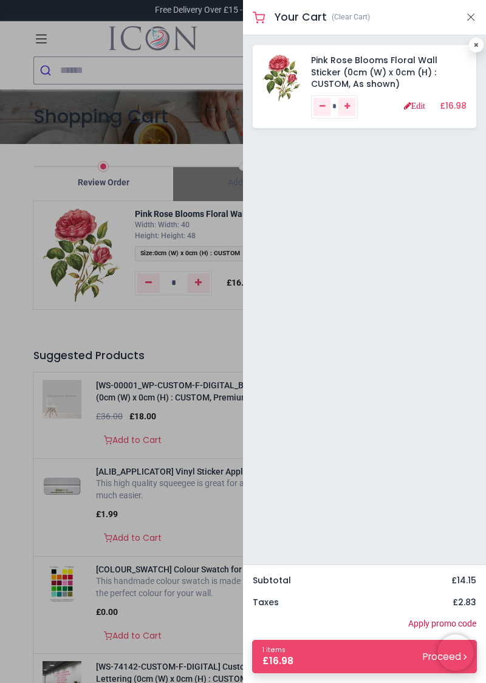
click at [111, 193] on div at bounding box center [243, 341] width 486 height 683
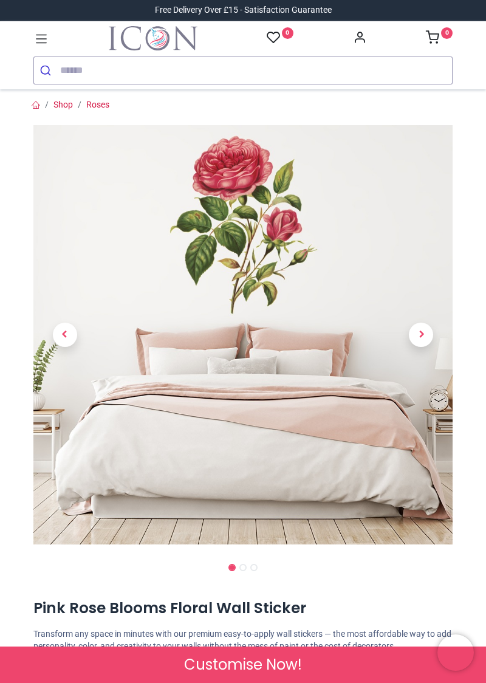
click at [63, 336] on span "Previous" at bounding box center [65, 335] width 24 height 24
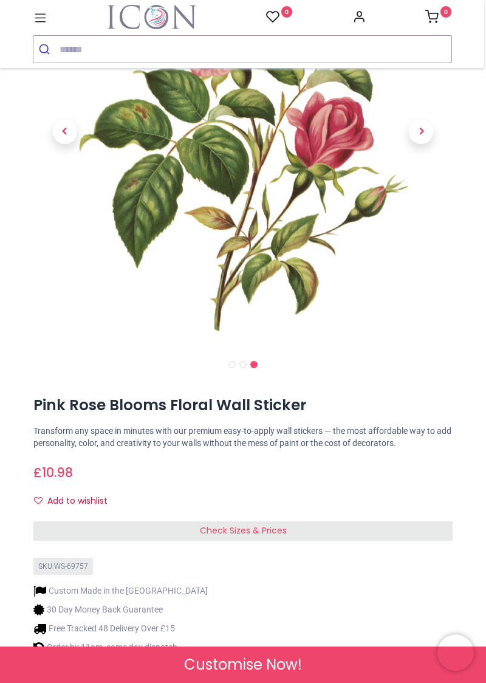
scroll to position [186, 0]
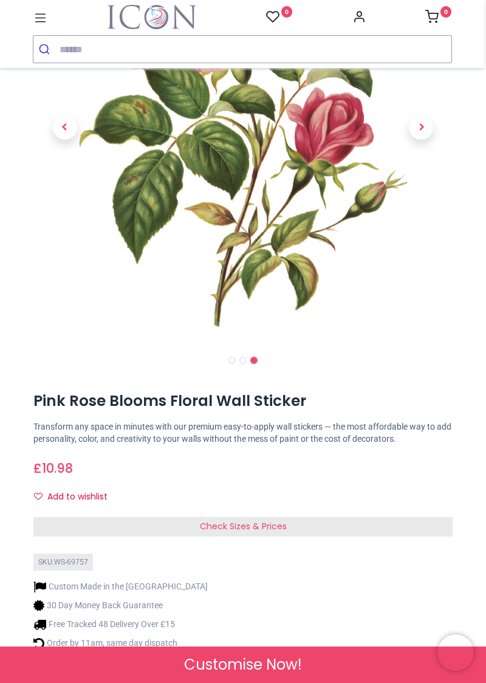
click at [250, 531] on span "Check Sizes & Prices" at bounding box center [243, 526] width 87 height 12
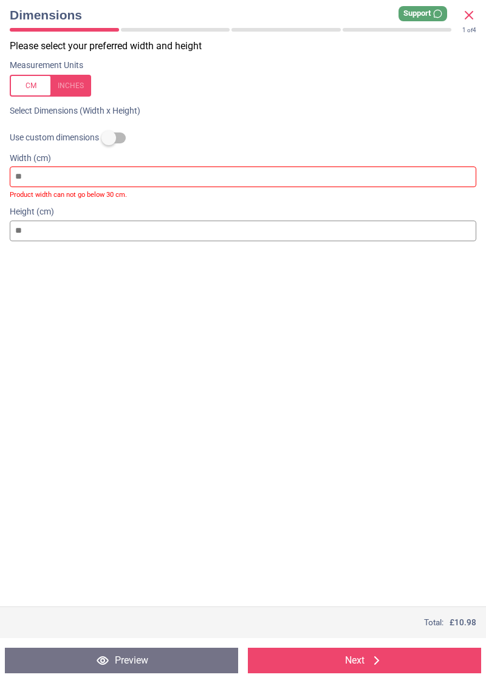
click at [166, 182] on input "number" at bounding box center [243, 176] width 467 height 21
type input "*"
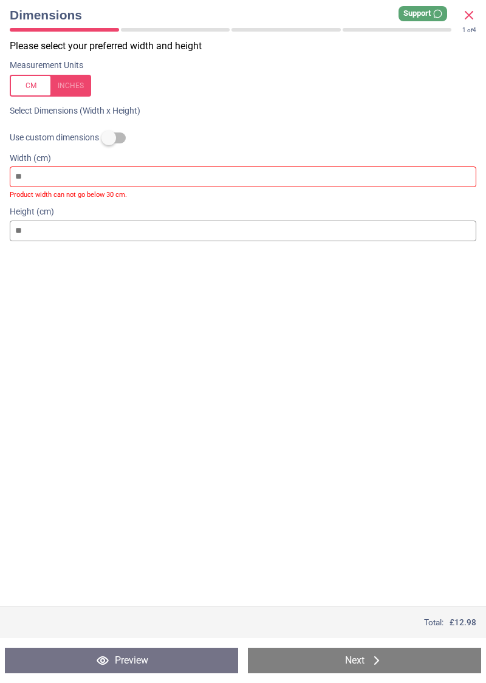
type input "**"
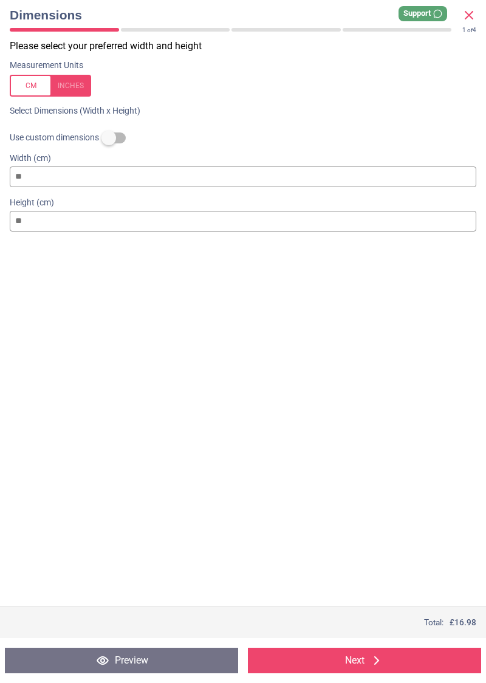
type input "**"
click at [66, 219] on input "**" at bounding box center [243, 221] width 467 height 21
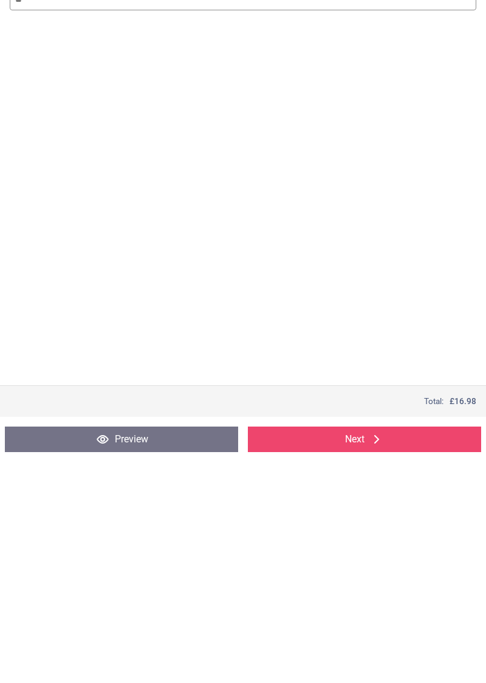
click at [361, 673] on button "Next" at bounding box center [364, 661] width 233 height 26
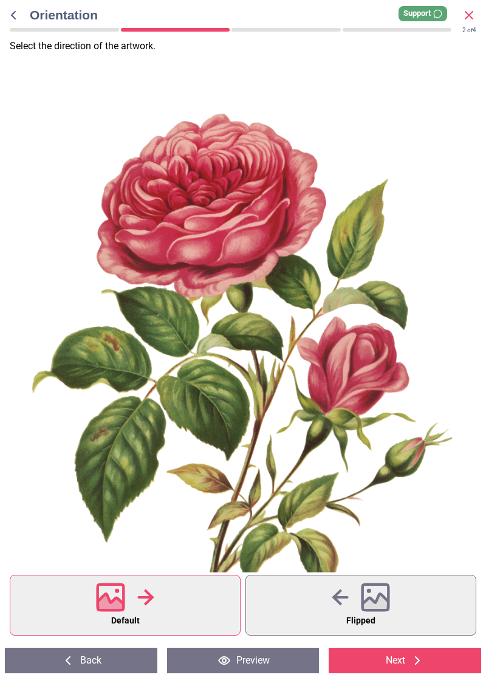
scroll to position [10, 0]
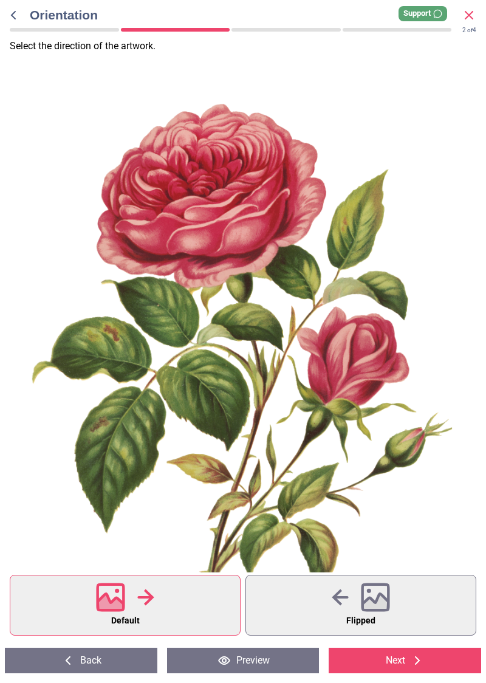
click at [401, 673] on button "Next" at bounding box center [405, 661] width 153 height 26
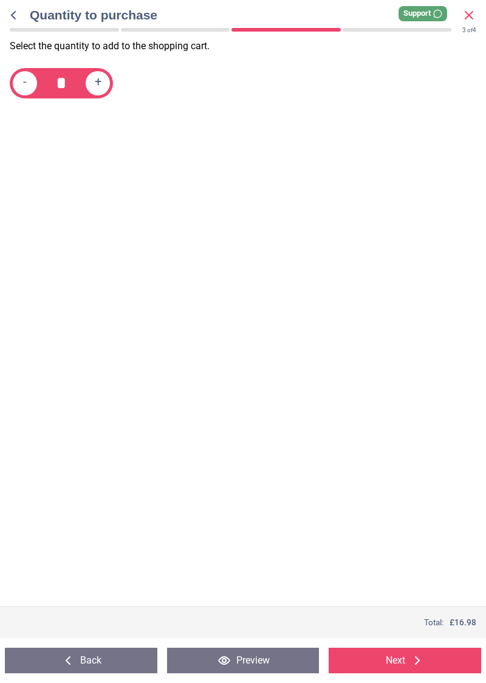
click at [394, 673] on button "Next" at bounding box center [405, 661] width 153 height 26
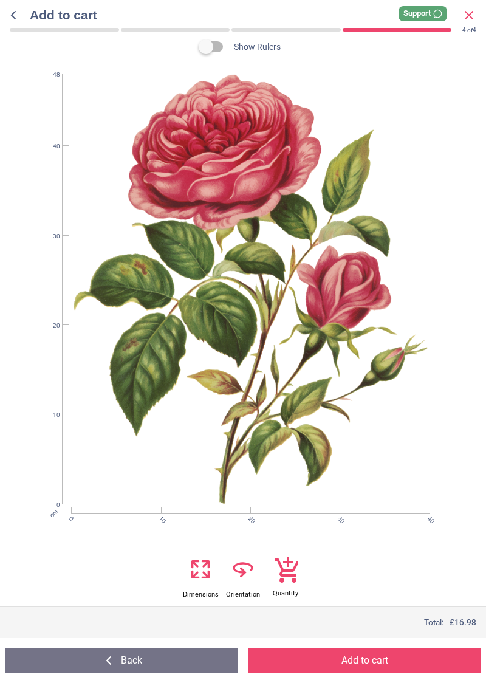
click at [372, 673] on button "Add to cart" at bounding box center [364, 661] width 233 height 26
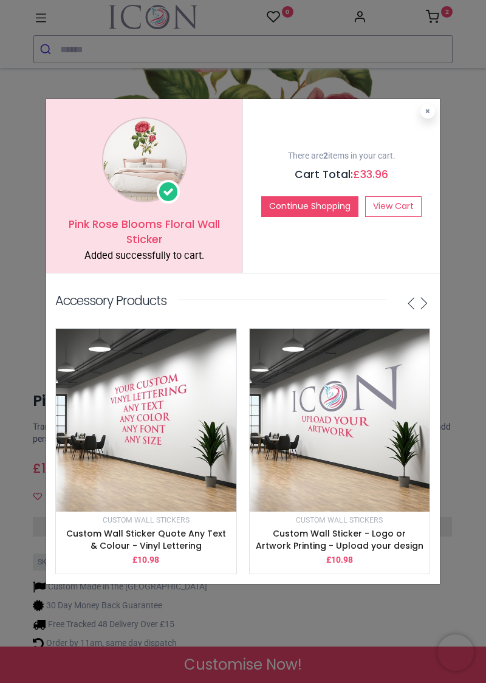
click at [442, 10] on div "Pink Rose Blooms Floral Wall Sticker Added successfully to cart. There are 2 it…" at bounding box center [243, 341] width 486 height 683
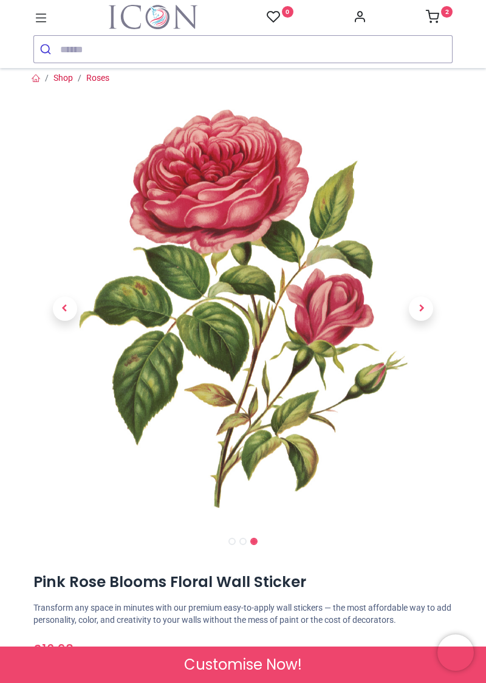
scroll to position [0, 0]
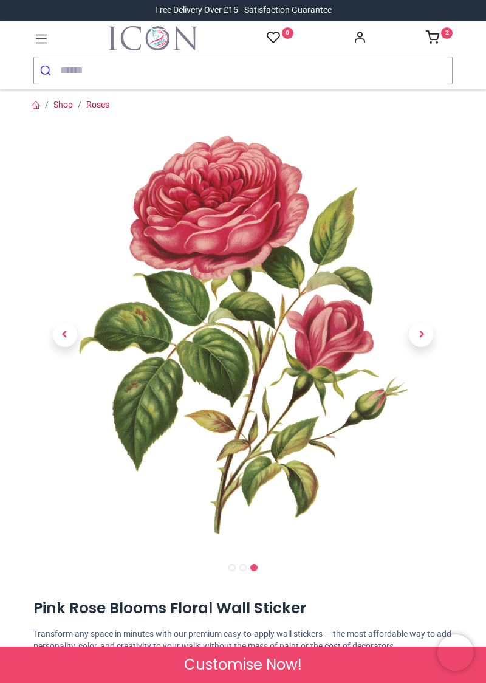
click at [446, 31] on sup "2" at bounding box center [447, 33] width 12 height 12
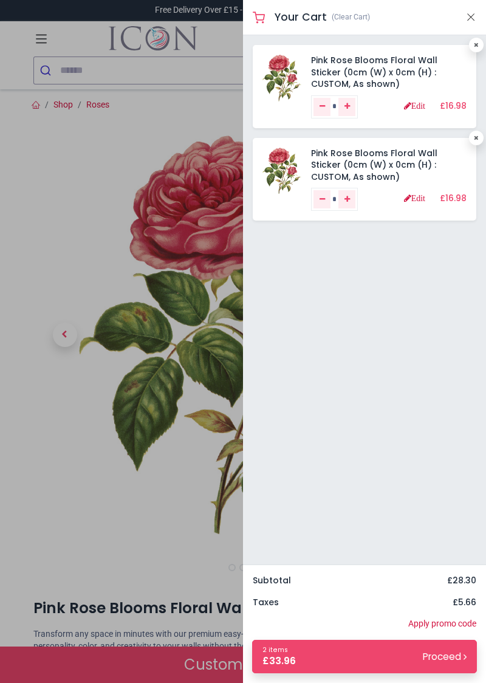
click at [317, 203] on link "Remove one" at bounding box center [322, 199] width 17 height 18
type input "*"
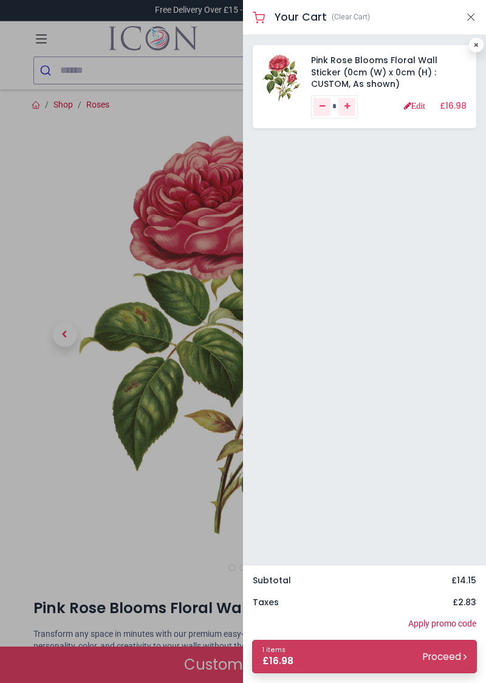
click at [443, 663] on small "Proceed" at bounding box center [445, 656] width 44 height 13
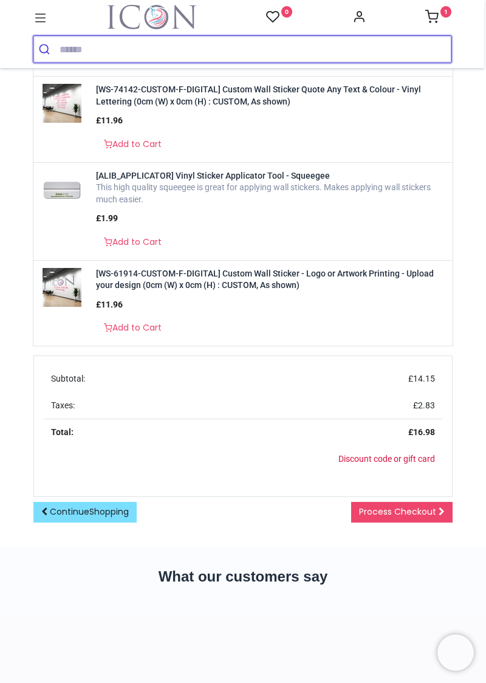
scroll to position [461, 0]
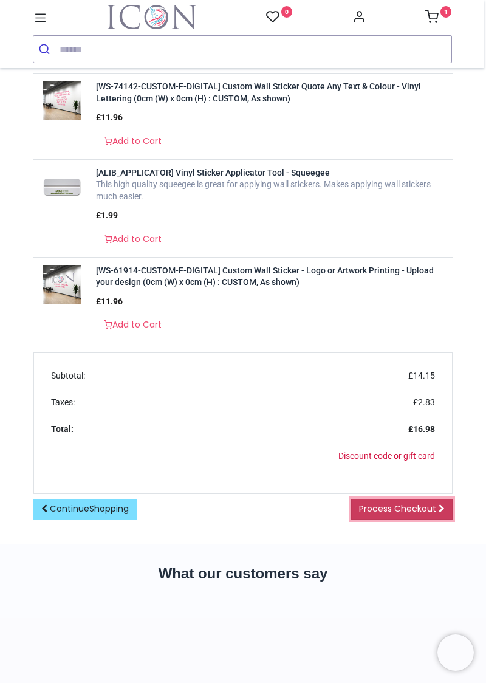
click at [367, 507] on span "Process Checkout" at bounding box center [397, 508] width 77 height 12
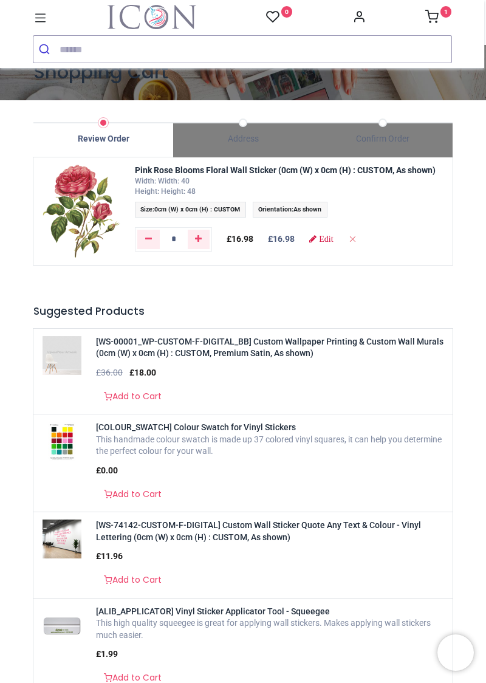
scroll to position [0, 0]
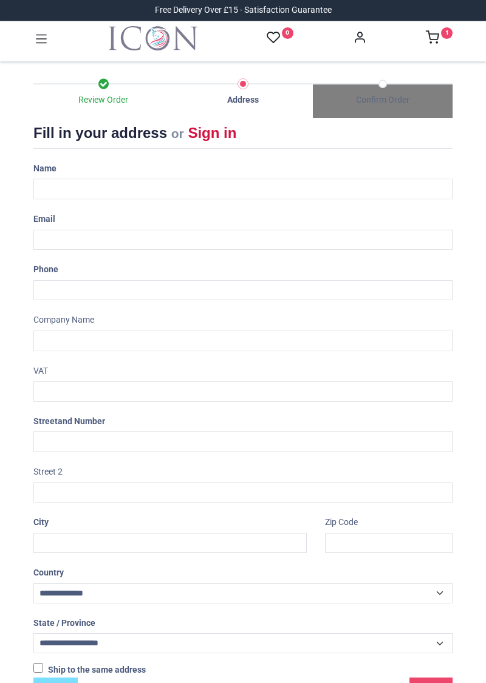
select select "***"
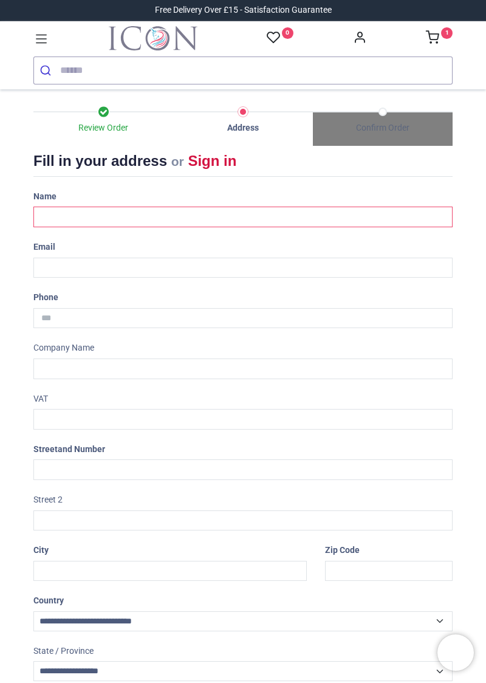
click at [55, 221] on input "text" at bounding box center [242, 217] width 419 height 21
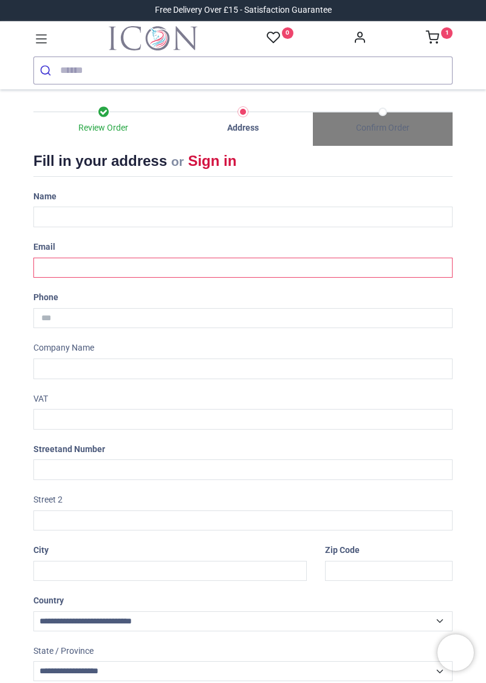
click at [61, 267] on input "email" at bounding box center [242, 268] width 419 height 21
click at [62, 270] on input "email" at bounding box center [242, 268] width 419 height 21
click at [59, 266] on input "email" at bounding box center [242, 268] width 419 height 21
click at [45, 266] on input "email" at bounding box center [242, 268] width 419 height 21
type input "**********"
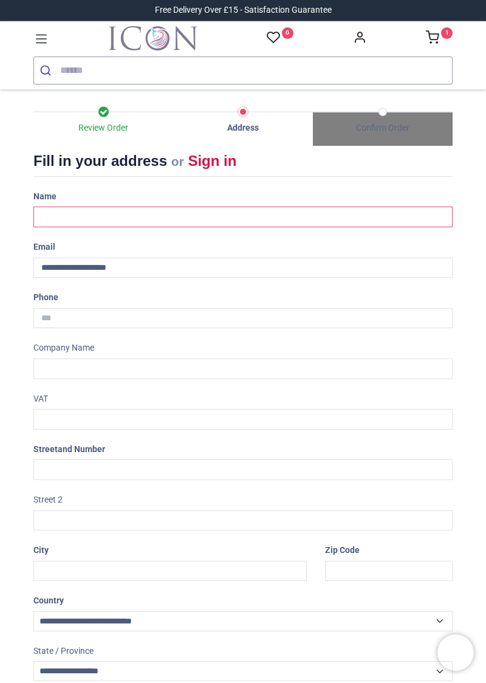
click at [55, 216] on input "text" at bounding box center [242, 217] width 419 height 21
click at [58, 216] on input "text" at bounding box center [242, 217] width 419 height 21
click at [47, 215] on input "text" at bounding box center [242, 217] width 419 height 21
type input "**********"
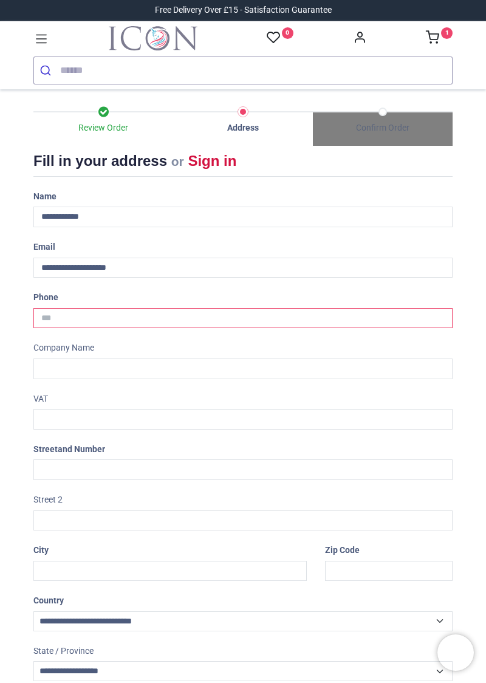
click at [68, 318] on input "tel" at bounding box center [242, 318] width 419 height 21
click at [72, 316] on input "tel" at bounding box center [242, 318] width 419 height 21
click at [49, 315] on input "tel" at bounding box center [242, 318] width 419 height 21
type input "**********"
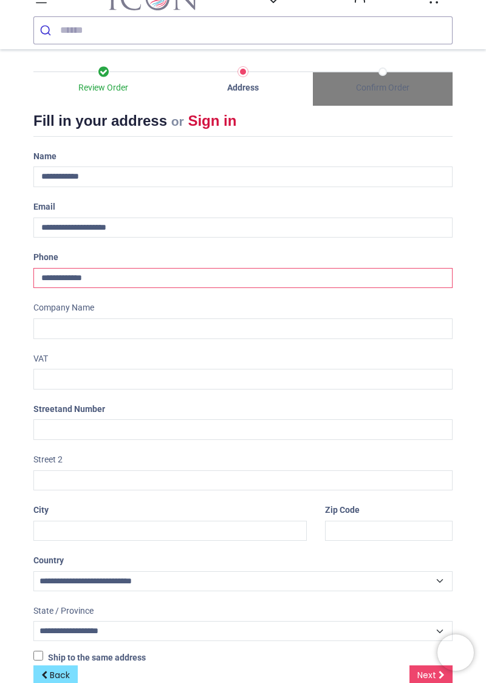
scroll to position [63, 0]
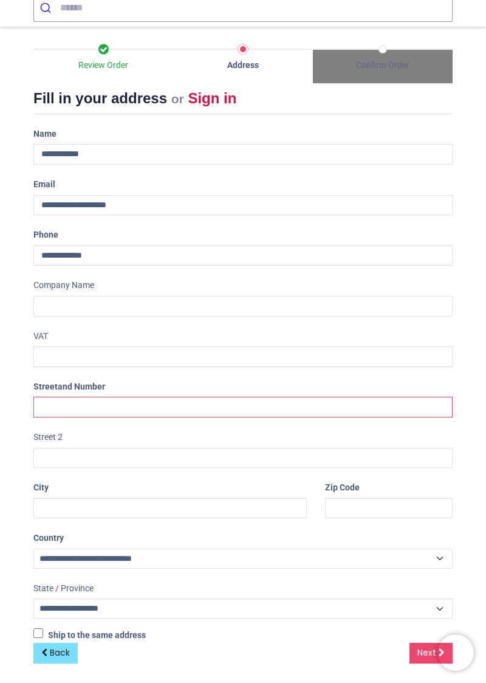
click at [47, 408] on input "text" at bounding box center [242, 407] width 419 height 21
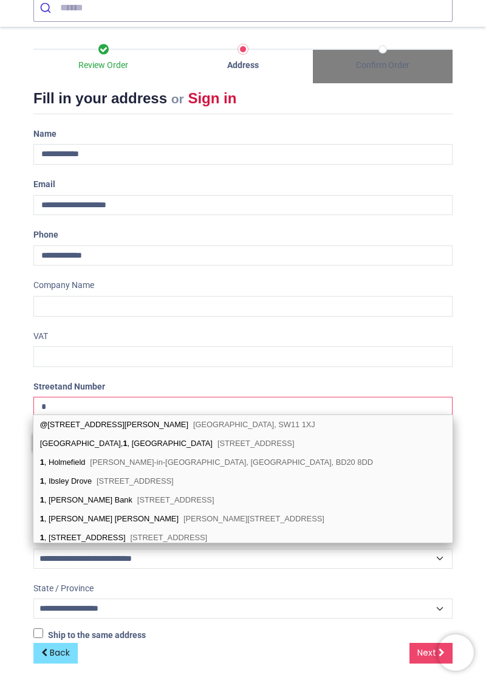
type input "**"
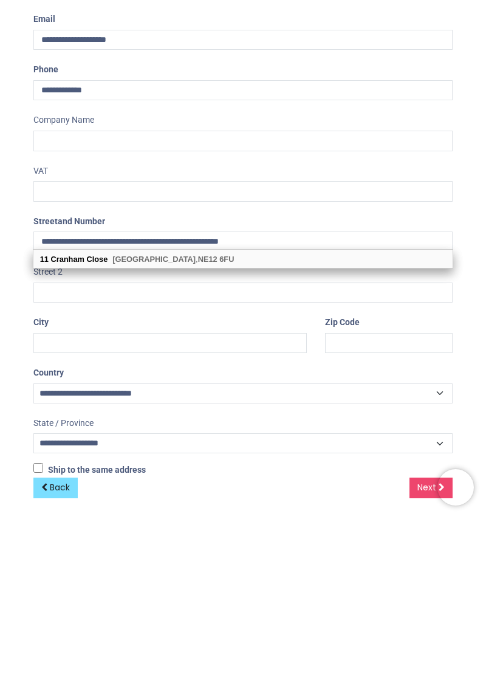
click at [233, 430] on div "11 Cranham Close Newcastle upon Tyne , NE12 6FU" at bounding box center [242, 424] width 419 height 18
type input "**********"
type input "********"
select select "***"
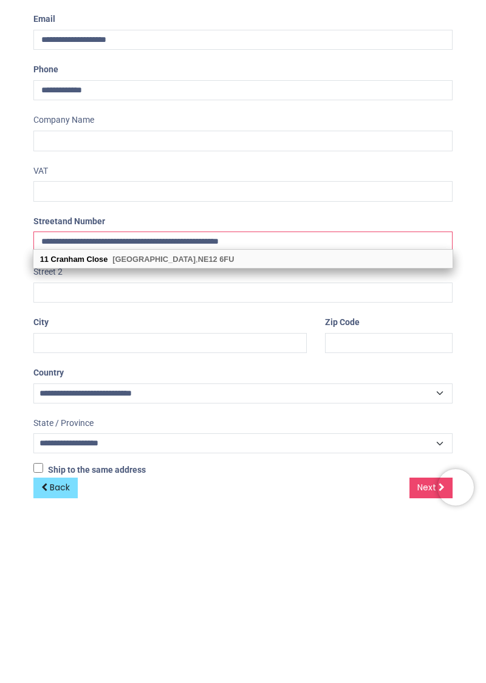
type input "**********"
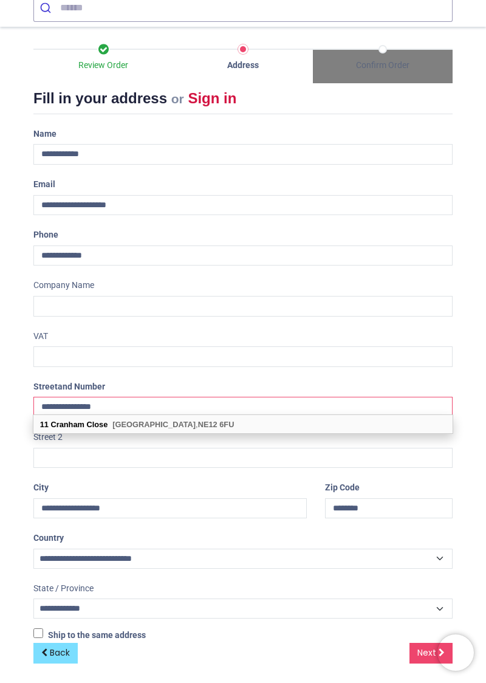
click at [124, 404] on input "**********" at bounding box center [242, 407] width 419 height 21
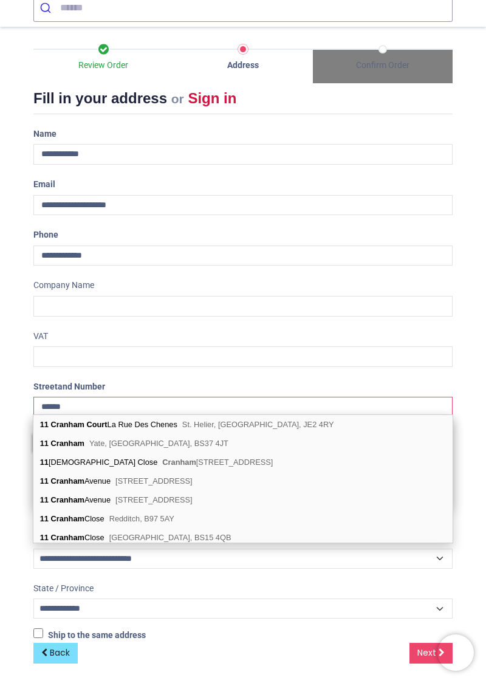
type input "**"
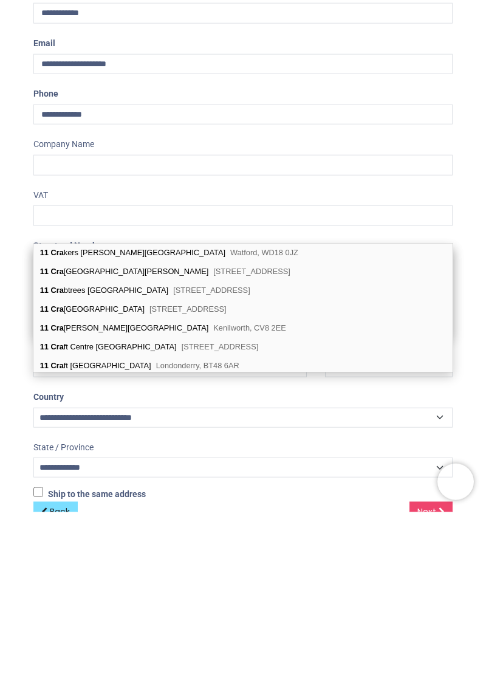
scroll to position [0, 0]
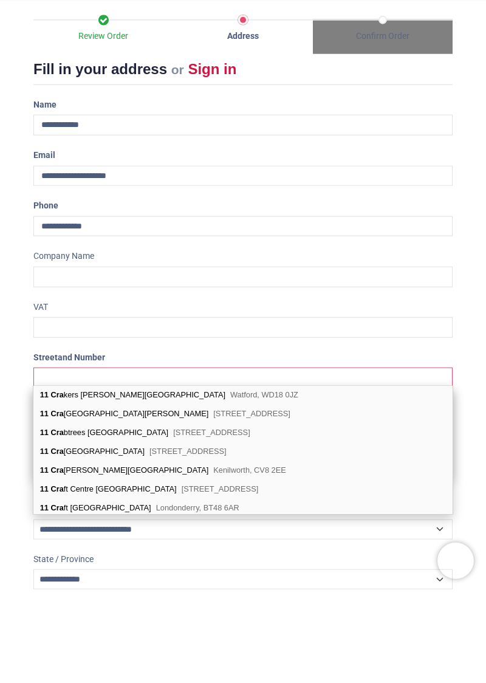
click at [50, 471] on input "text" at bounding box center [242, 469] width 419 height 21
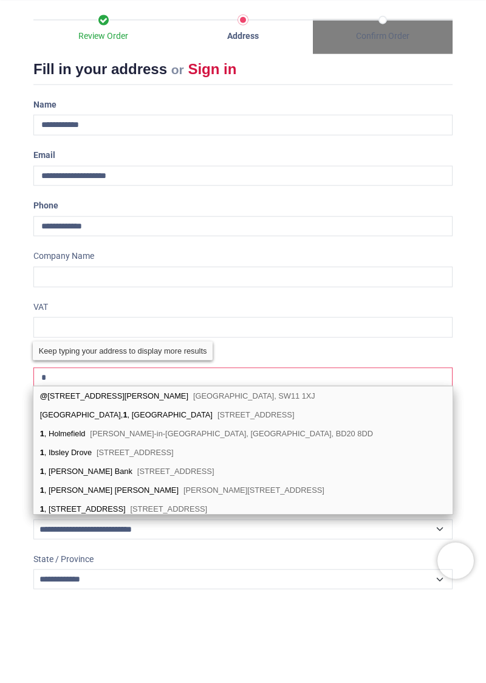
type input "**"
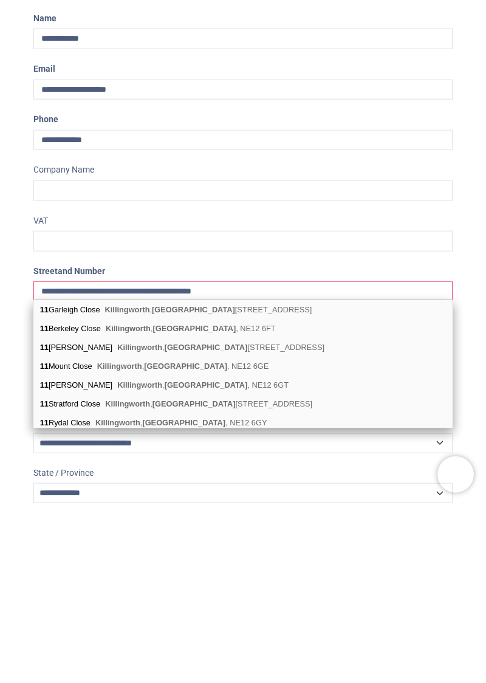
scroll to position [1, 0]
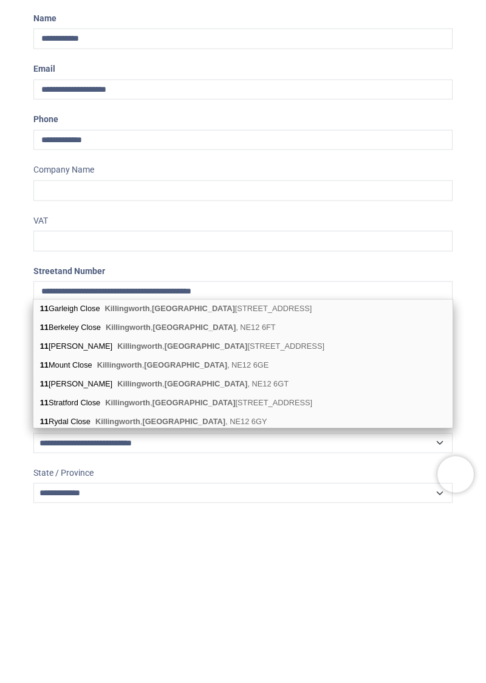
click at [475, 549] on div "Review Order Address Confirm Order Your order: £ 16.98 Product Price" at bounding box center [243, 419] width 486 height 661
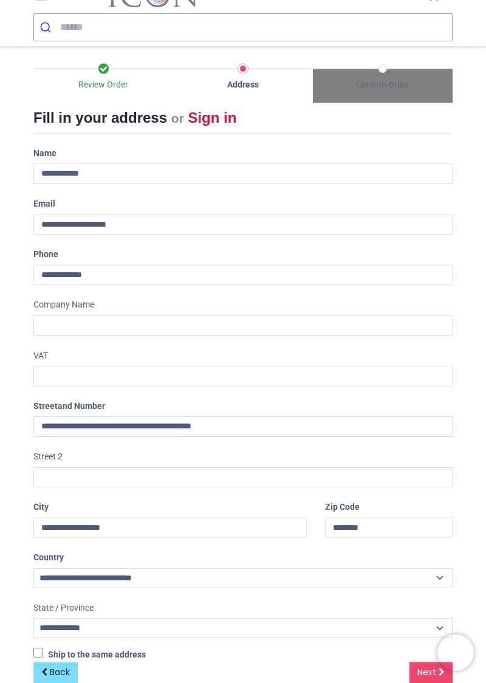
scroll to position [63, 0]
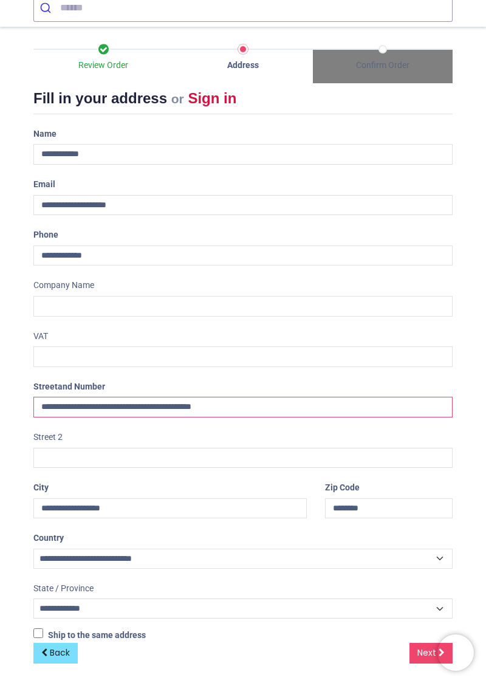
click at [261, 407] on input "**********" at bounding box center [242, 407] width 419 height 21
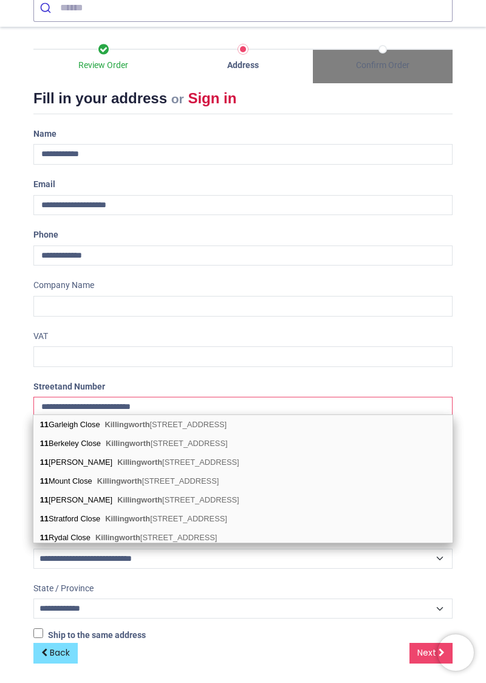
type input "**********"
click at [478, 445] on div "Review Order Address Confirm Order Your order: £ 16.98 Product Price" at bounding box center [243, 357] width 486 height 661
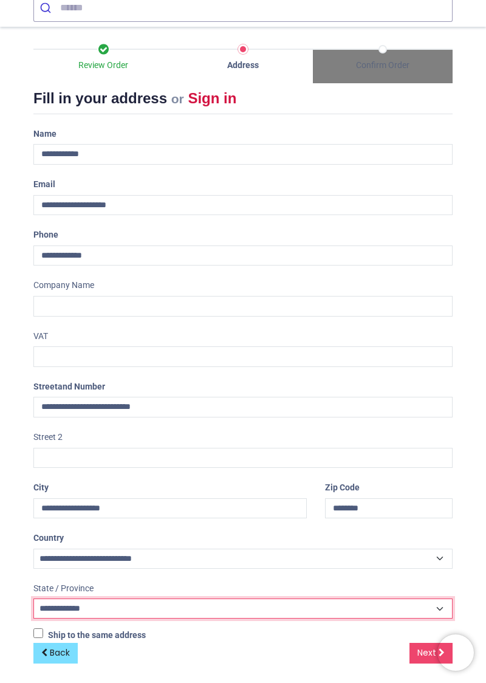
click at [201, 598] on select "**********" at bounding box center [242, 608] width 419 height 20
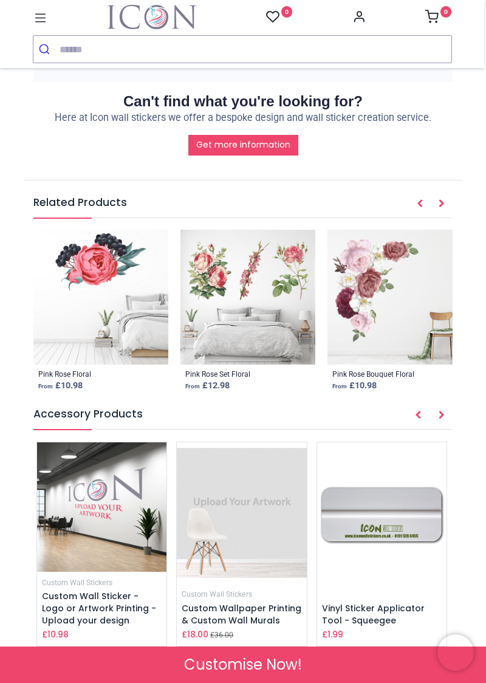
scroll to position [1653, 0]
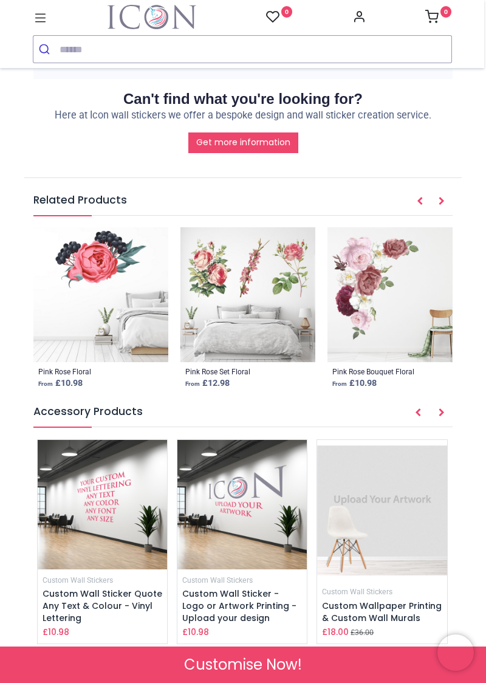
click at [439, 16] on link "0" at bounding box center [438, 18] width 27 height 10
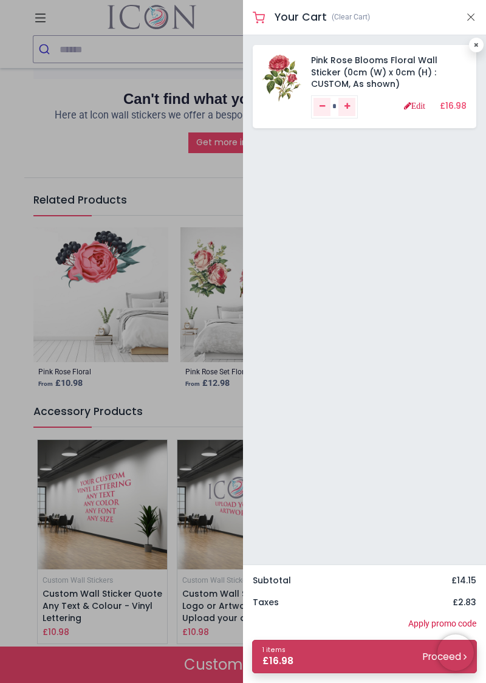
click at [319, 660] on link "1 items £ 16.98 Proceed" at bounding box center [364, 656] width 225 height 33
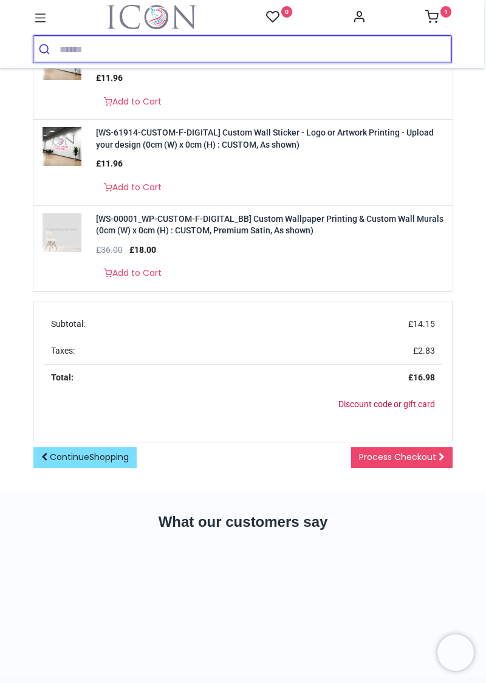
scroll to position [515, 0]
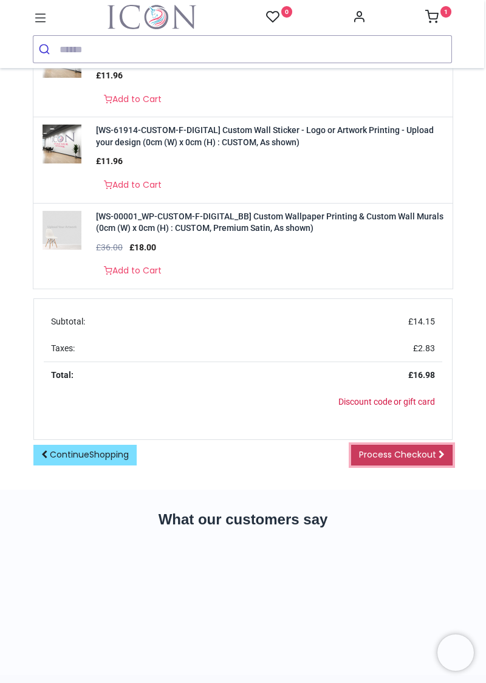
click at [402, 454] on span "Process Checkout" at bounding box center [397, 454] width 77 height 12
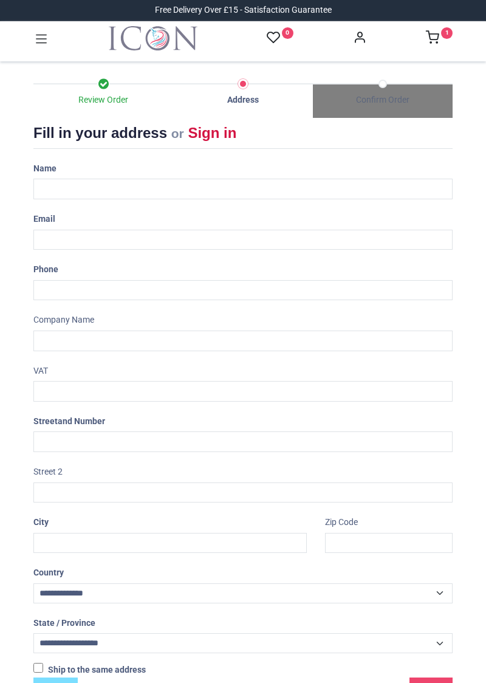
select select "***"
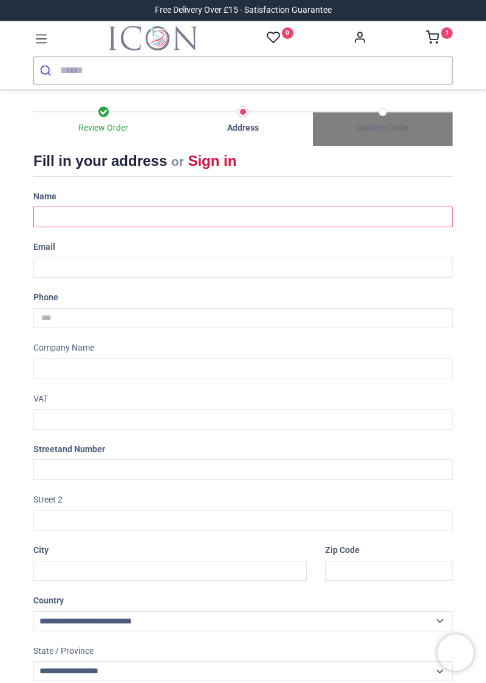
click at [49, 214] on input "text" at bounding box center [242, 217] width 419 height 21
type input "**********"
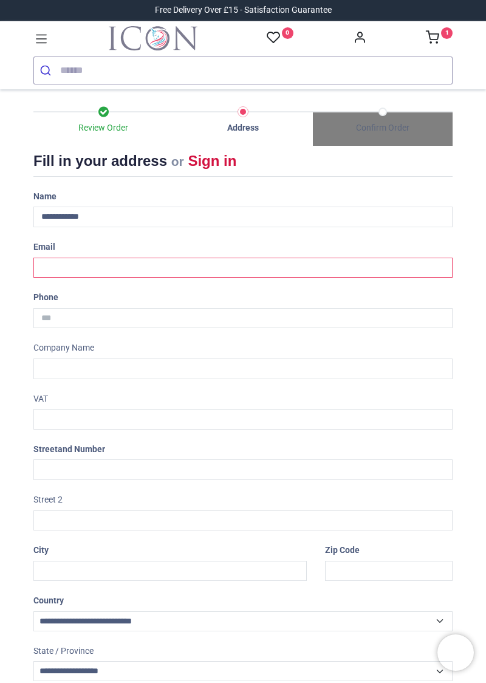
click at [61, 266] on input "email" at bounding box center [242, 268] width 419 height 21
type input "**********"
click at [68, 318] on input "tel" at bounding box center [242, 318] width 419 height 21
type input "**********"
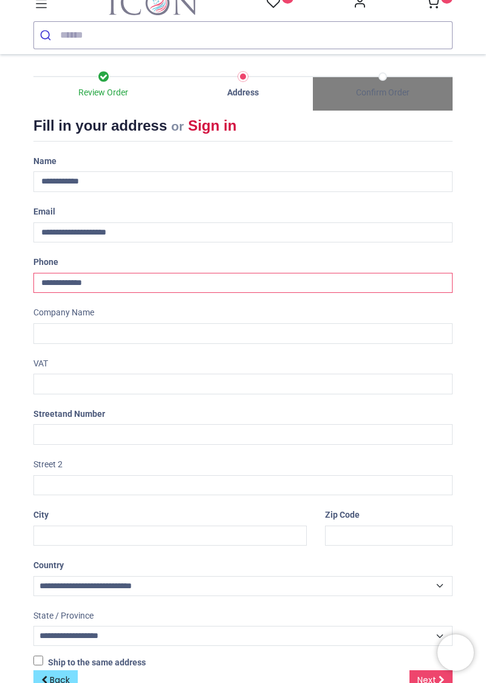
scroll to position [63, 0]
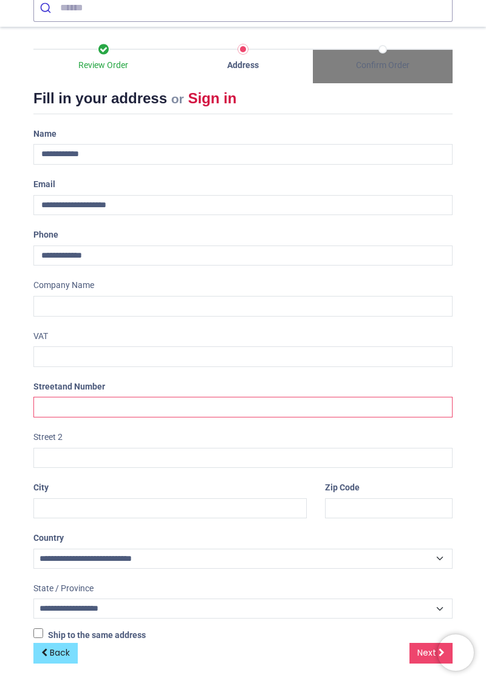
click at [51, 400] on input "text" at bounding box center [242, 407] width 419 height 21
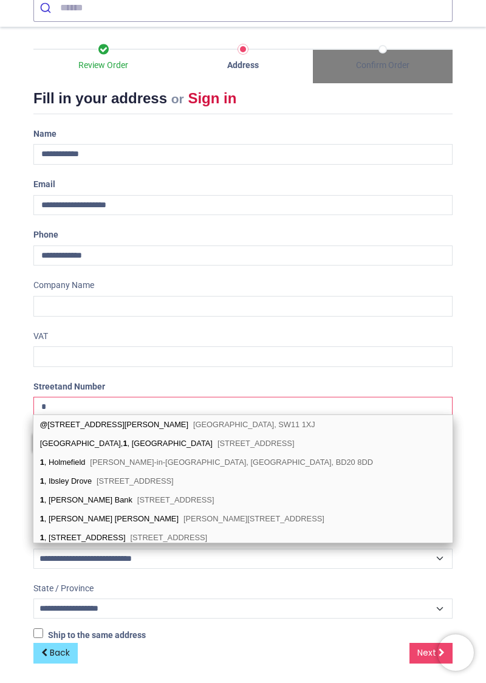
type input "**"
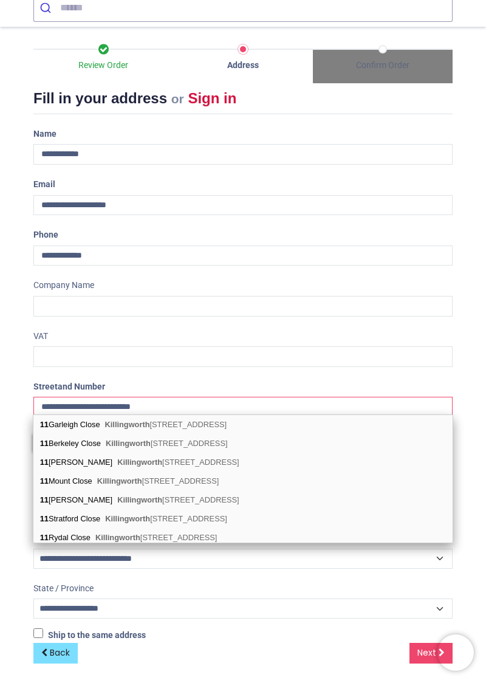
scroll to position [1, 0]
type input "**********"
click at [478, 343] on div "Review Order Address Confirm Order Your order: £ 16.98 Product Price" at bounding box center [243, 357] width 486 height 661
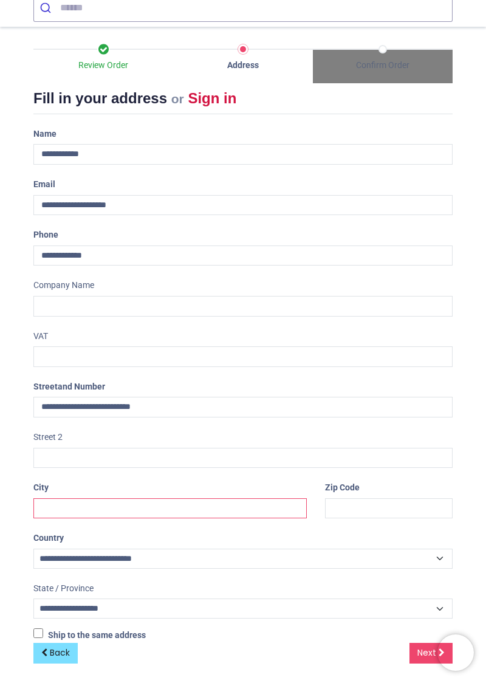
click at [50, 508] on input "text" at bounding box center [169, 508] width 273 height 21
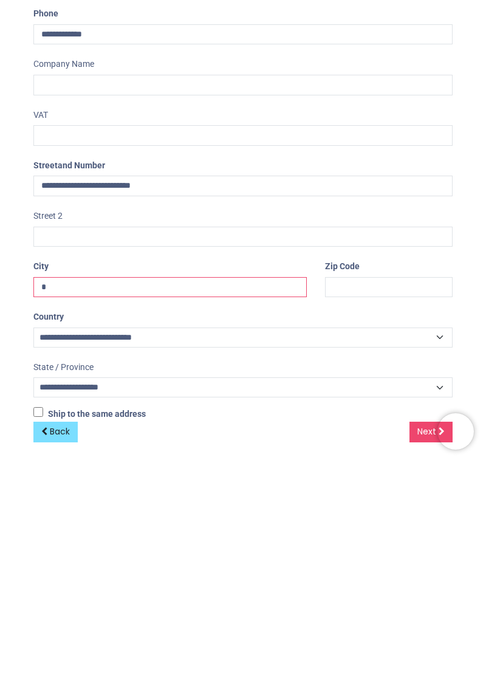
type input "**********"
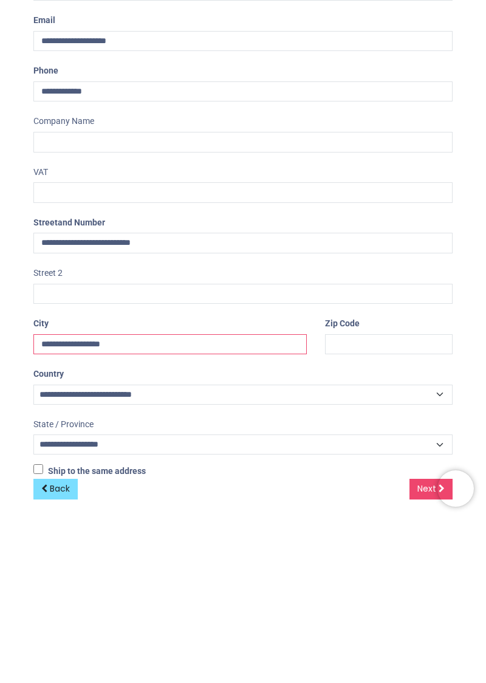
scroll to position [0, 0]
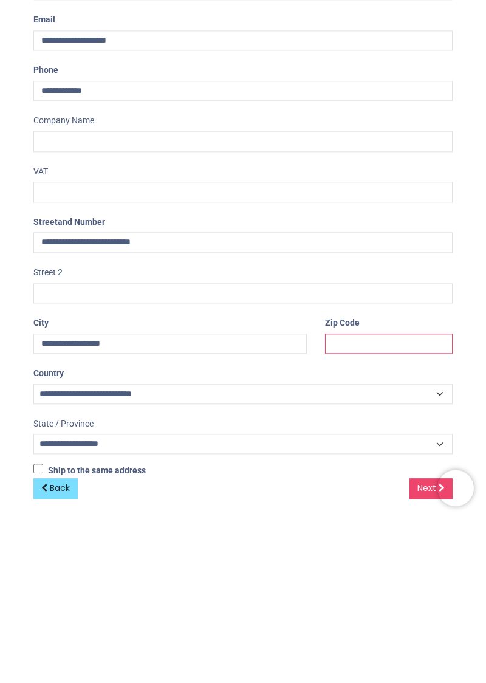
click at [338, 508] on input "text" at bounding box center [389, 508] width 128 height 21
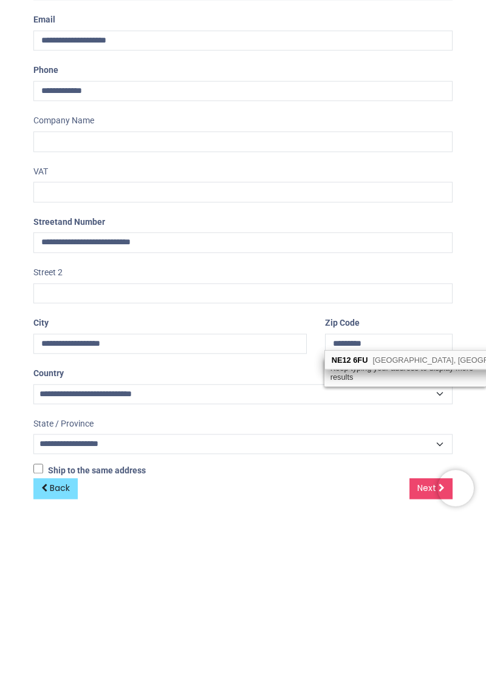
click at [372, 527] on span "Cranham Close, Newcastle upon Tyne - 37 Addresses" at bounding box center [482, 524] width 220 height 9
type input "********"
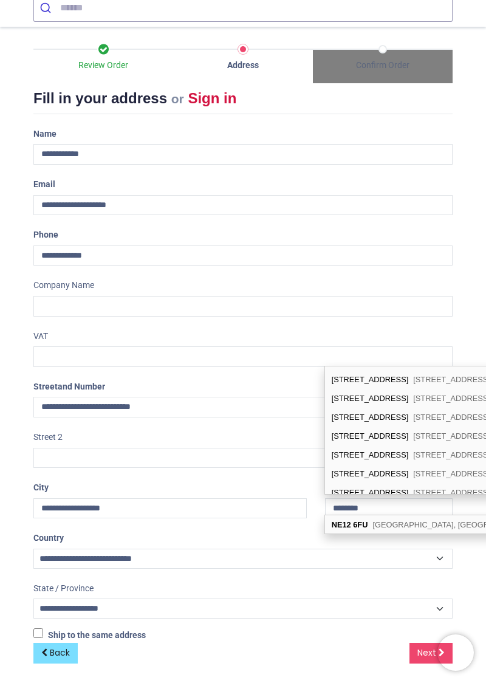
scroll to position [143, 0]
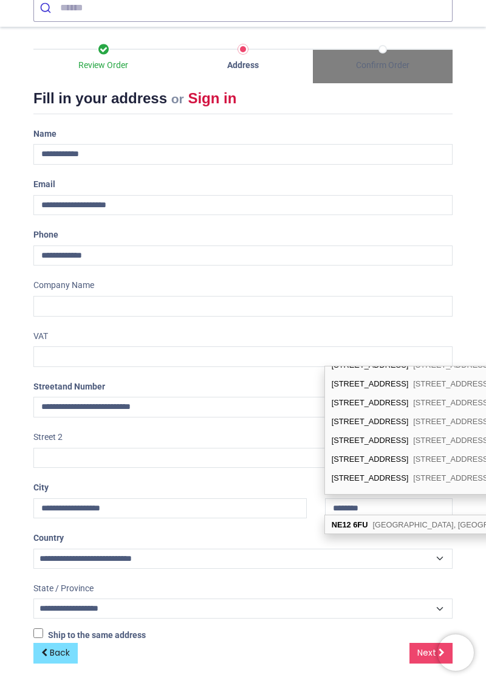
click at [359, 418] on div "11 Cranham Close Newcastle upon Tyne, NE12 6FU" at bounding box center [414, 421] width 179 height 19
type input "**********"
select select "***"
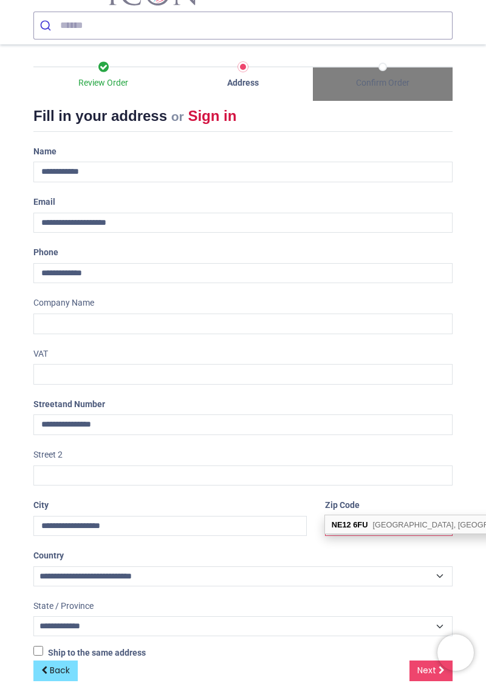
scroll to position [63, 0]
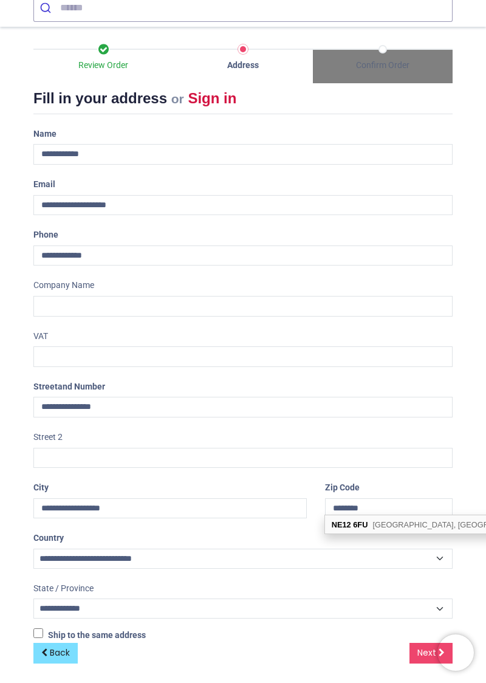
click at [471, 439] on div "Review Order Address Confirm Order Your order: £ 16.98 Product Price" at bounding box center [243, 357] width 486 height 661
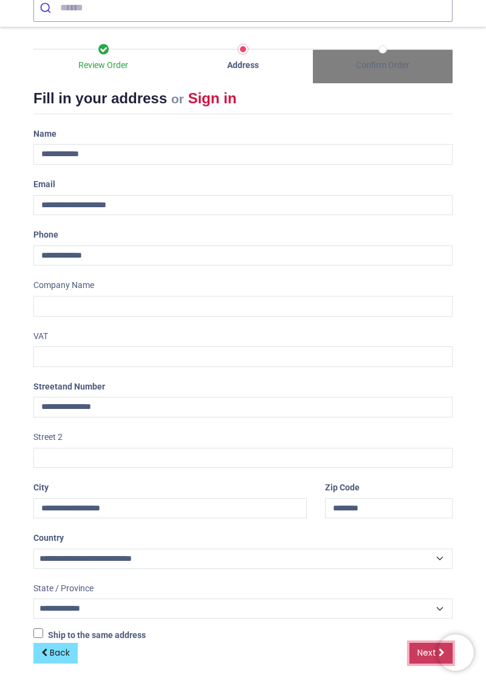
click at [419, 656] on link "Next" at bounding box center [431, 653] width 43 height 21
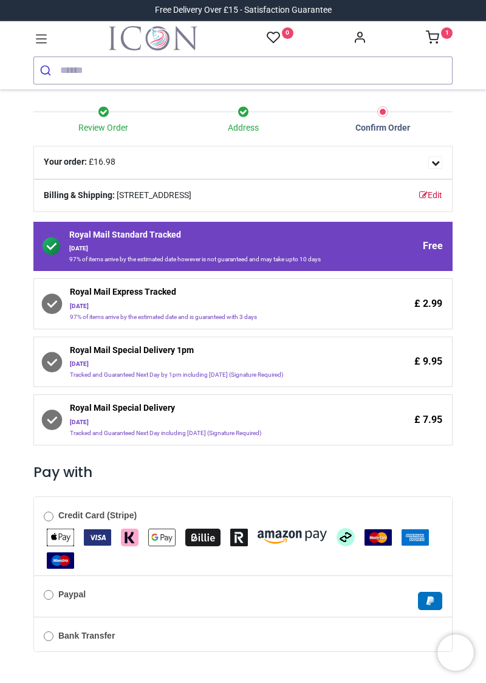
click at [105, 546] on img "VISA" at bounding box center [97, 537] width 27 height 16
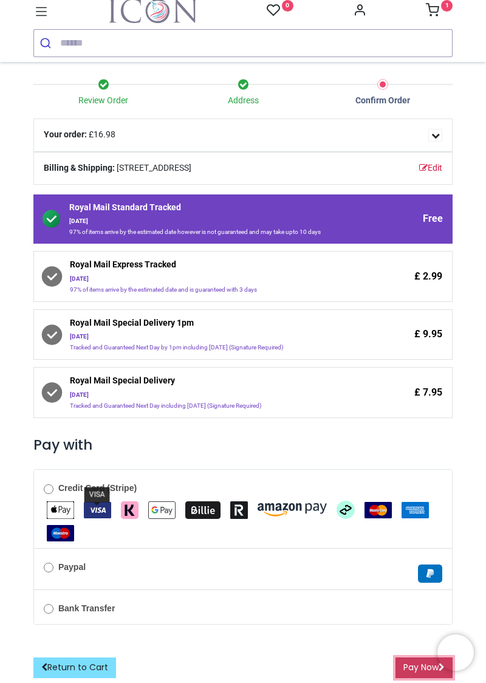
click at [417, 671] on button "Pay Now" at bounding box center [424, 667] width 57 height 21
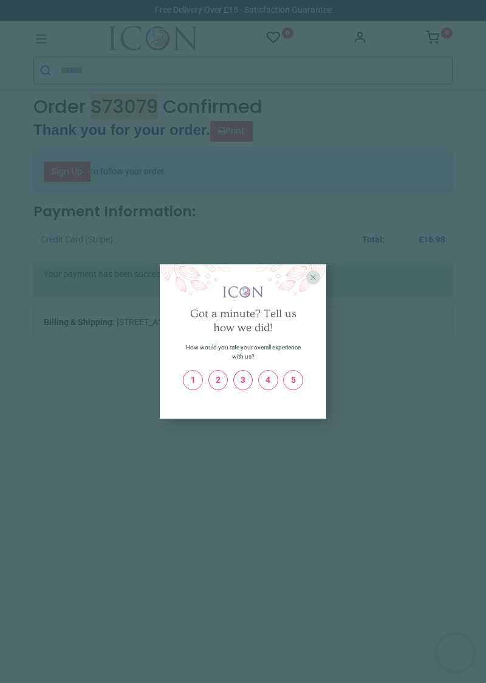
click at [485, 663] on div "X Got a minute? Tell us how we did! How would you rate your overall experience …" at bounding box center [243, 341] width 486 height 683
click at [309, 284] on div "X" at bounding box center [313, 277] width 14 height 14
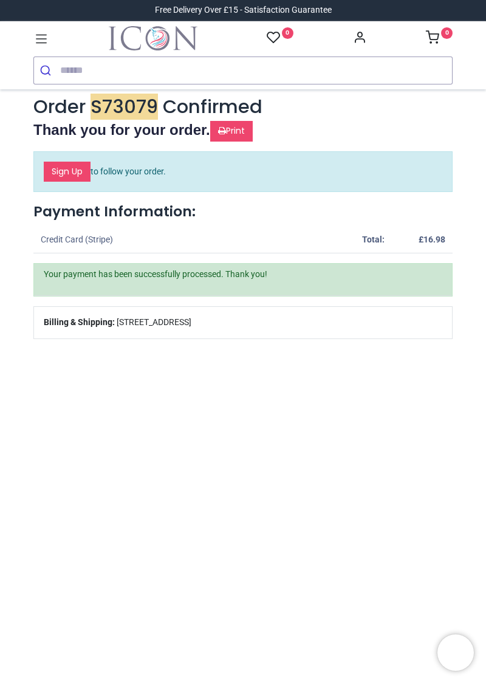
scroll to position [2, 0]
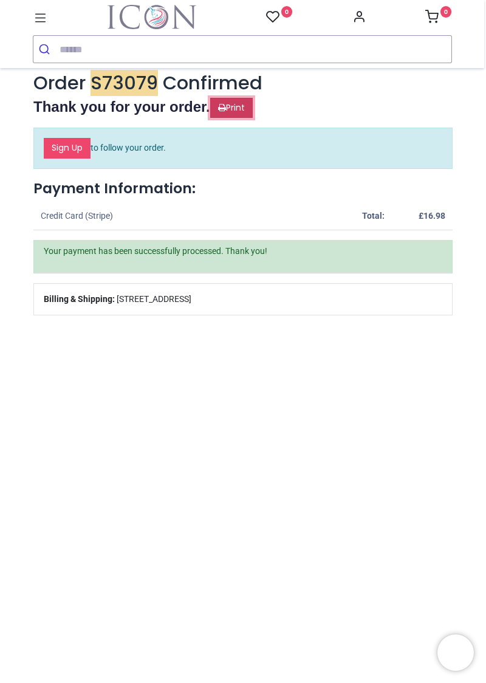
click at [222, 106] on link "Print" at bounding box center [231, 108] width 43 height 21
click at [225, 103] on link "Print" at bounding box center [231, 108] width 43 height 21
click at [226, 103] on link "Print" at bounding box center [231, 108] width 43 height 21
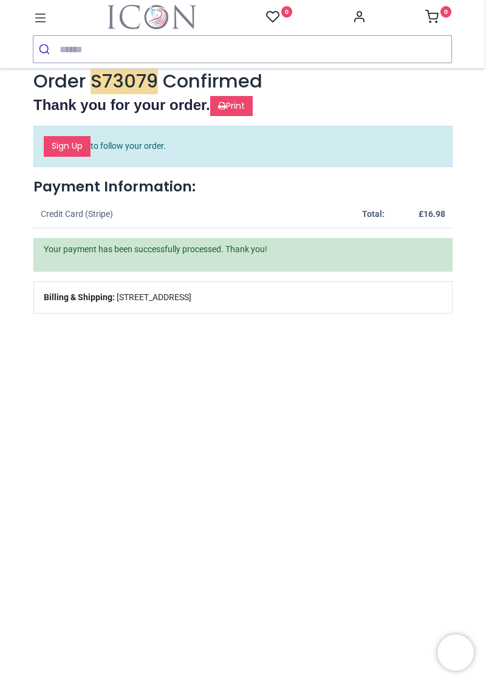
scroll to position [9, 0]
